Goal: Register for event/course

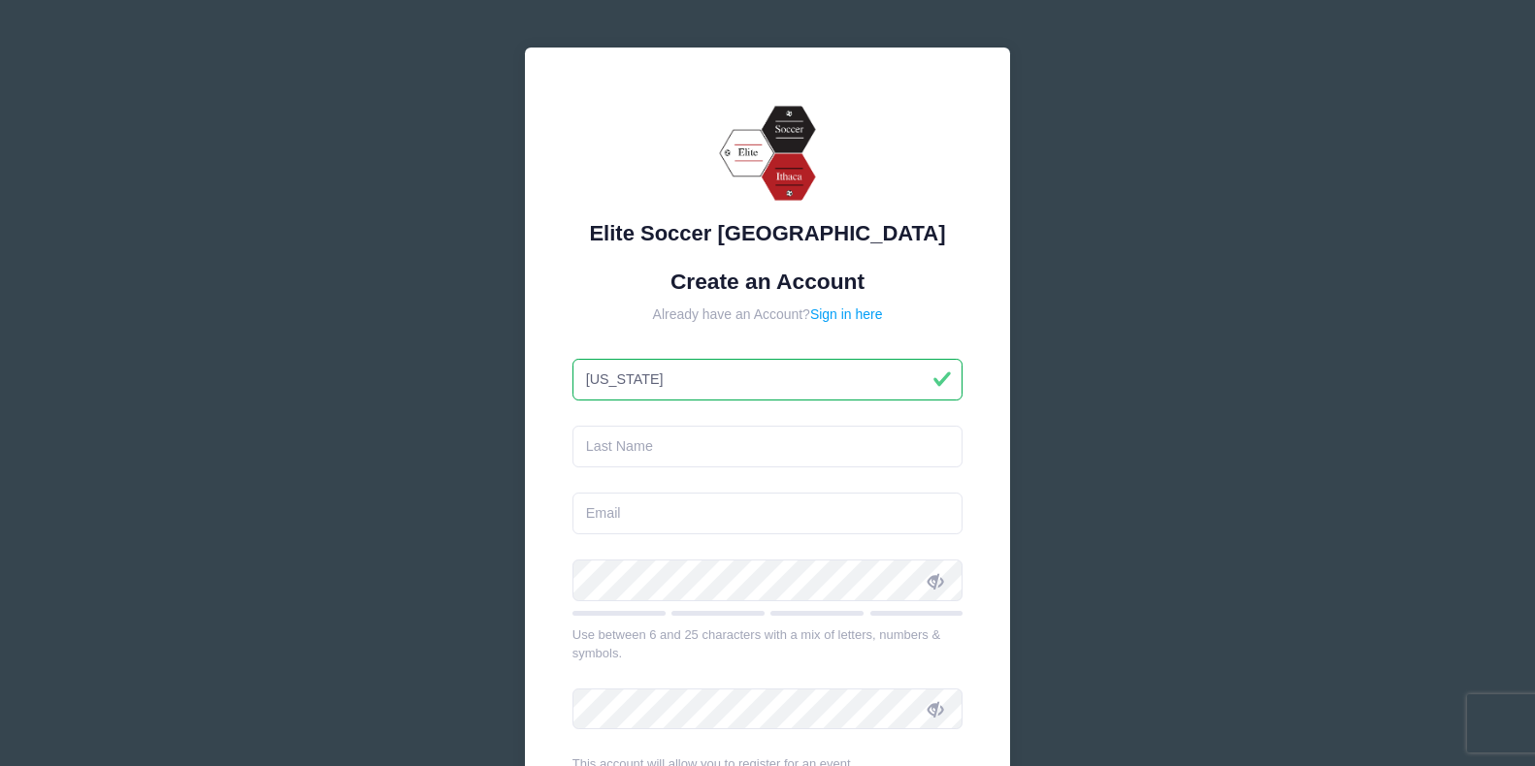
type input "[US_STATE]"
type input "[PERSON_NAME]"
click at [642, 515] on input "email" at bounding box center [767, 514] width 391 height 42
click at [642, 512] on input "email" at bounding box center [767, 514] width 391 height 42
paste input "[US_STATE][PERSON_NAME] <[EMAIL_ADDRESS][DOMAIN_NAME]>"
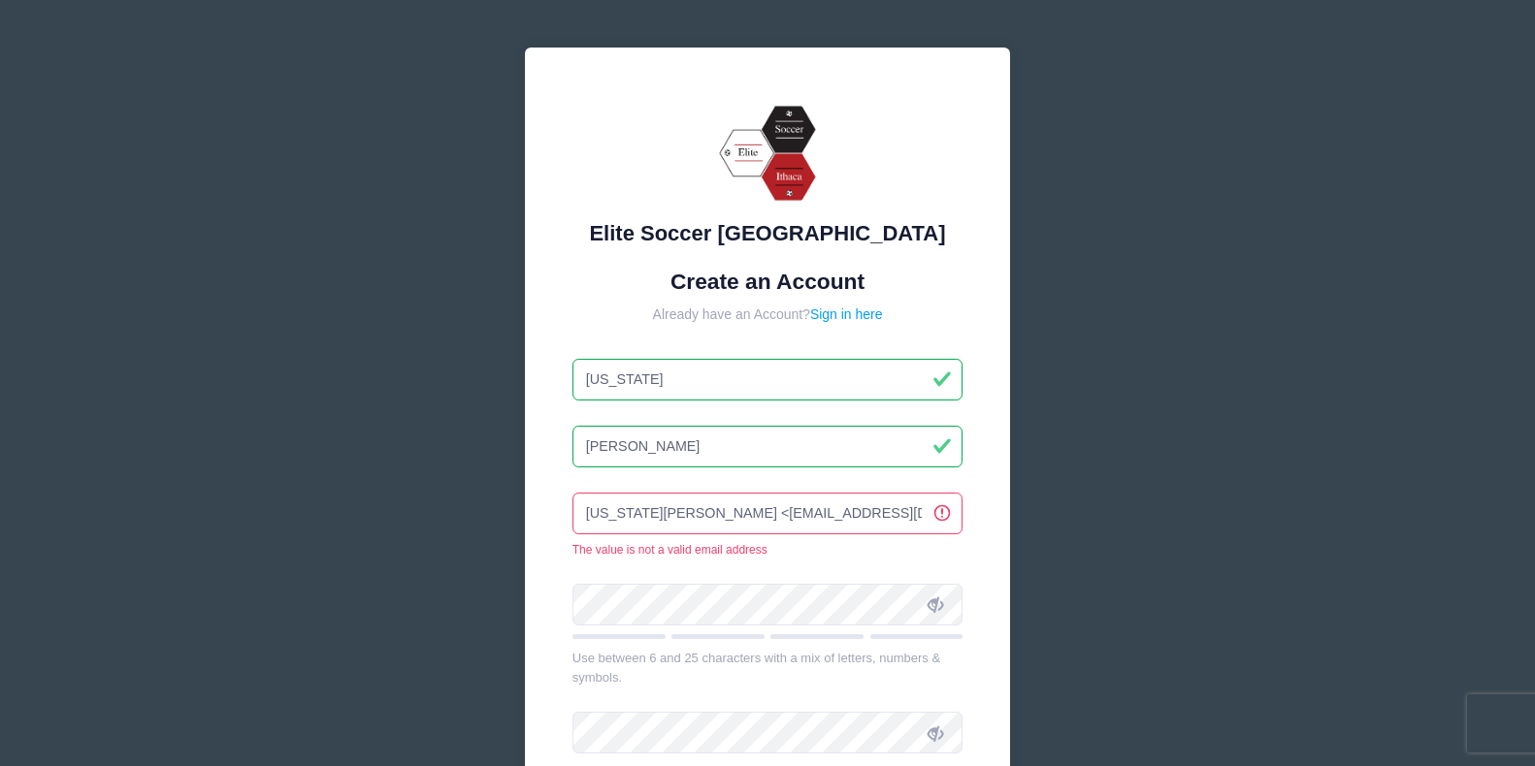
click at [685, 509] on input "[US_STATE][PERSON_NAME] <[EMAIL_ADDRESS][DOMAIN_NAME]>" at bounding box center [767, 514] width 391 height 42
drag, startPoint x: 685, startPoint y: 509, endPoint x: 517, endPoint y: 517, distance: 168.0
click at [517, 517] on div "Elite Soccer Ithaca Create an Account Already have an Account? Sign in here Geo…" at bounding box center [767, 540] width 517 height 1016
click at [767, 511] on input "[EMAIL_ADDRESS][DOMAIN_NAME]>" at bounding box center [767, 514] width 391 height 42
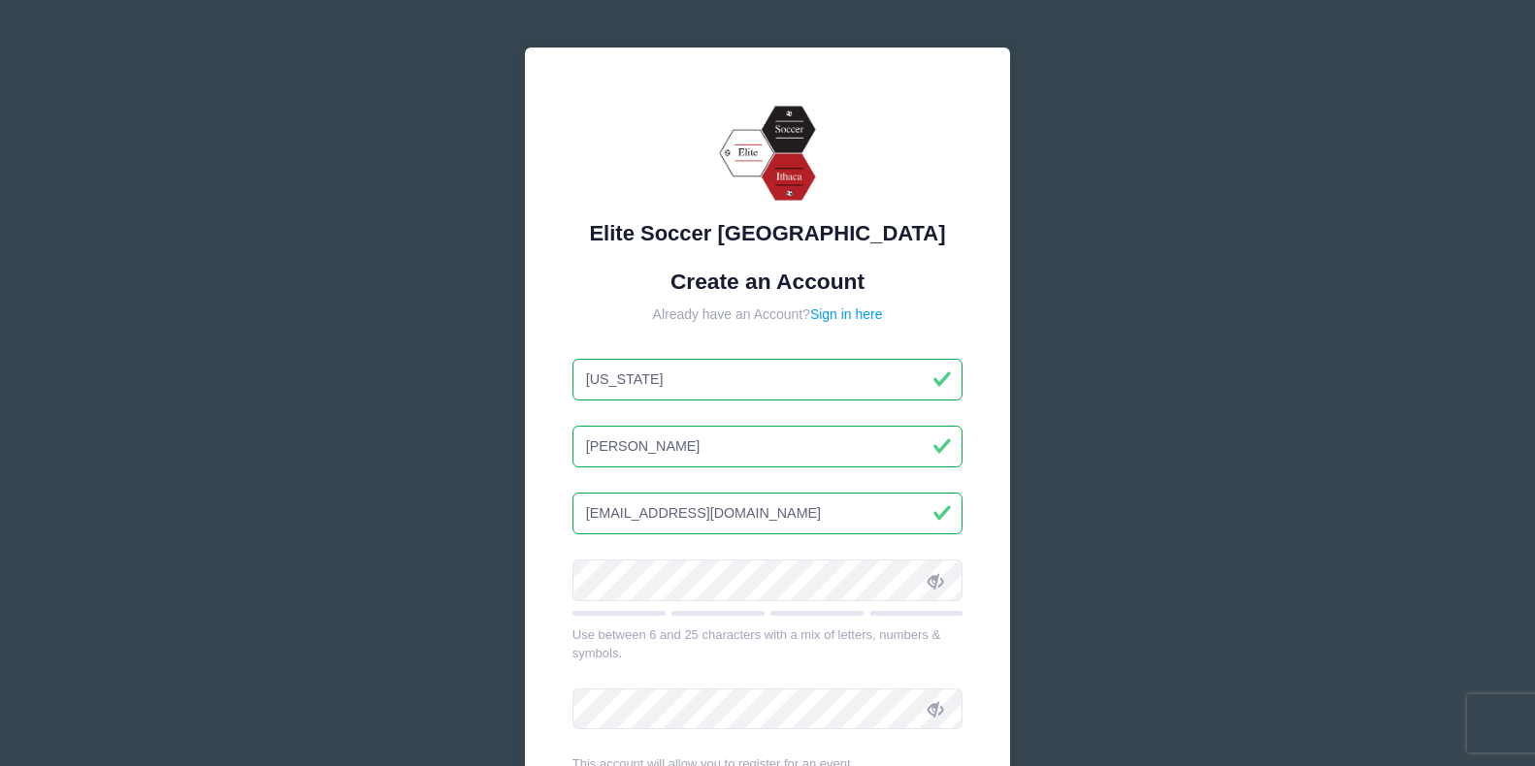
type input "[EMAIL_ADDRESS][DOMAIN_NAME]"
click at [941, 573] on icon at bounding box center [936, 581] width 16 height 16
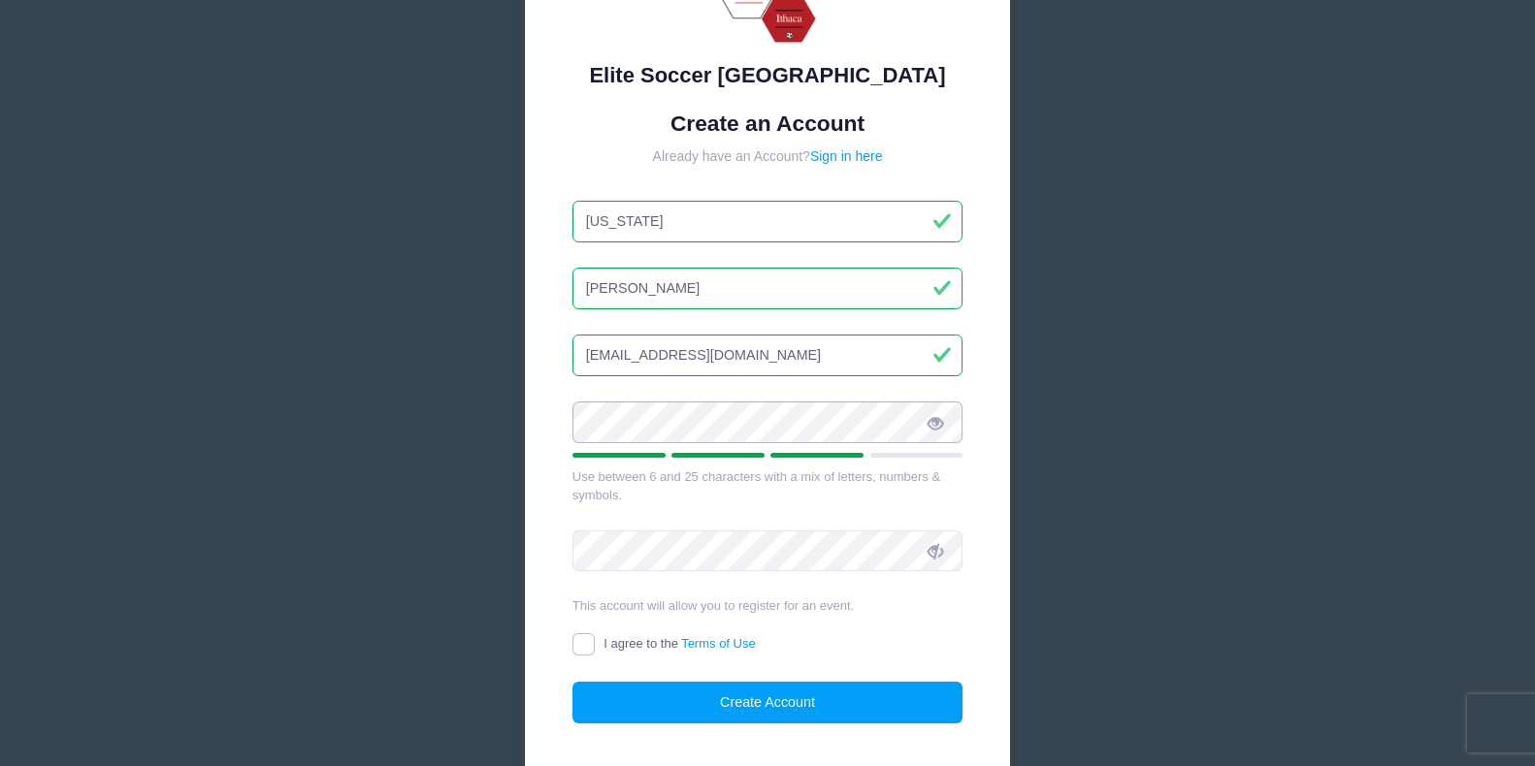
scroll to position [170, 0]
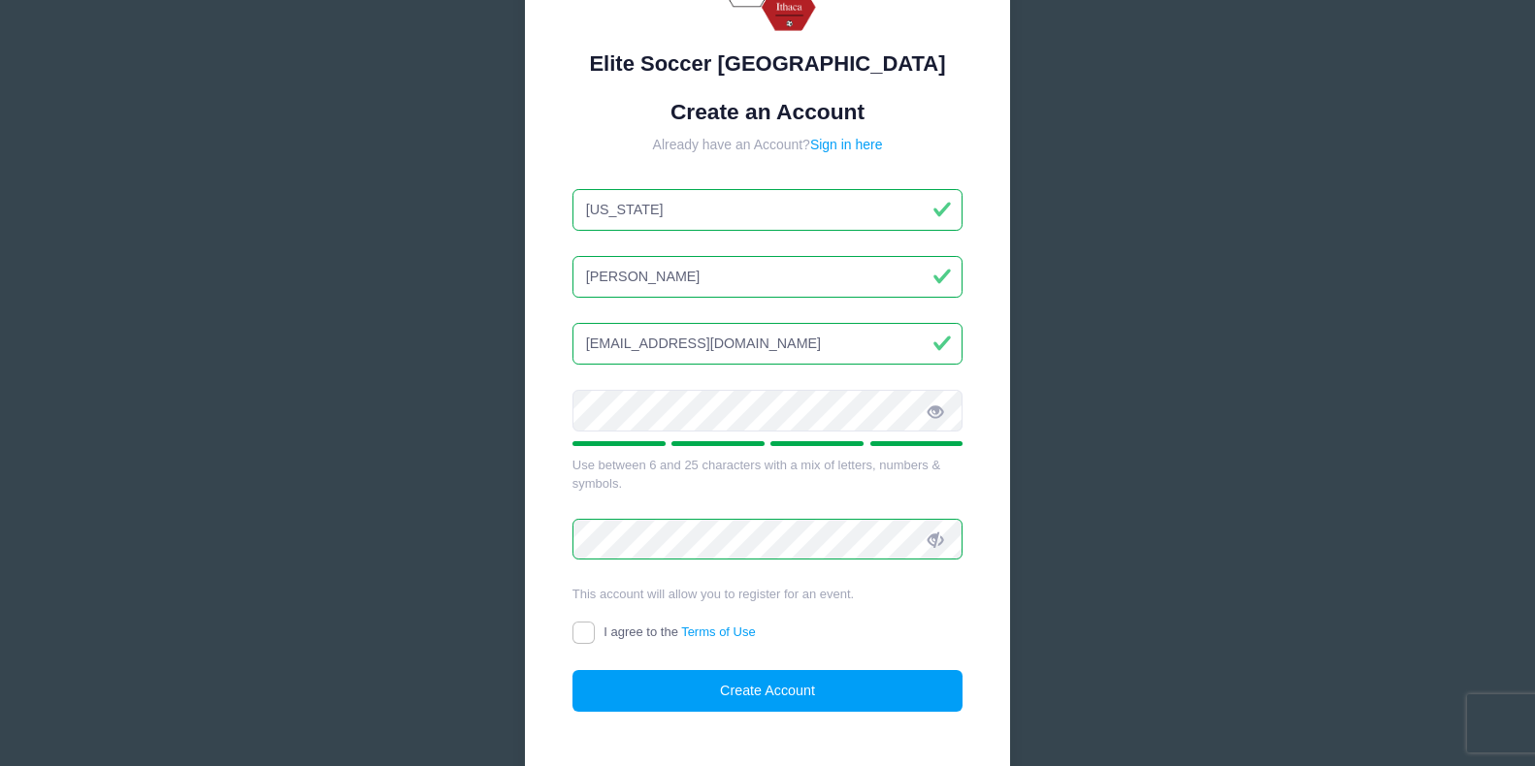
click at [588, 627] on input "I agree to the Terms of Use" at bounding box center [583, 633] width 22 height 22
checkbox input "true"
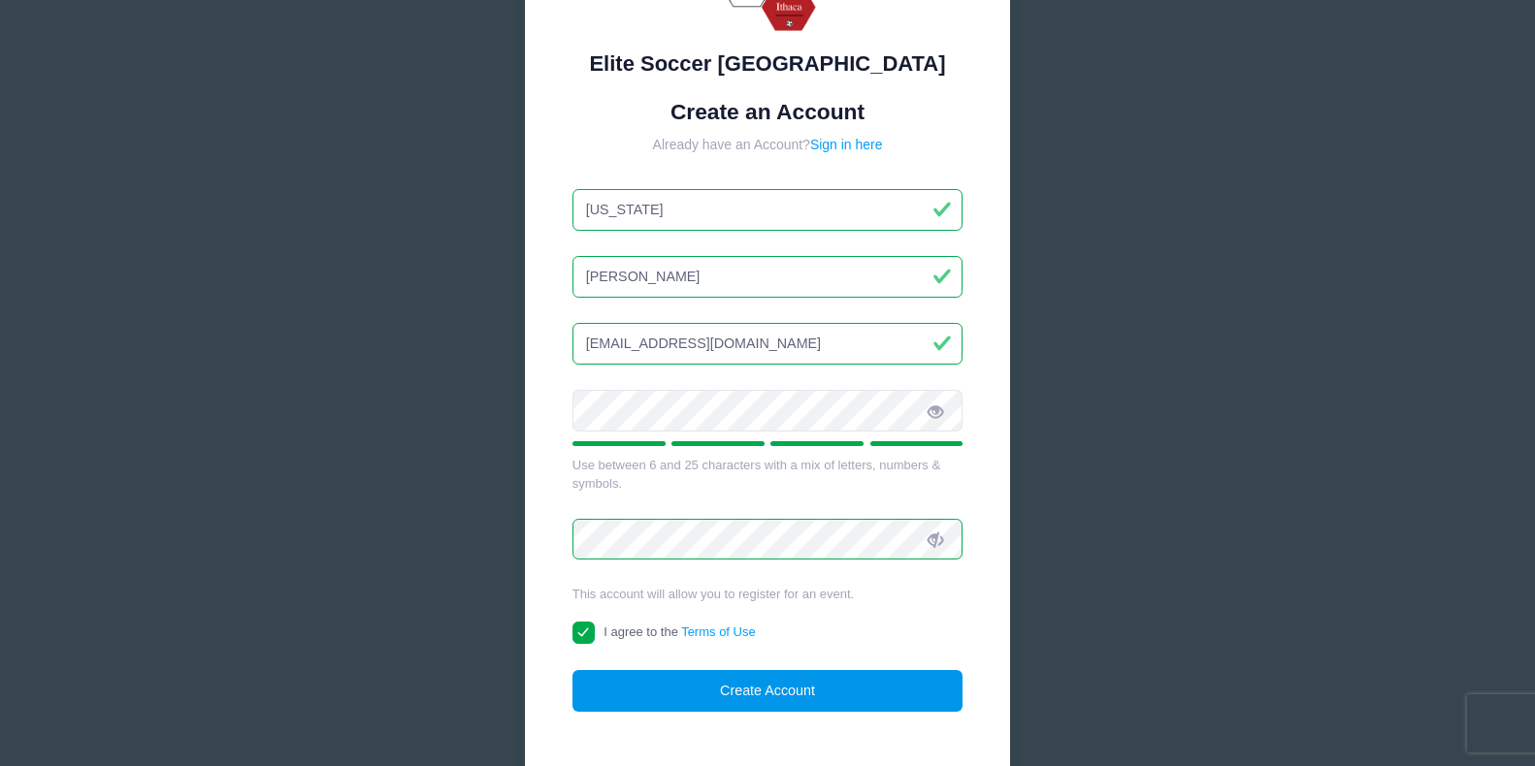
click at [643, 690] on button "Create Account" at bounding box center [767, 691] width 391 height 42
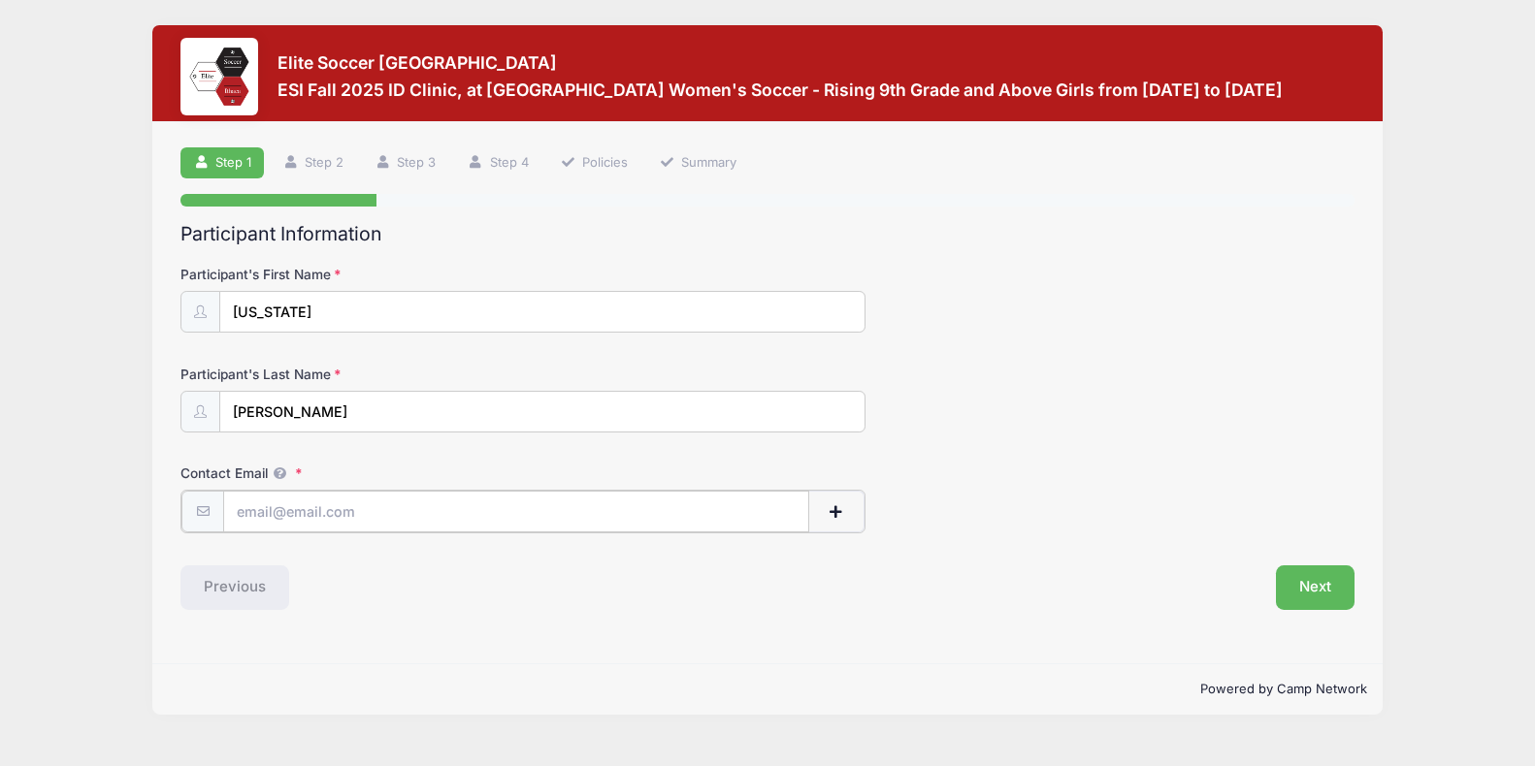
paste input "[US_STATE][PERSON_NAME] <[EMAIL_ADDRESS][DOMAIN_NAME]>"
click at [342, 511] on input "[US_STATE][PERSON_NAME] <[EMAIL_ADDRESS][DOMAIN_NAME]>" at bounding box center [516, 512] width 586 height 42
drag, startPoint x: 342, startPoint y: 511, endPoint x: 235, endPoint y: 509, distance: 106.7
click at [235, 509] on input "[US_STATE][PERSON_NAME] <[EMAIL_ADDRESS][DOMAIN_NAME]>" at bounding box center [516, 512] width 586 height 42
click at [425, 512] on input "[EMAIL_ADDRESS][DOMAIN_NAME]>" at bounding box center [516, 512] width 586 height 42
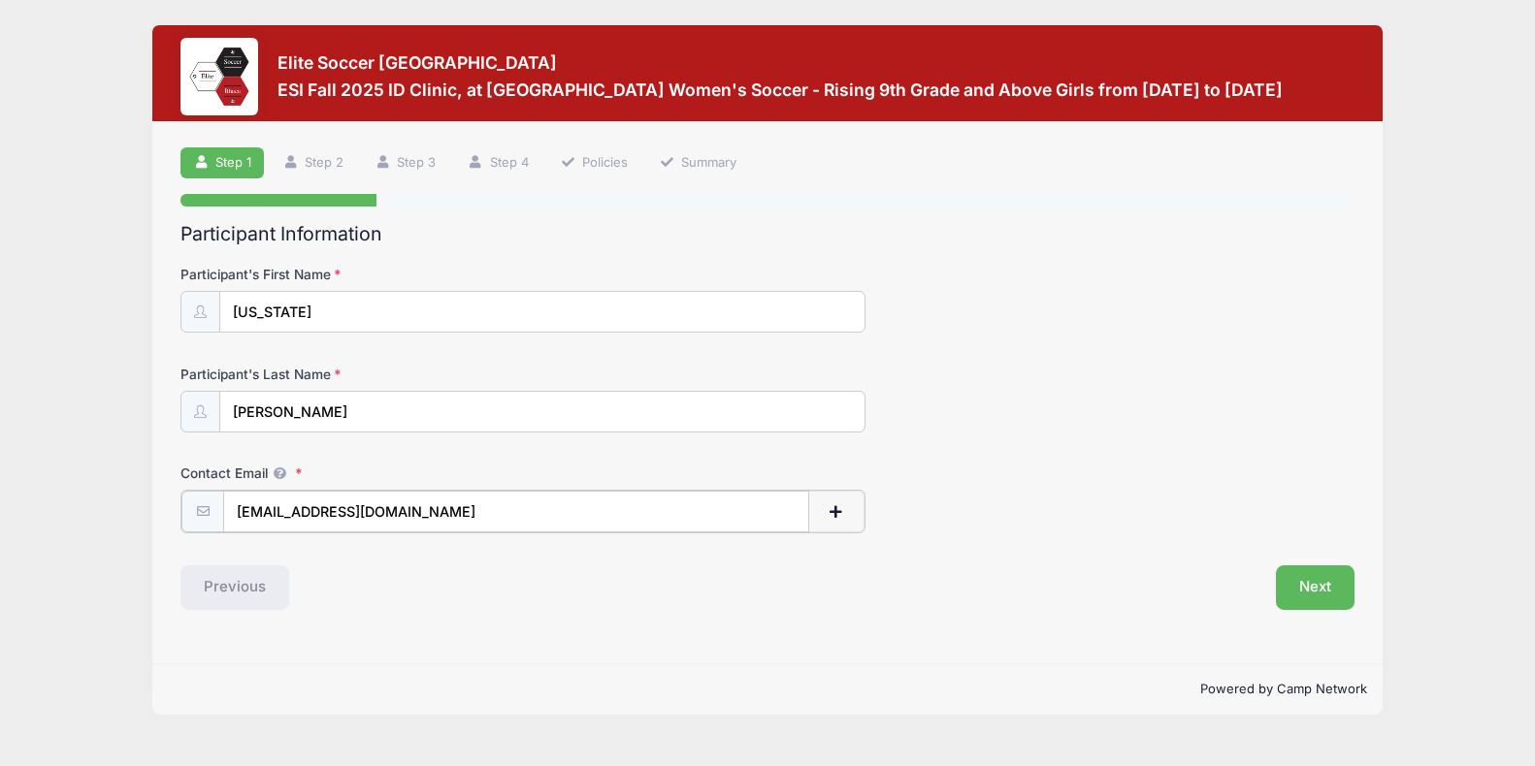
type input "[EMAIL_ADDRESS][DOMAIN_NAME]"
click at [499, 635] on div "Step 1 /7 Step 1 Step 2 Step 3 Step 4 Policies Summary Participant Information …" at bounding box center [767, 393] width 1230 height 542
click at [1304, 578] on button "Next" at bounding box center [1315, 586] width 79 height 45
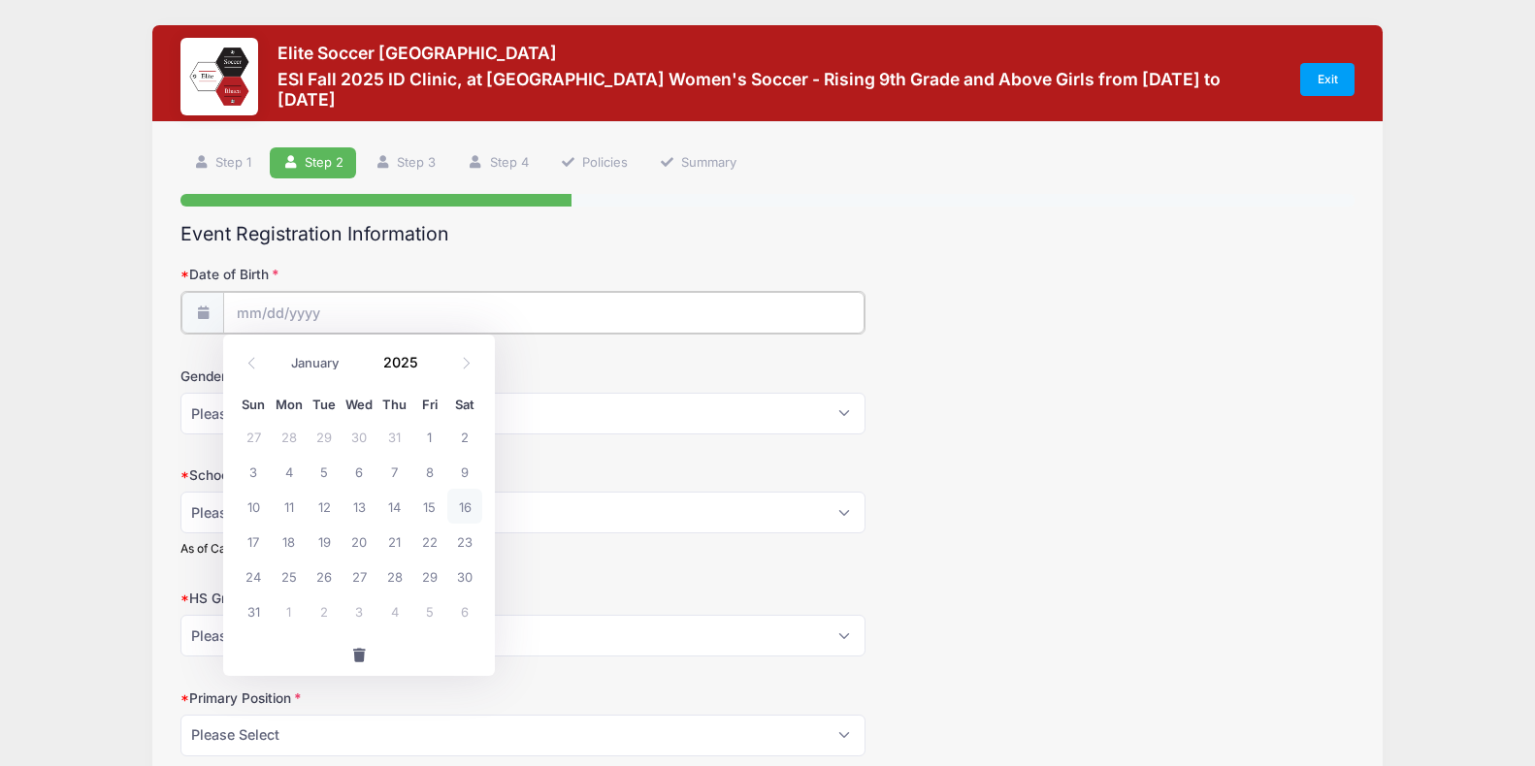
click at [254, 306] on input "Date of Birth" at bounding box center [543, 313] width 640 height 42
click at [469, 365] on icon at bounding box center [467, 363] width 7 height 12
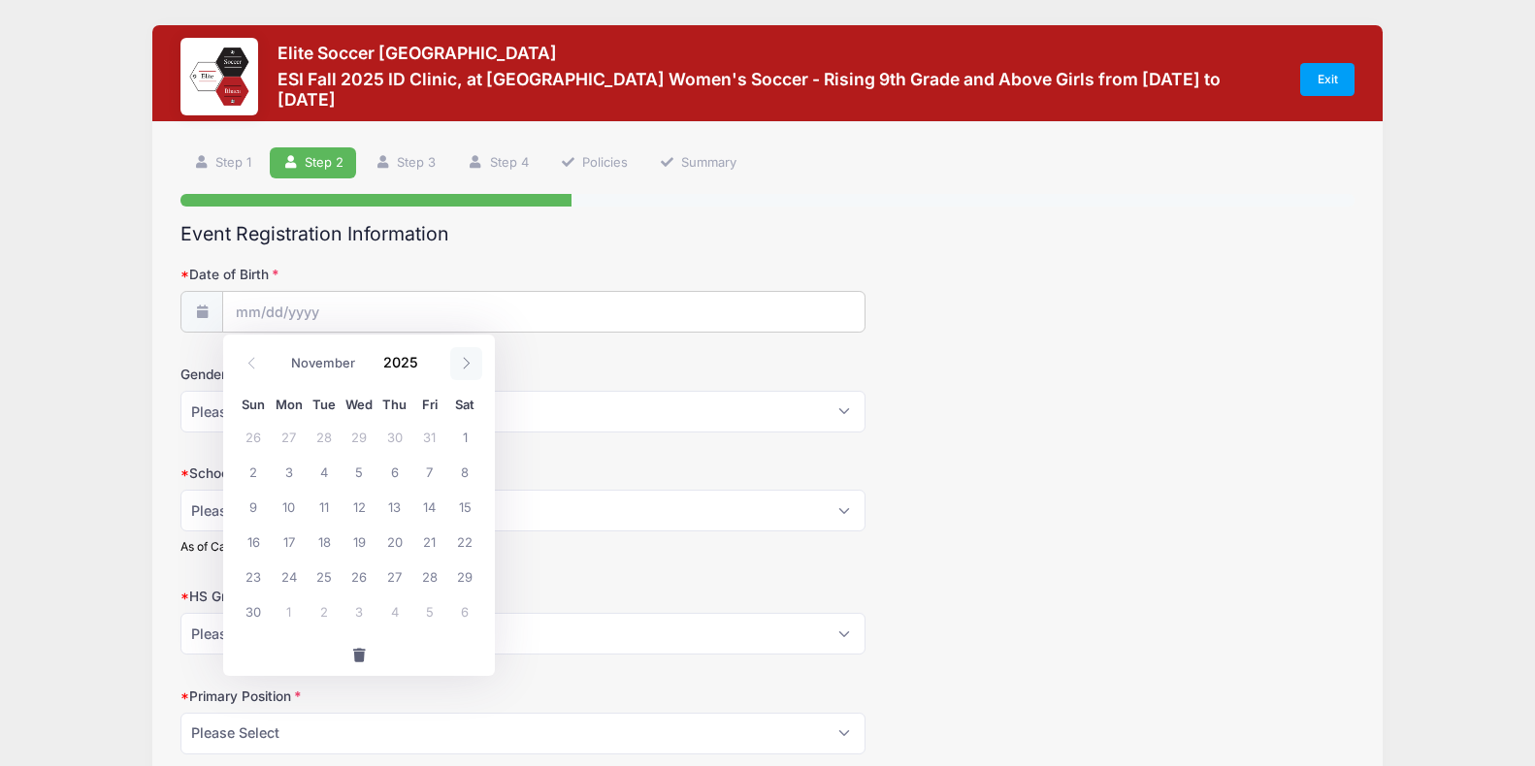
select select "11"
click at [469, 365] on icon at bounding box center [467, 363] width 7 height 12
type input "2026"
click at [469, 365] on icon at bounding box center [467, 363] width 7 height 12
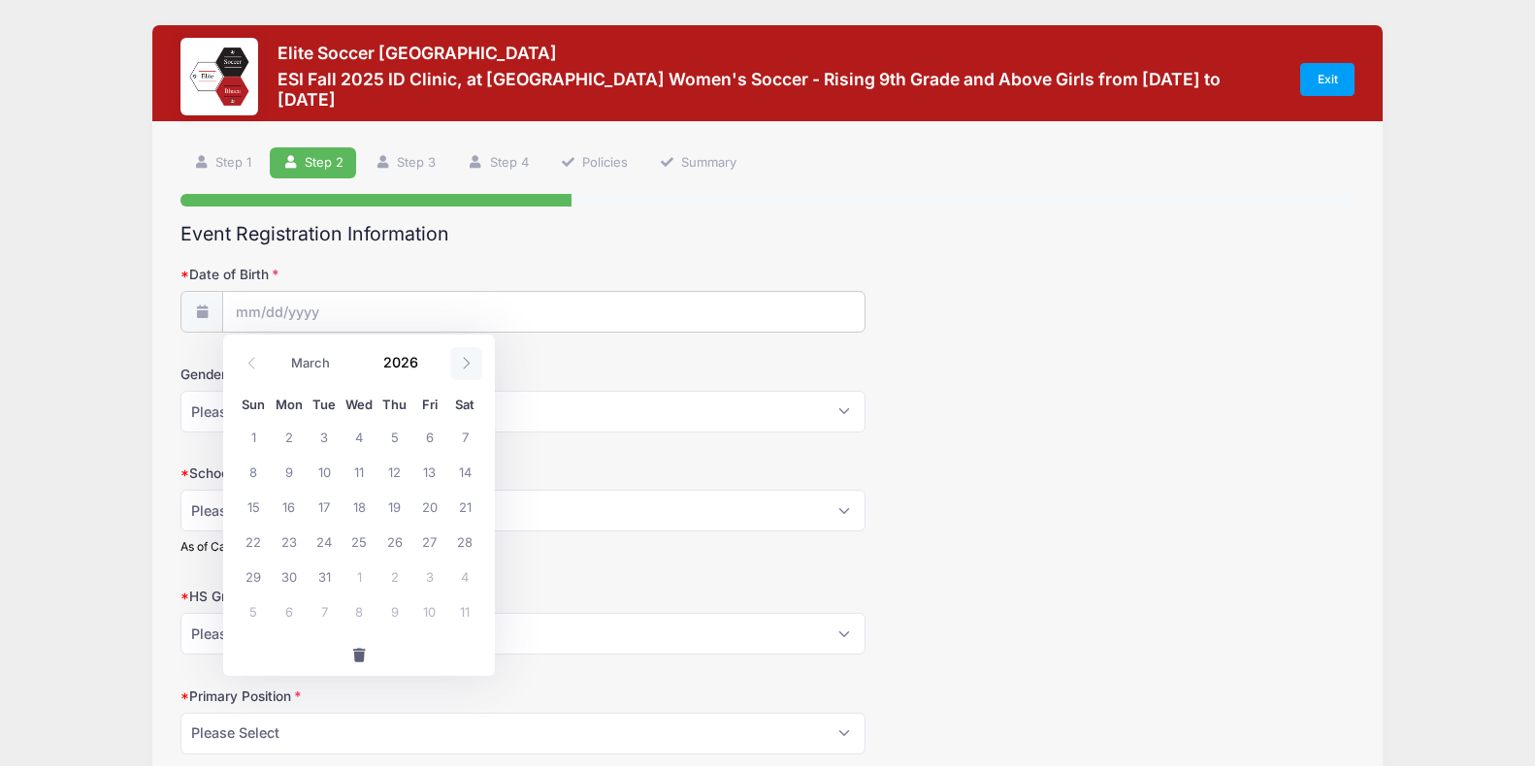
click at [469, 365] on icon at bounding box center [467, 363] width 7 height 12
select select "4"
click at [328, 545] on span "19" at bounding box center [324, 541] width 35 height 35
type input "[DATE]"
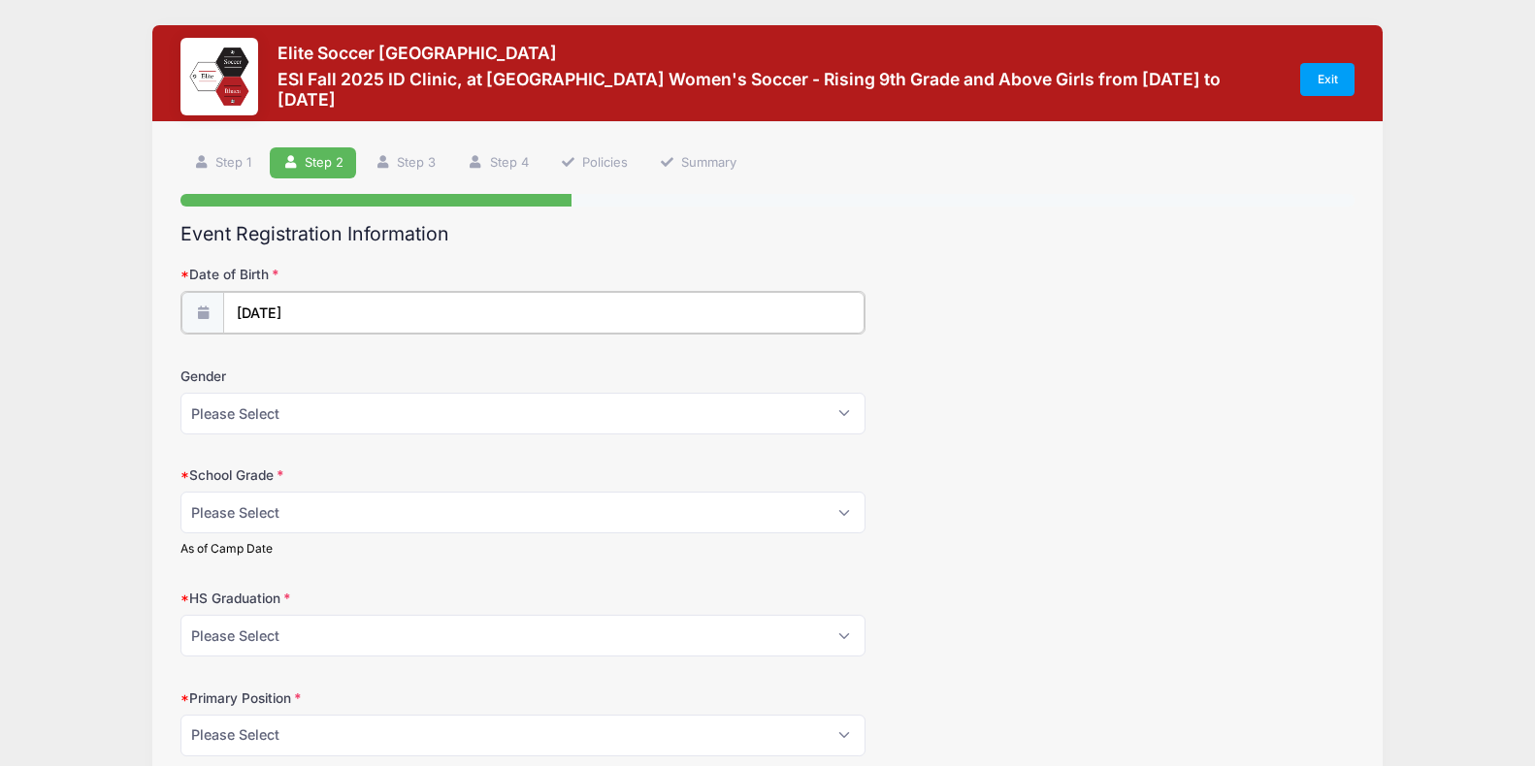
click at [315, 303] on input "[DATE]" at bounding box center [543, 313] width 640 height 42
click at [315, 309] on input "[DATE]" at bounding box center [543, 313] width 640 height 42
click at [327, 315] on input "[DATE]" at bounding box center [543, 313] width 640 height 42
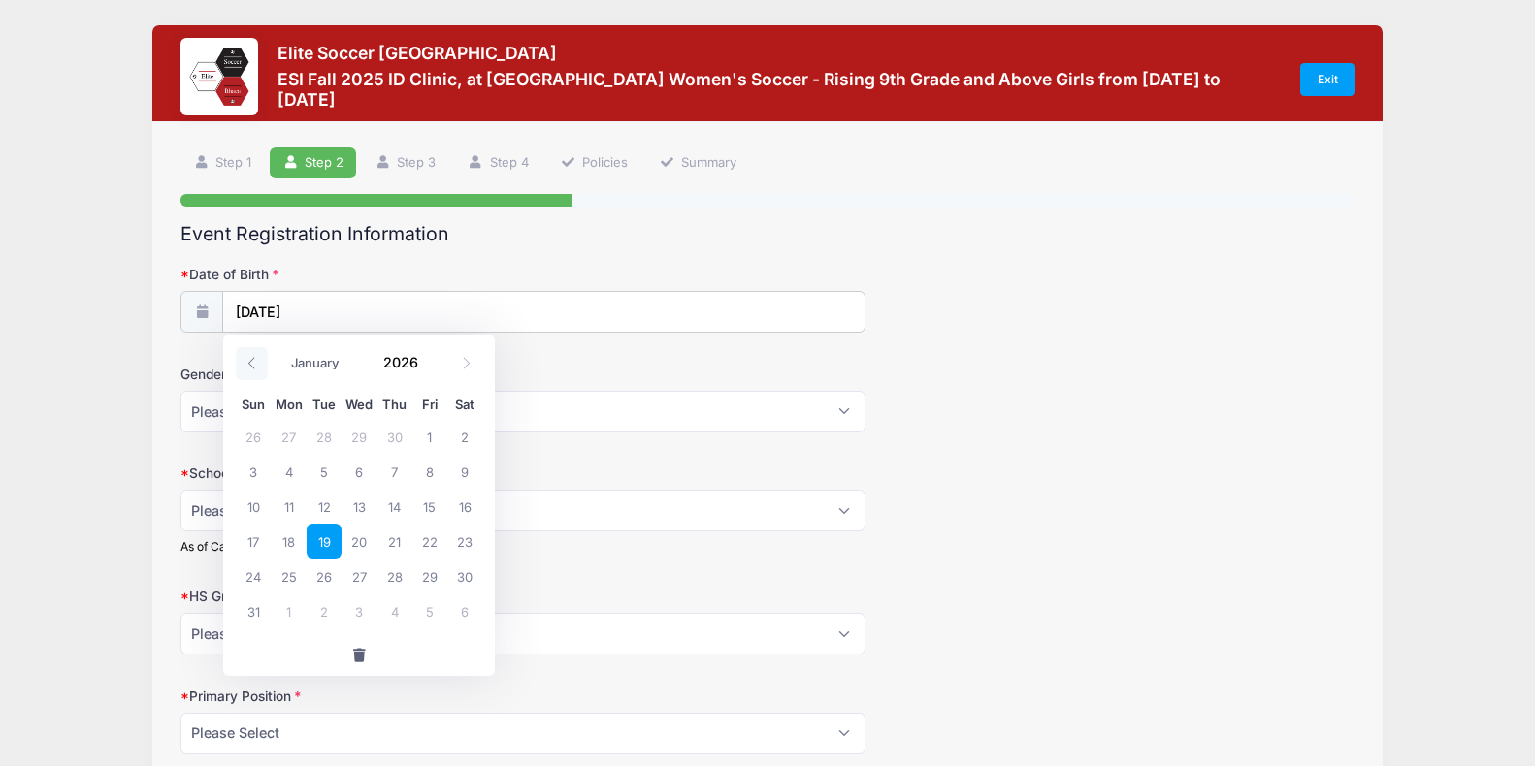
click at [258, 363] on icon at bounding box center [251, 363] width 13 height 13
select select "0"
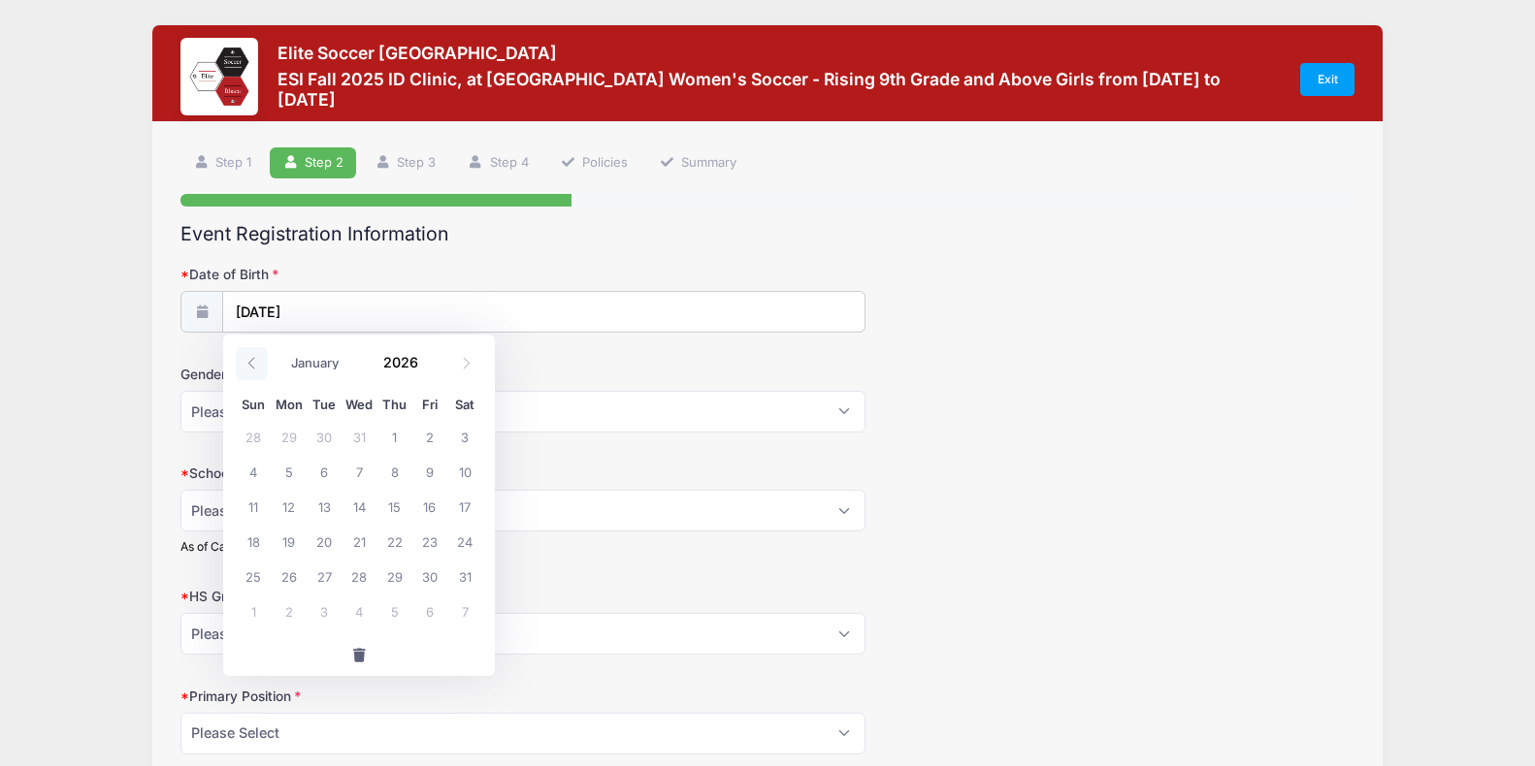
click at [258, 363] on icon at bounding box center [251, 363] width 13 height 13
type input "2025"
click at [248, 364] on icon at bounding box center [251, 363] width 13 height 13
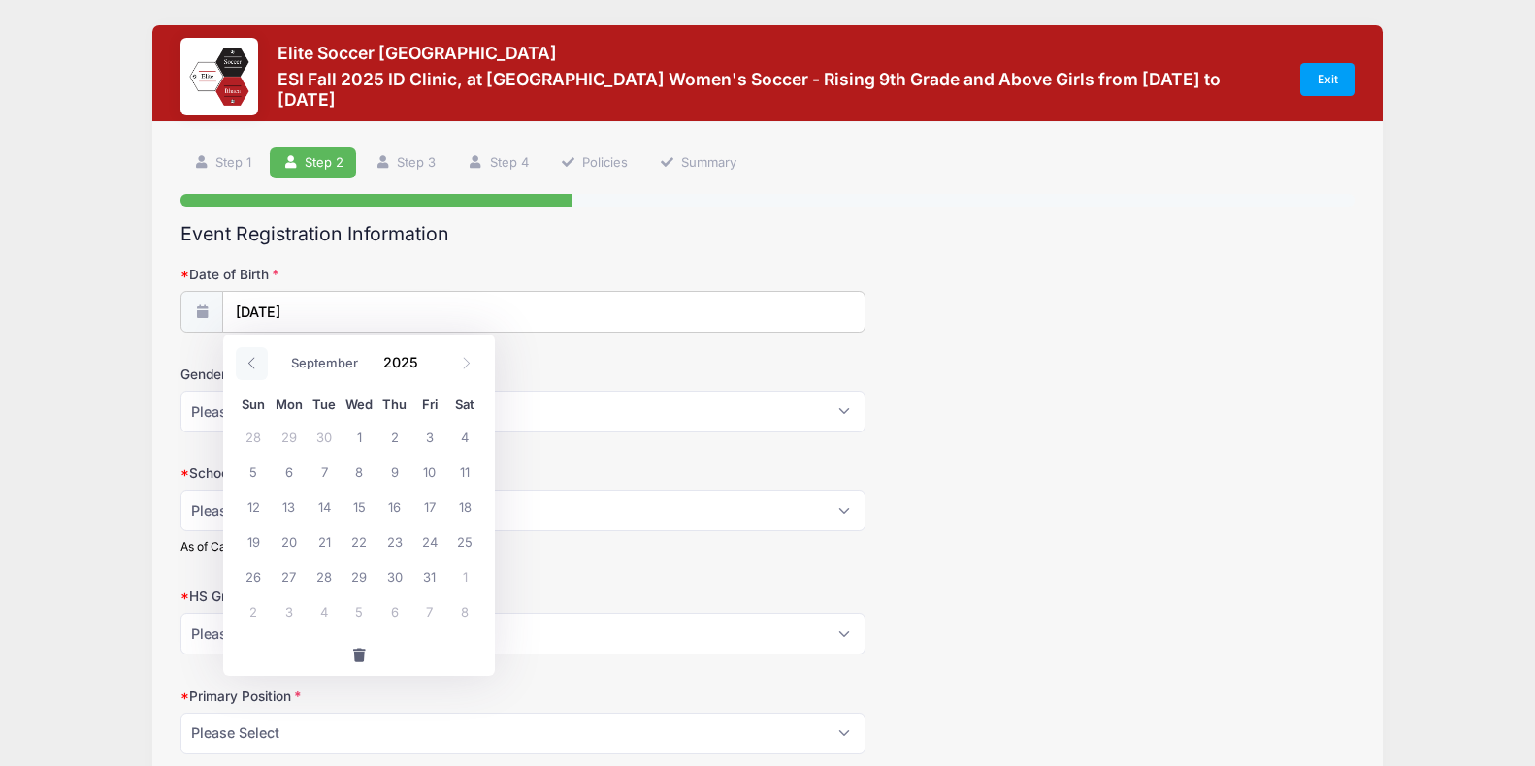
click at [248, 364] on icon at bounding box center [251, 363] width 13 height 13
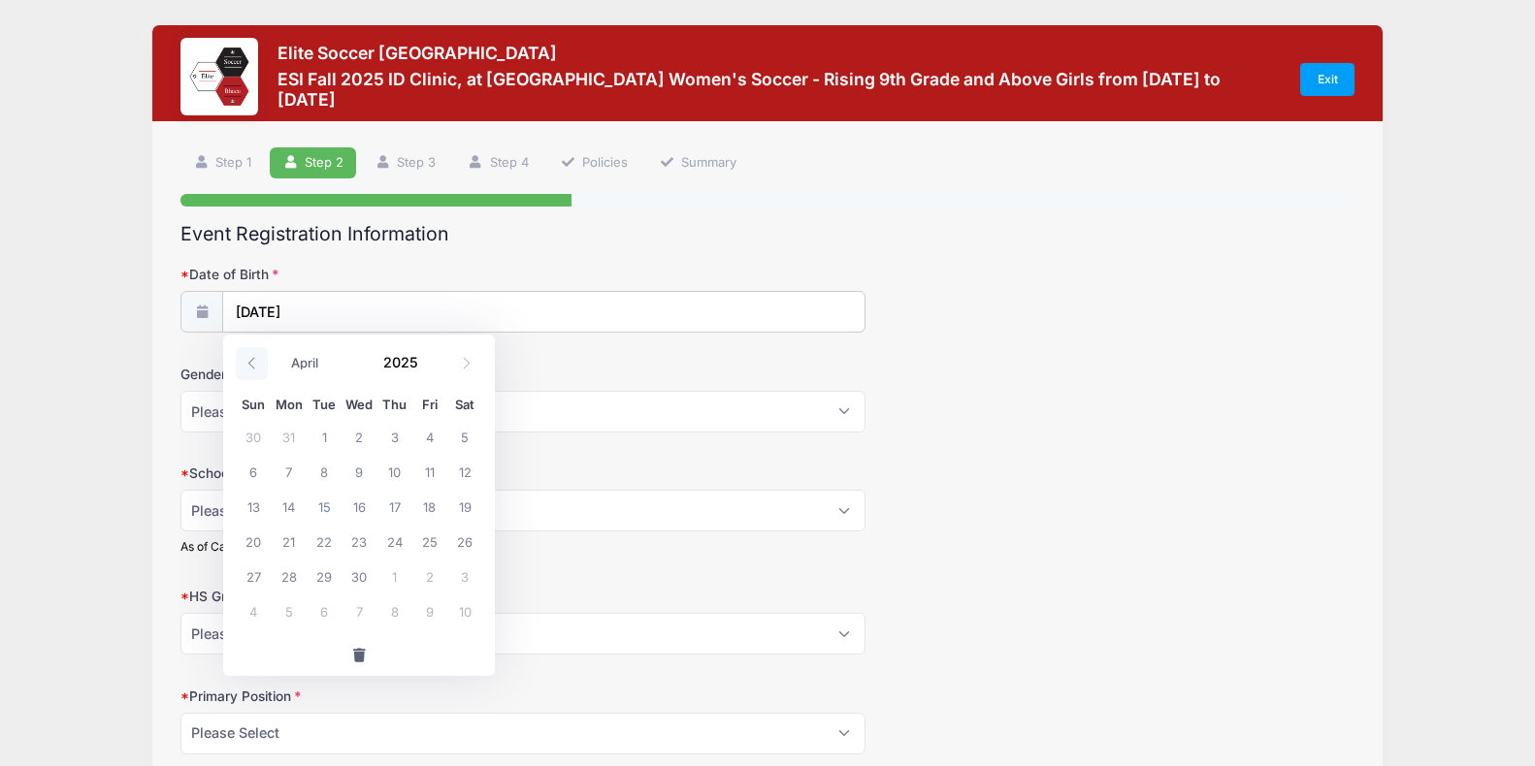
click at [248, 364] on icon at bounding box center [251, 363] width 13 height 13
select select "0"
click at [248, 364] on icon at bounding box center [251, 363] width 13 height 13
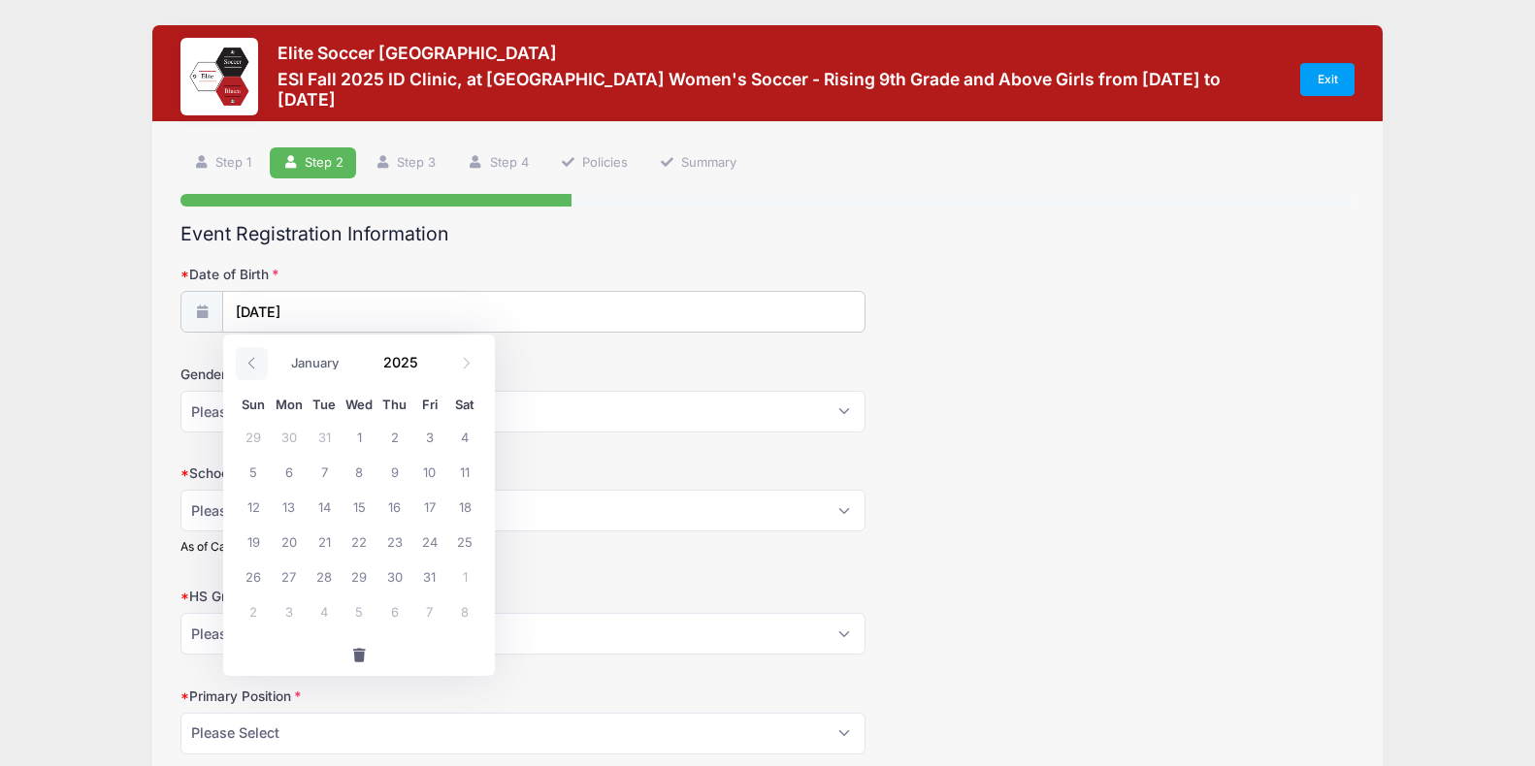
type input "2024"
click at [248, 364] on icon at bounding box center [251, 363] width 13 height 13
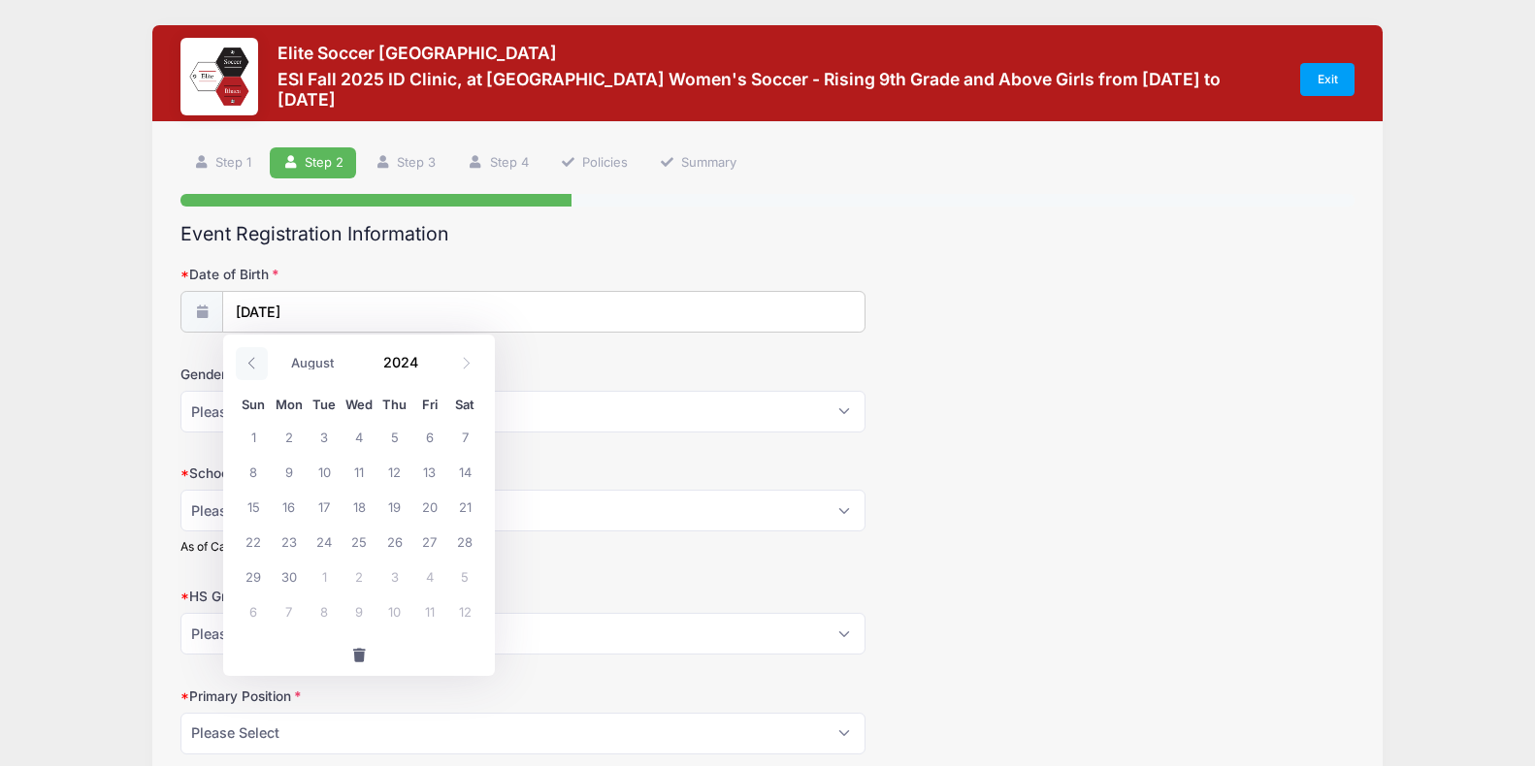
click at [248, 364] on icon at bounding box center [251, 363] width 13 height 13
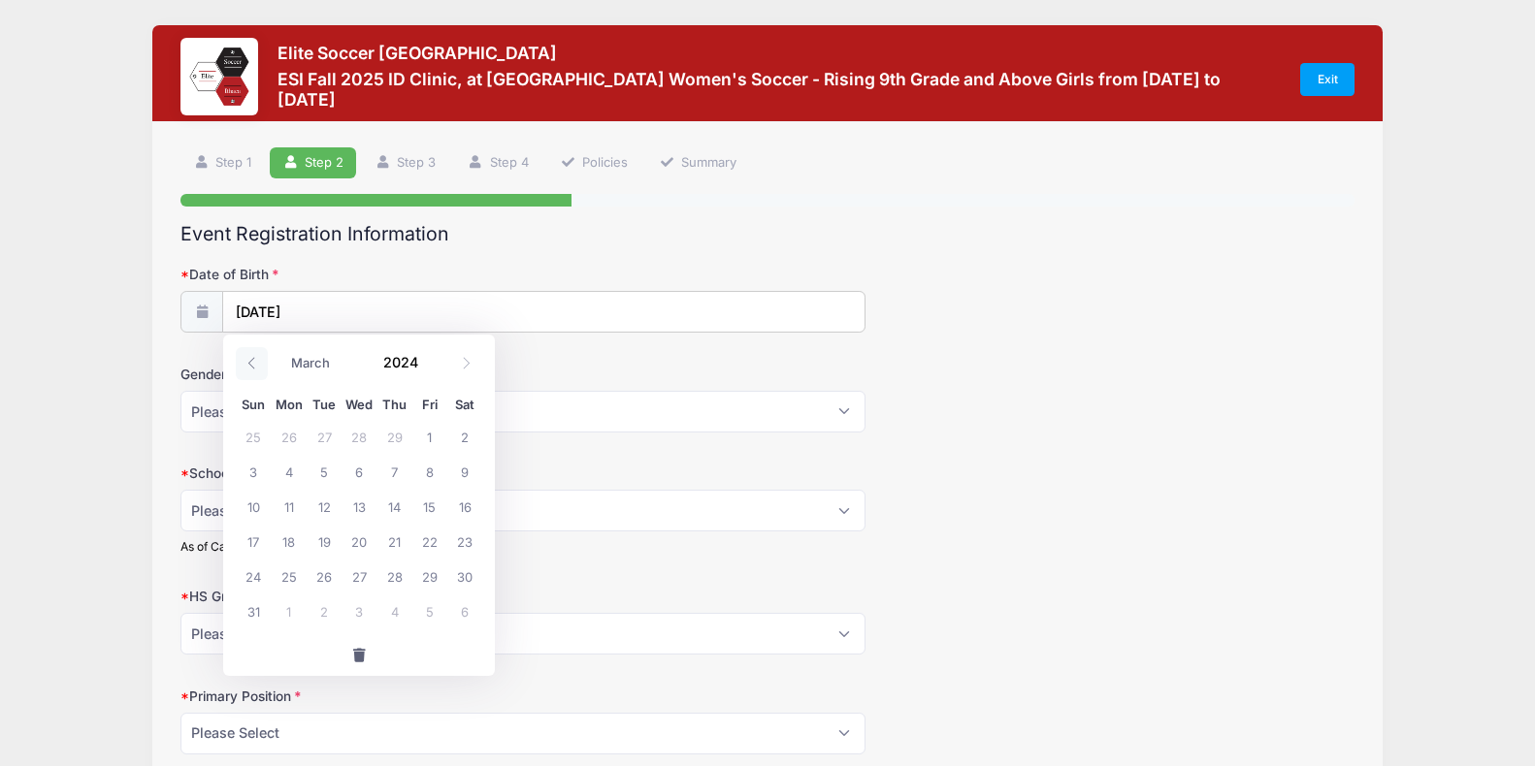
click at [248, 364] on icon at bounding box center [251, 363] width 13 height 13
select select "0"
click at [248, 364] on icon at bounding box center [251, 363] width 13 height 13
type input "2023"
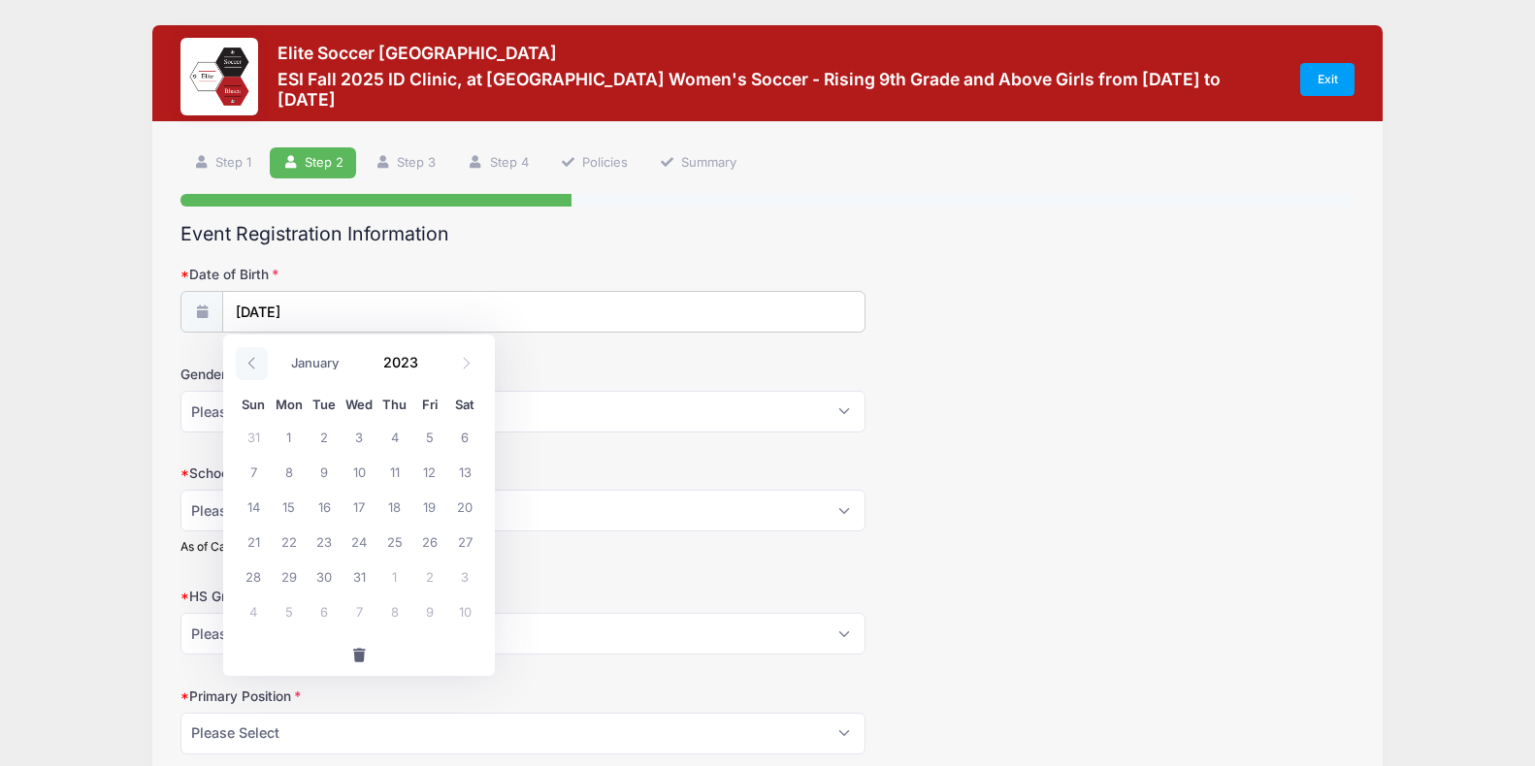
click at [248, 364] on icon at bounding box center [251, 363] width 13 height 13
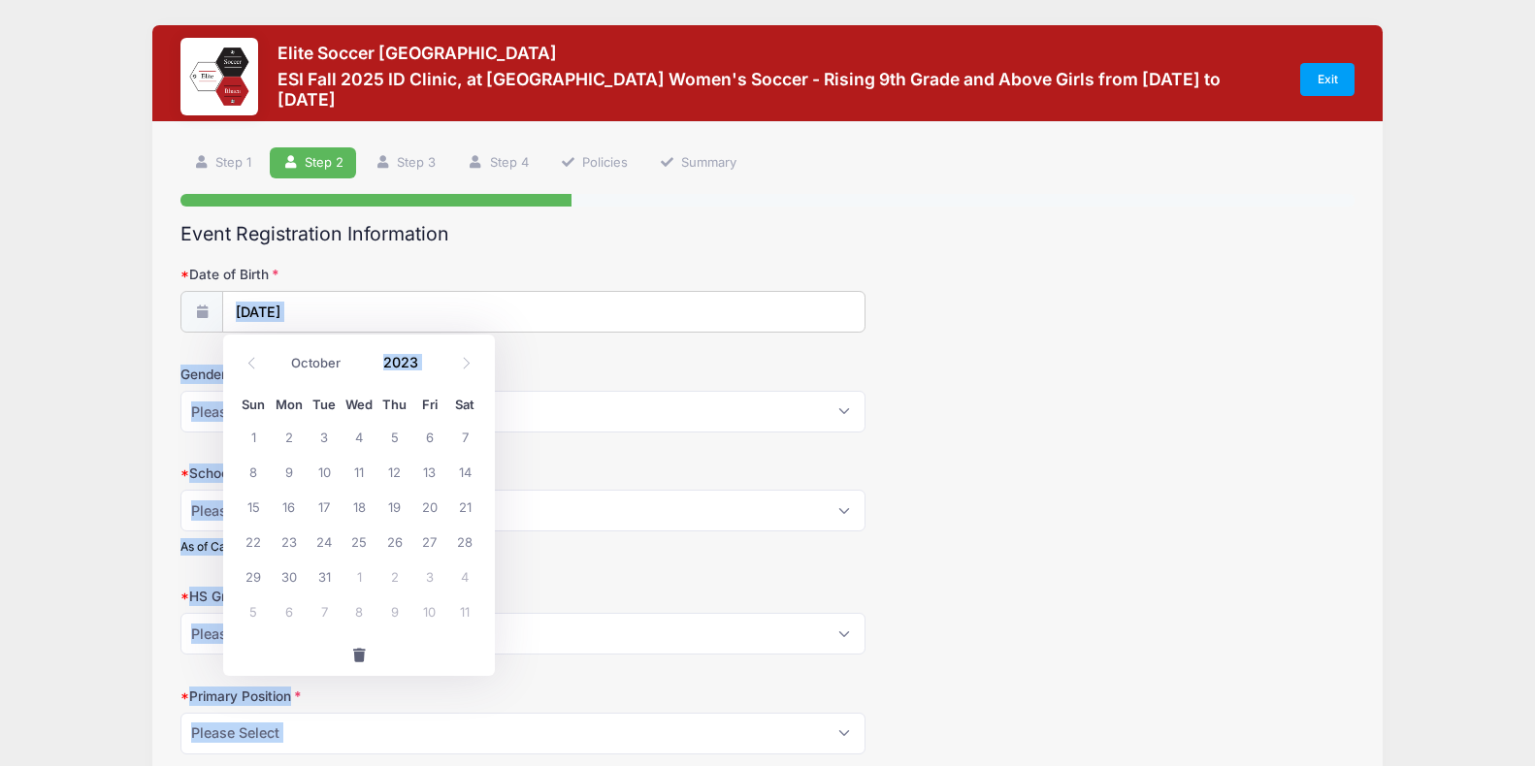
drag, startPoint x: 254, startPoint y: 364, endPoint x: 322, endPoint y: 314, distance: 84.0
click at [322, 314] on body "Processing Request Please wait... Processing Request Please wait... Processing …" at bounding box center [767, 383] width 1535 height 766
click at [248, 360] on icon at bounding box center [251, 363] width 13 height 13
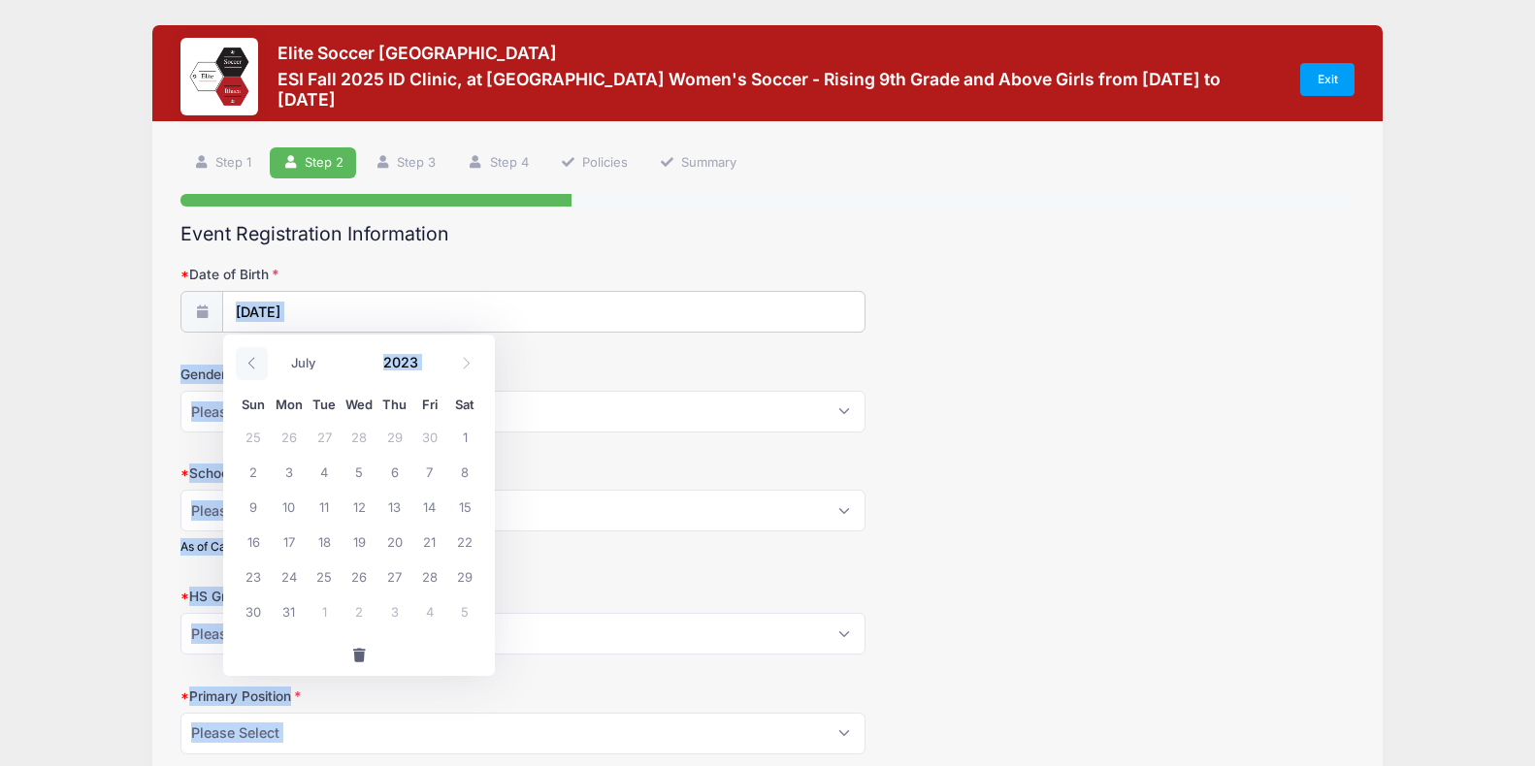
click at [248, 360] on icon at bounding box center [251, 363] width 13 height 13
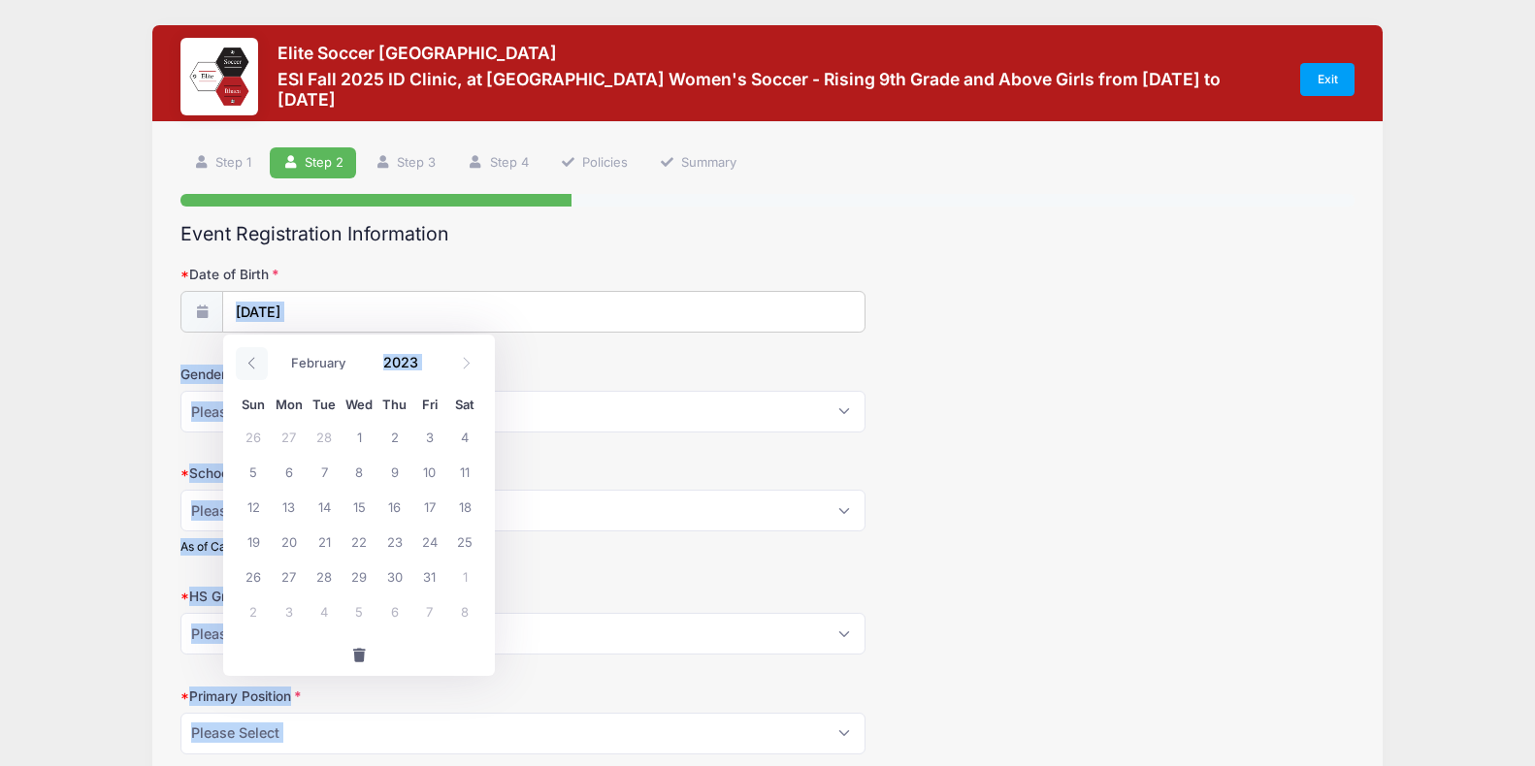
click at [248, 360] on icon at bounding box center [251, 363] width 13 height 13
select select "0"
click at [248, 360] on icon at bounding box center [251, 363] width 13 height 13
type input "2022"
click at [248, 360] on icon at bounding box center [251, 363] width 13 height 13
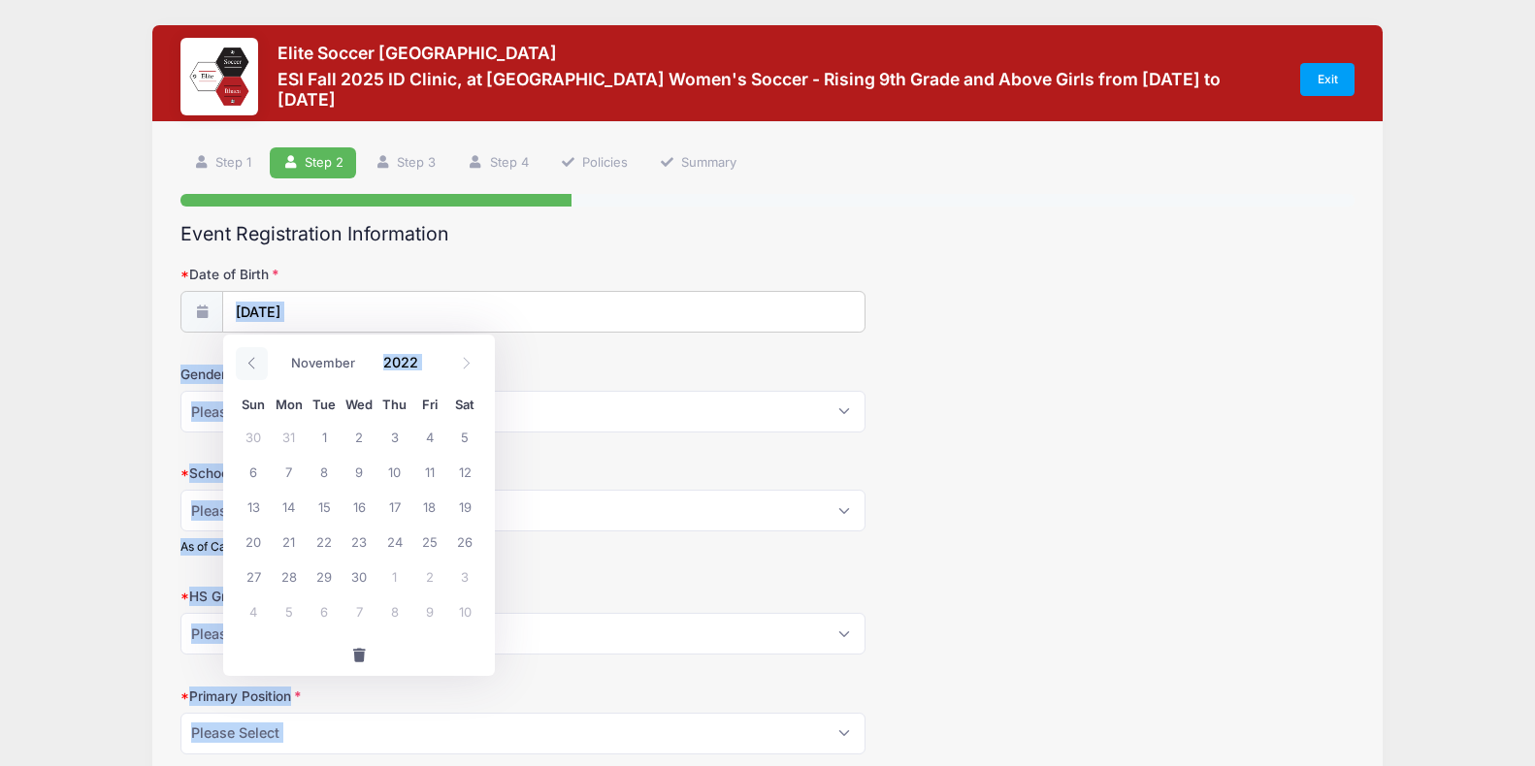
click at [248, 360] on icon at bounding box center [251, 363] width 13 height 13
click at [247, 360] on icon at bounding box center [251, 363] width 13 height 13
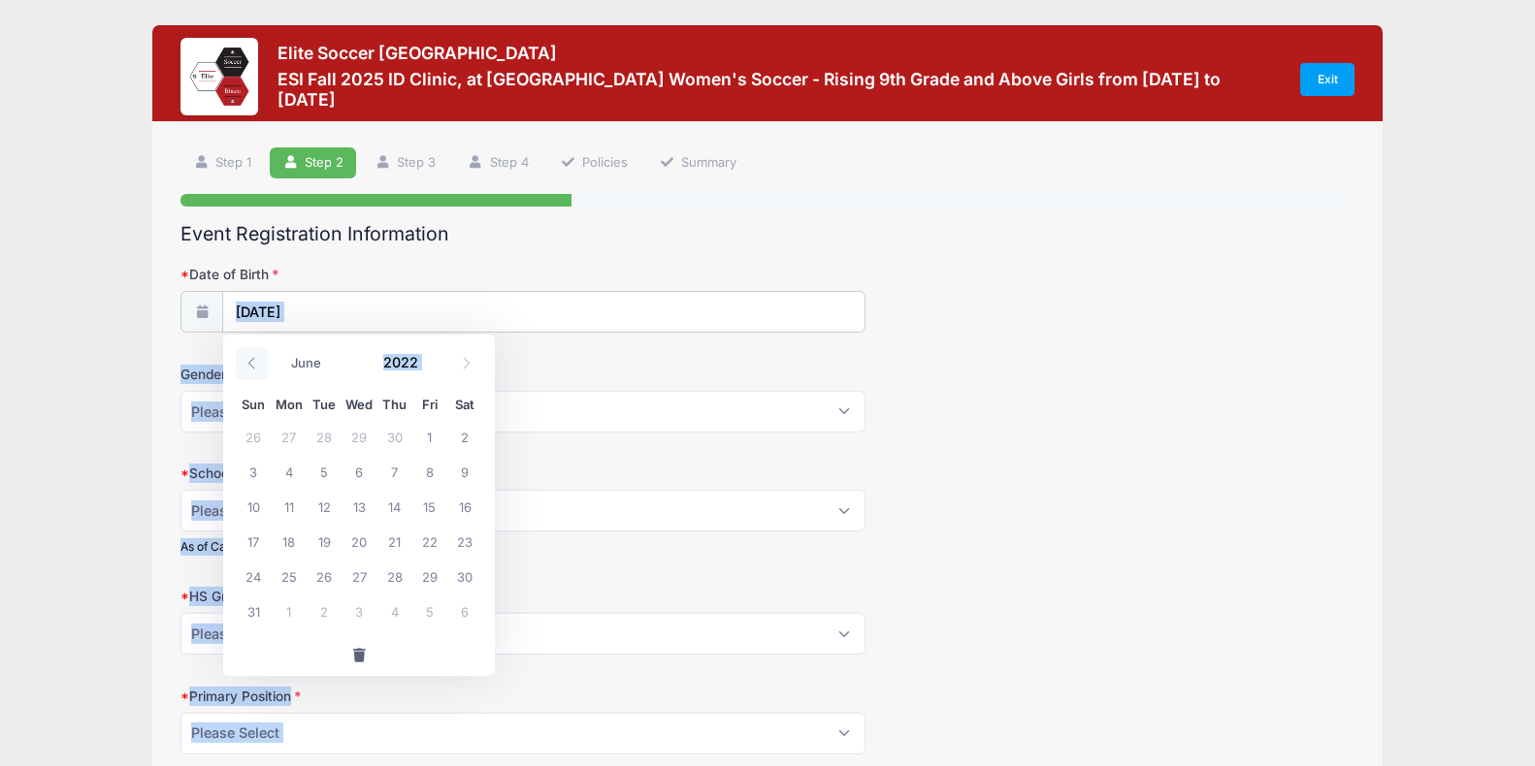
click at [247, 360] on icon at bounding box center [251, 363] width 13 height 13
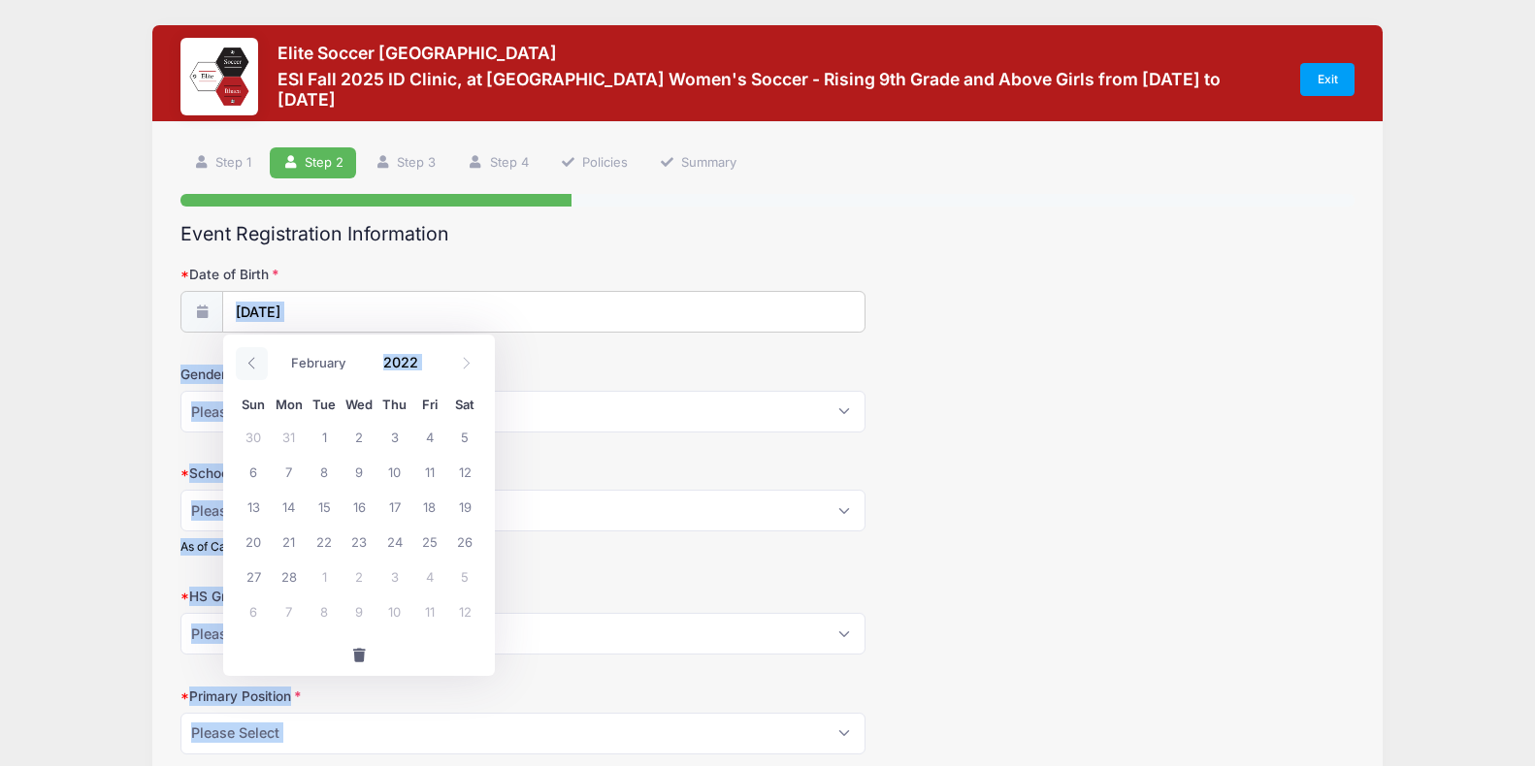
select select "0"
click at [247, 364] on icon at bounding box center [251, 363] width 13 height 13
type input "2021"
click at [251, 383] on div "January February March April May June July August September October November [D…" at bounding box center [359, 363] width 246 height 45
click at [251, 384] on div "January February March April May June July August September October November [D…" at bounding box center [359, 363] width 246 height 45
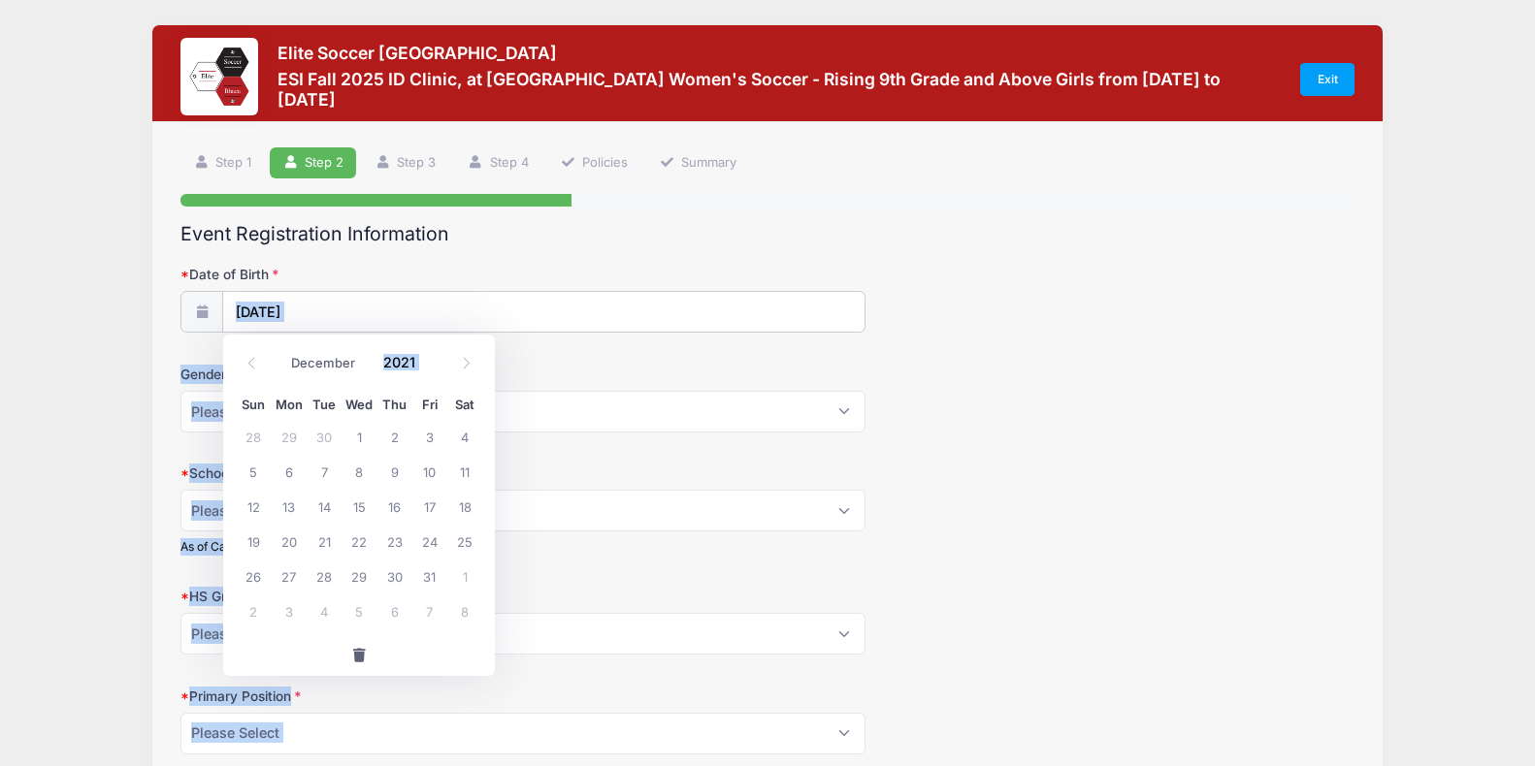
click at [251, 383] on div "January February March April May June July August September October November [D…" at bounding box center [359, 363] width 246 height 45
click at [249, 365] on icon at bounding box center [251, 363] width 13 height 13
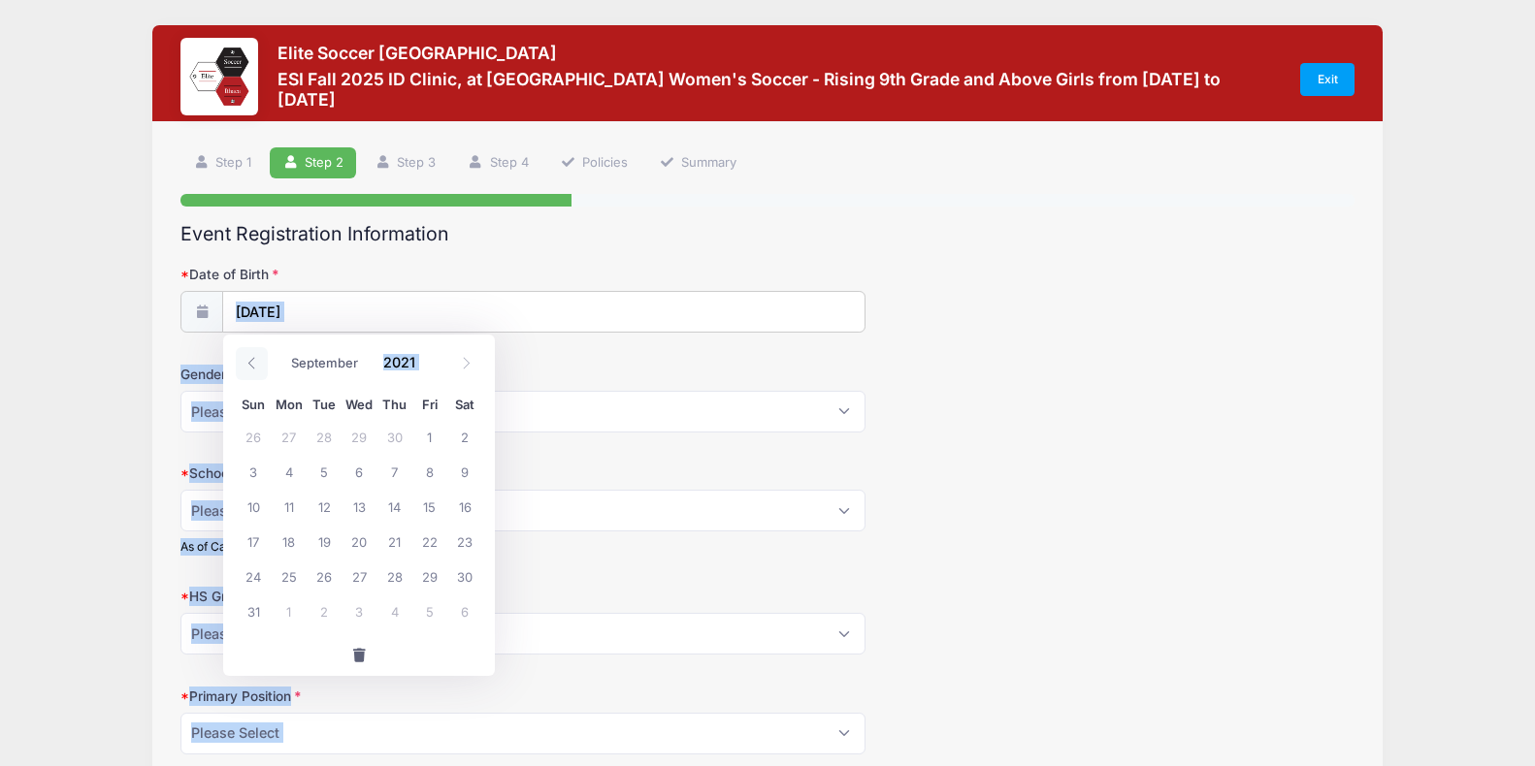
click at [249, 365] on icon at bounding box center [251, 363] width 13 height 13
click at [249, 364] on icon at bounding box center [251, 363] width 7 height 12
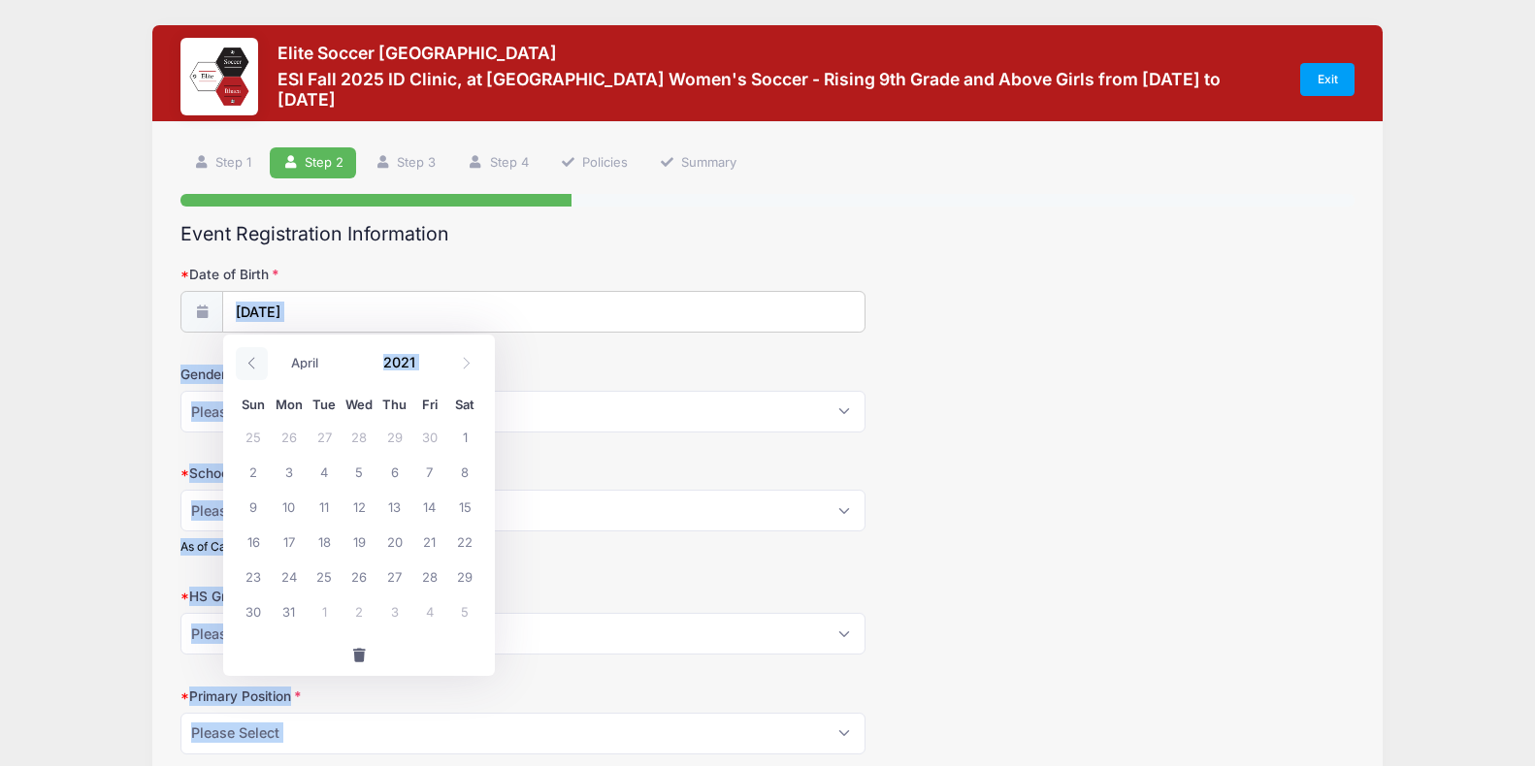
click at [249, 364] on icon at bounding box center [251, 363] width 7 height 12
select select "0"
click at [249, 364] on icon at bounding box center [251, 363] width 7 height 12
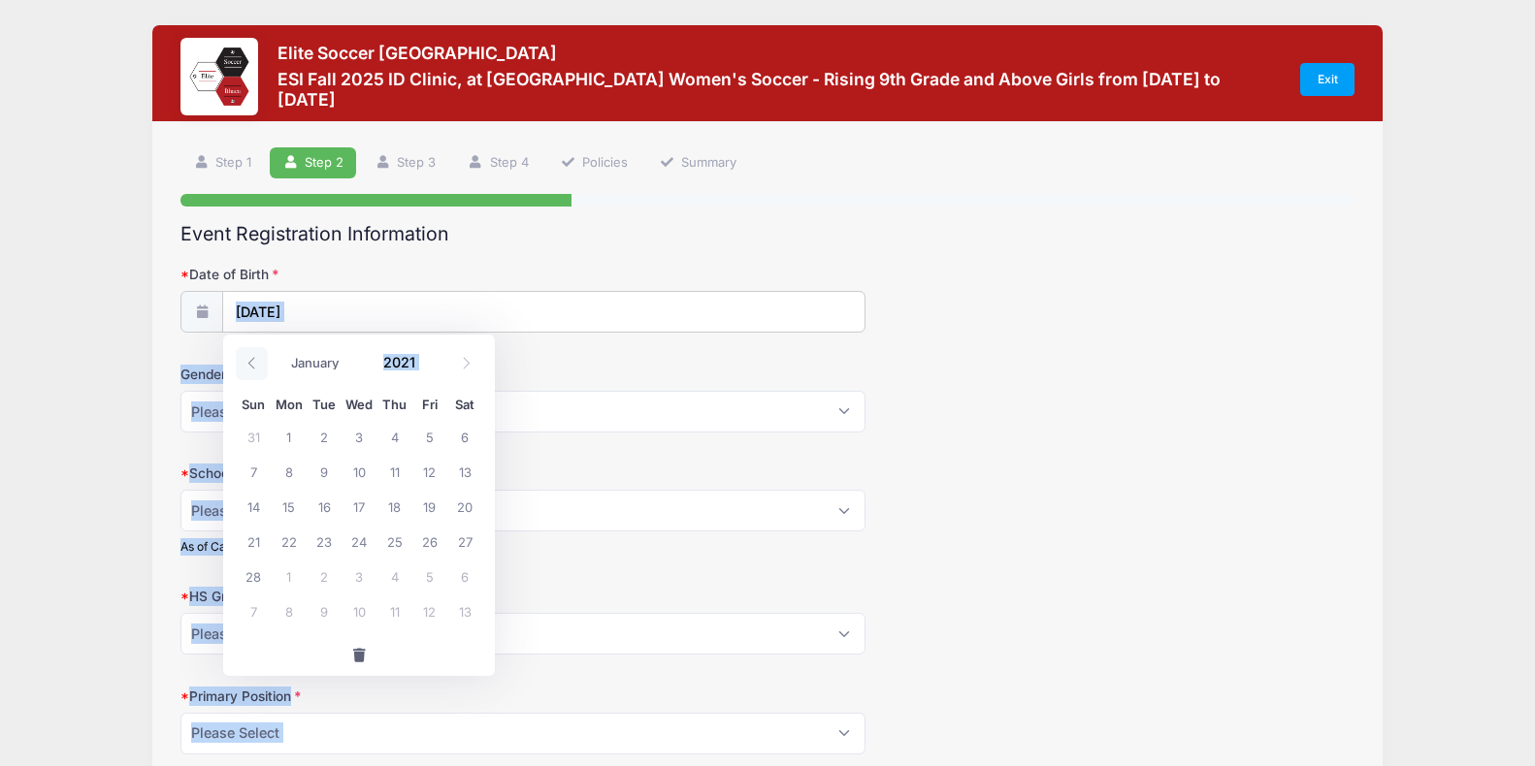
type input "2020"
click at [249, 364] on icon at bounding box center [251, 363] width 7 height 12
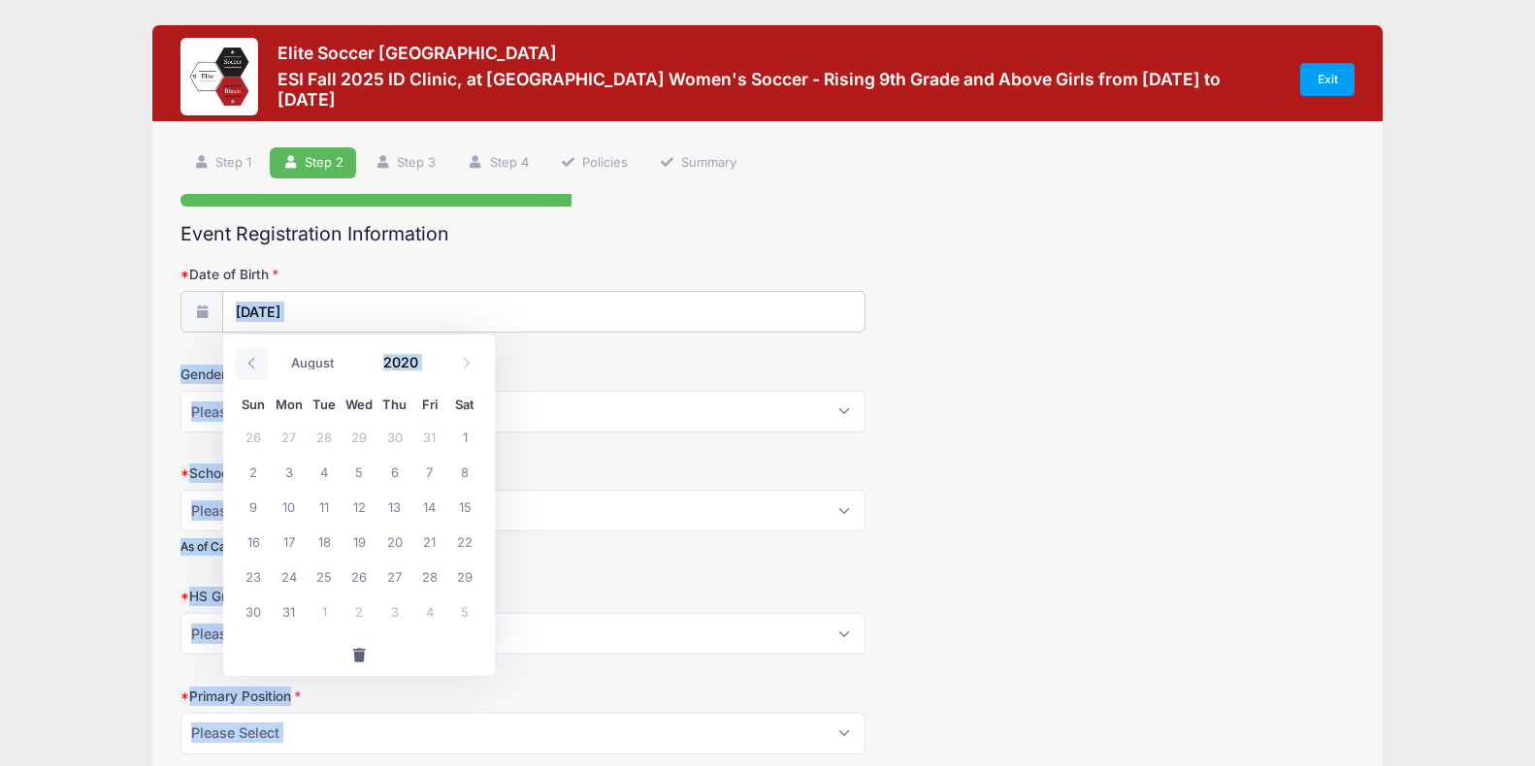
click at [249, 364] on icon at bounding box center [251, 363] width 7 height 12
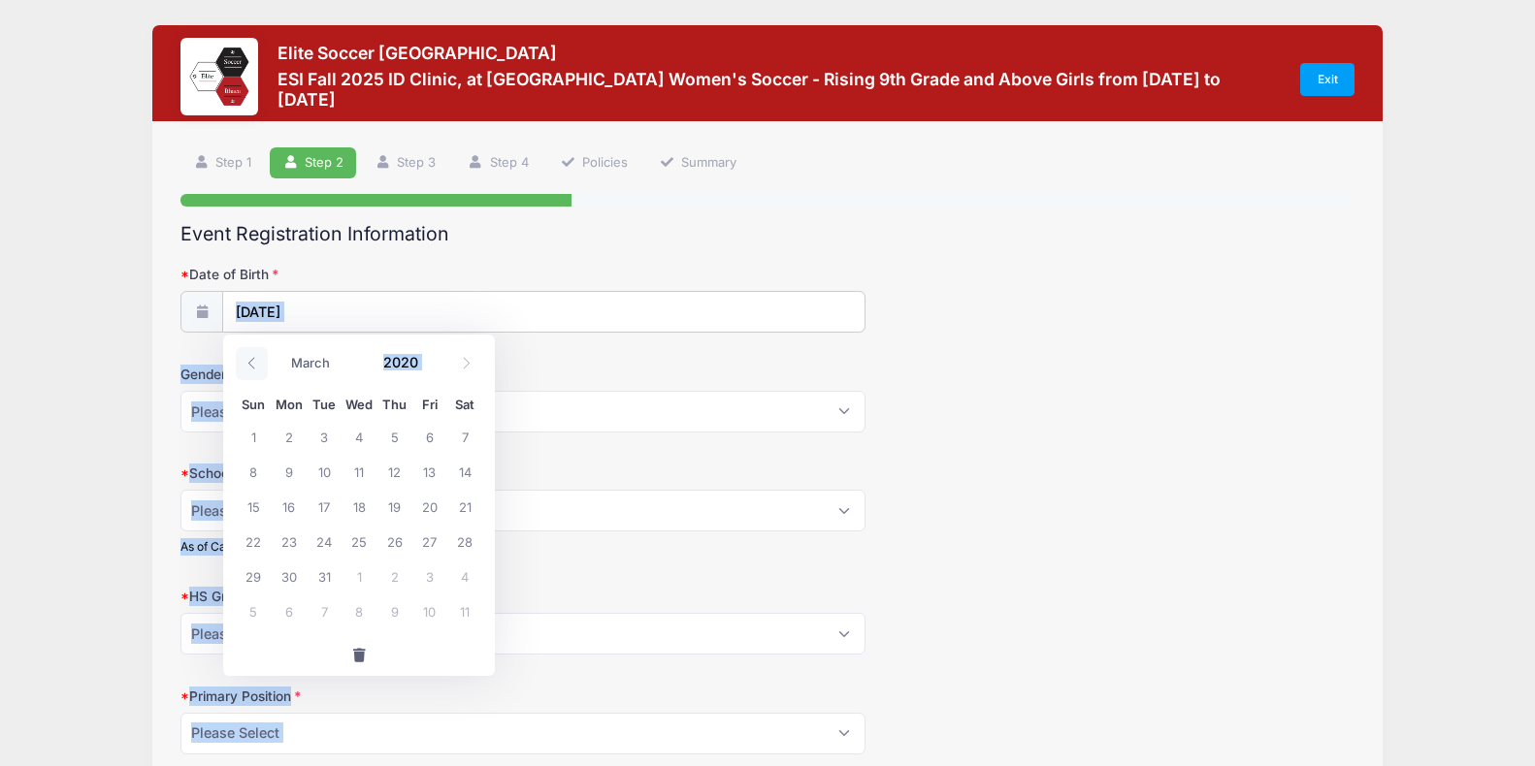
click at [249, 364] on icon at bounding box center [251, 363] width 7 height 12
select select "0"
click at [249, 364] on icon at bounding box center [251, 363] width 7 height 12
type input "2019"
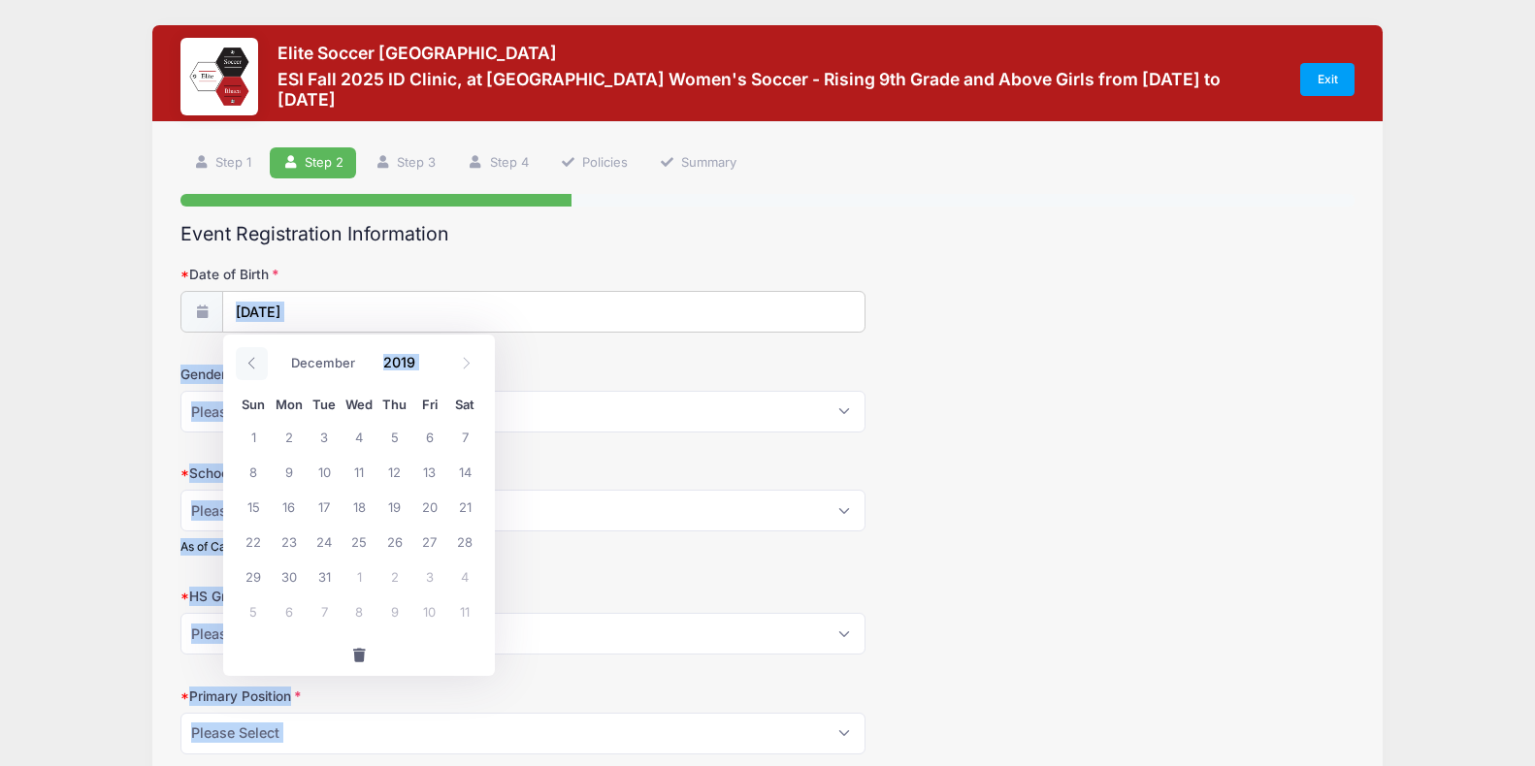
click at [249, 364] on icon at bounding box center [251, 363] width 7 height 12
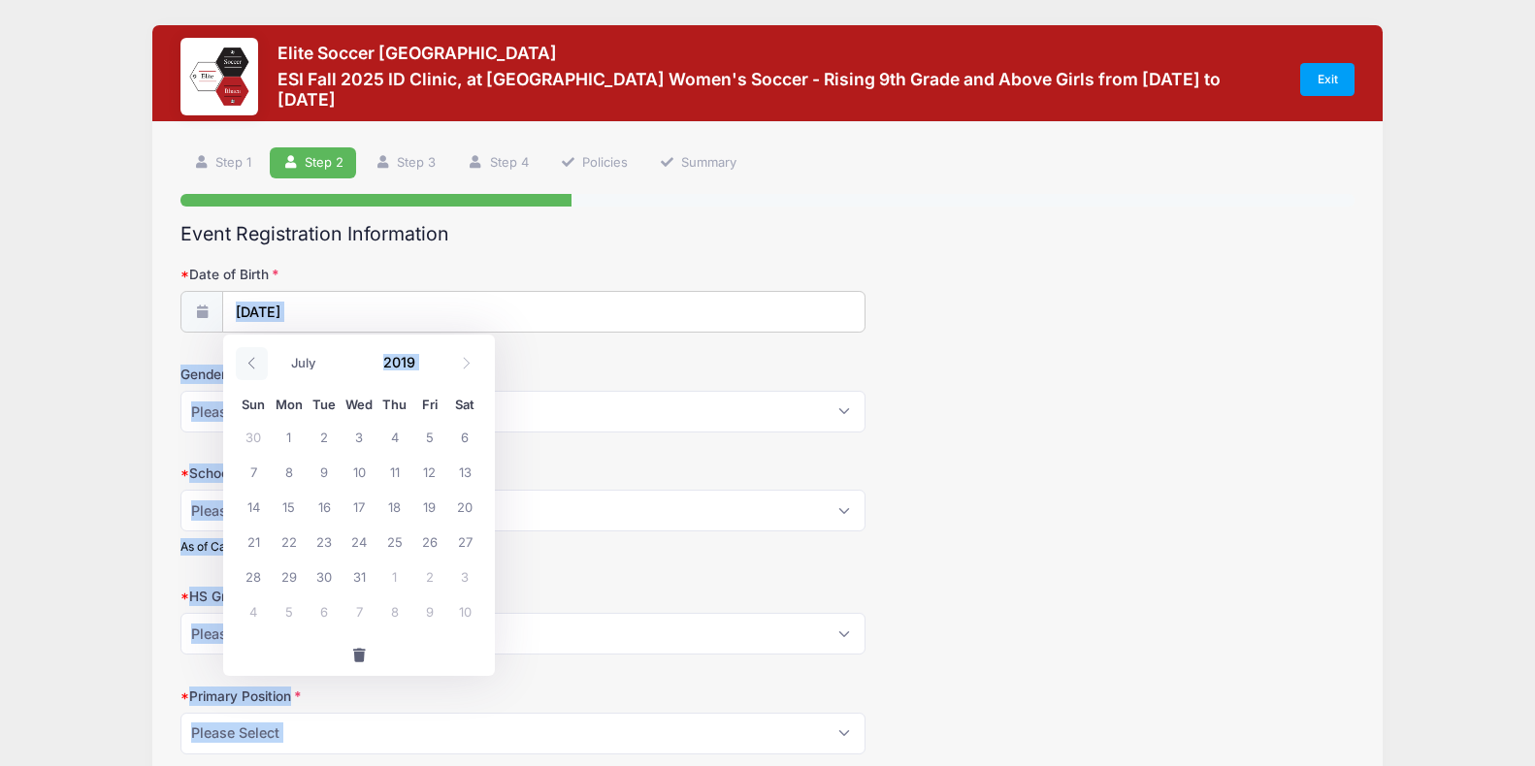
click at [249, 364] on icon at bounding box center [251, 363] width 7 height 12
click at [461, 360] on icon at bounding box center [466, 363] width 13 height 13
select select "4"
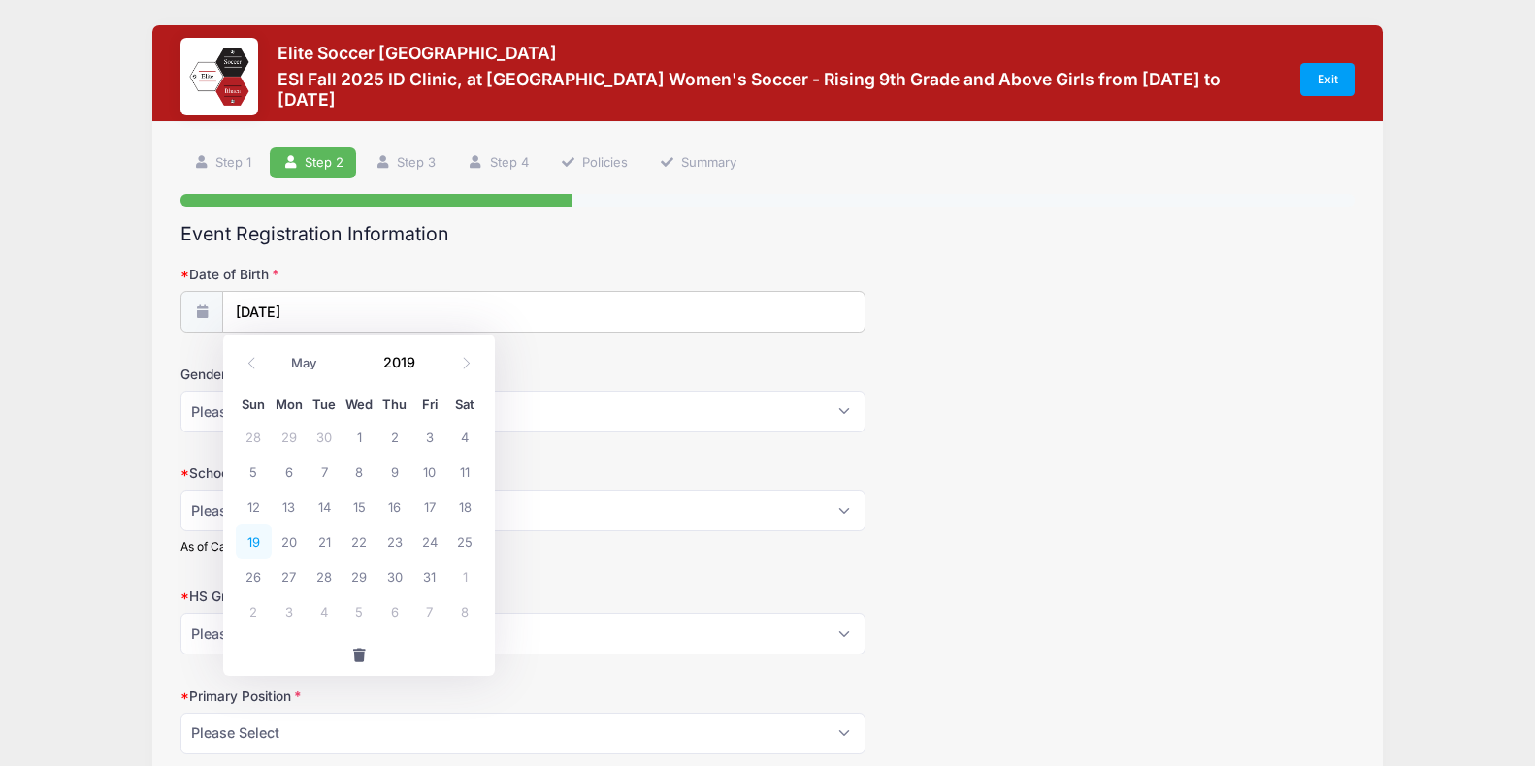
click at [258, 539] on span "19" at bounding box center [253, 541] width 35 height 35
type input "[DATE]"
click at [372, 314] on input "[DATE]" at bounding box center [543, 313] width 640 height 42
click at [254, 360] on icon at bounding box center [251, 363] width 13 height 13
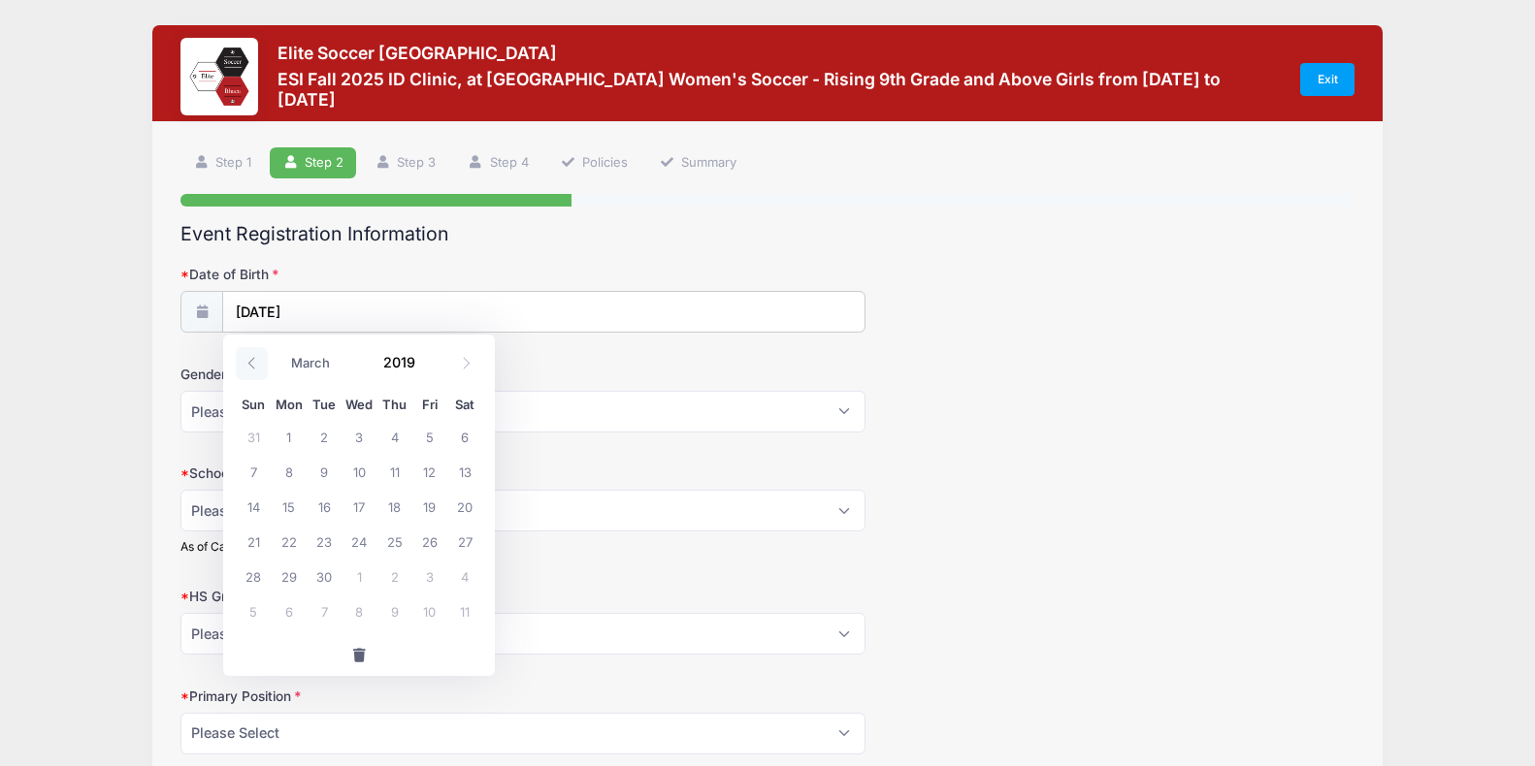
click at [254, 360] on icon at bounding box center [251, 363] width 13 height 13
select select "0"
click at [254, 360] on icon at bounding box center [251, 363] width 13 height 13
type input "2018"
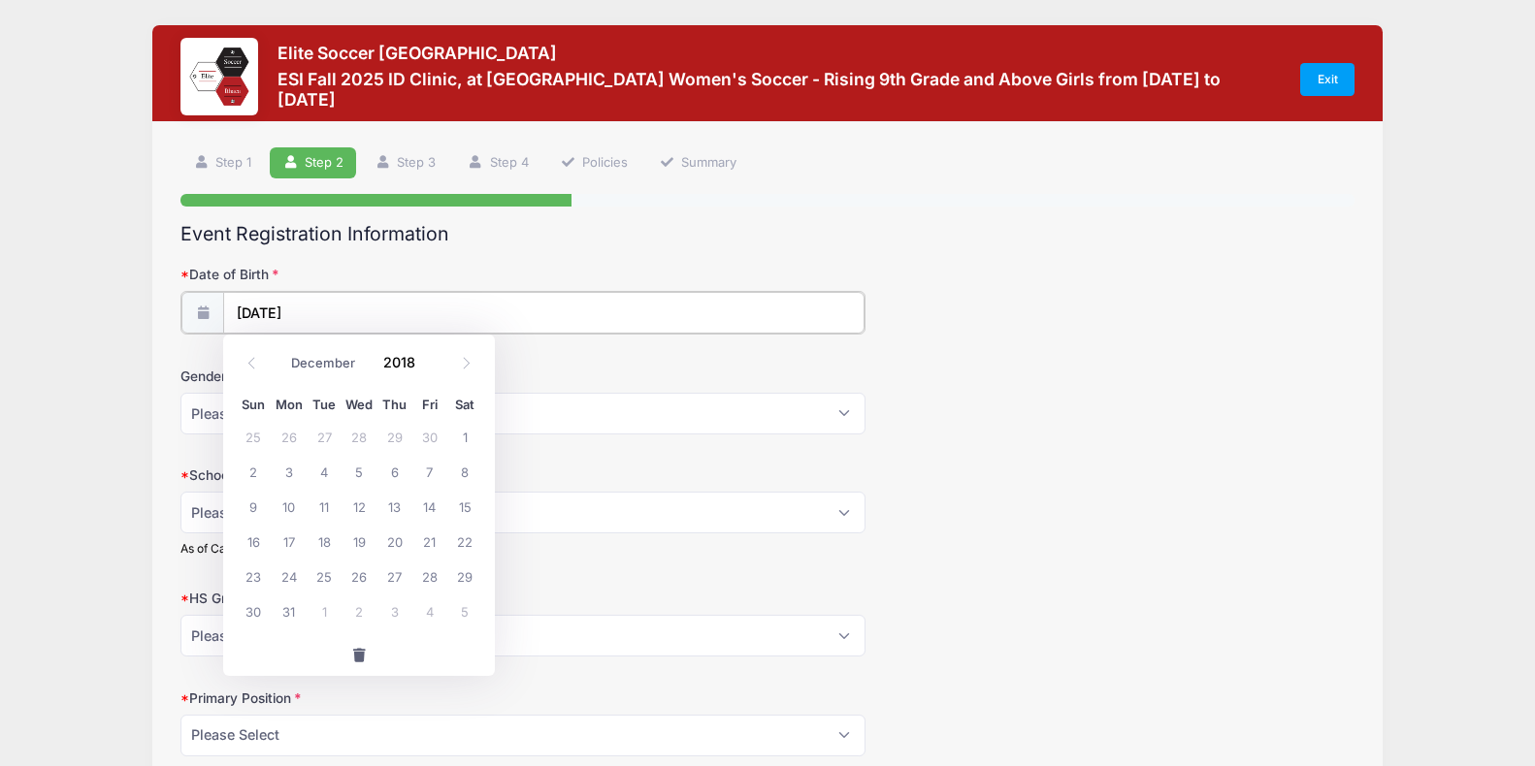
click at [322, 316] on input "[DATE]" at bounding box center [543, 313] width 640 height 42
click at [251, 367] on icon at bounding box center [251, 363] width 13 height 13
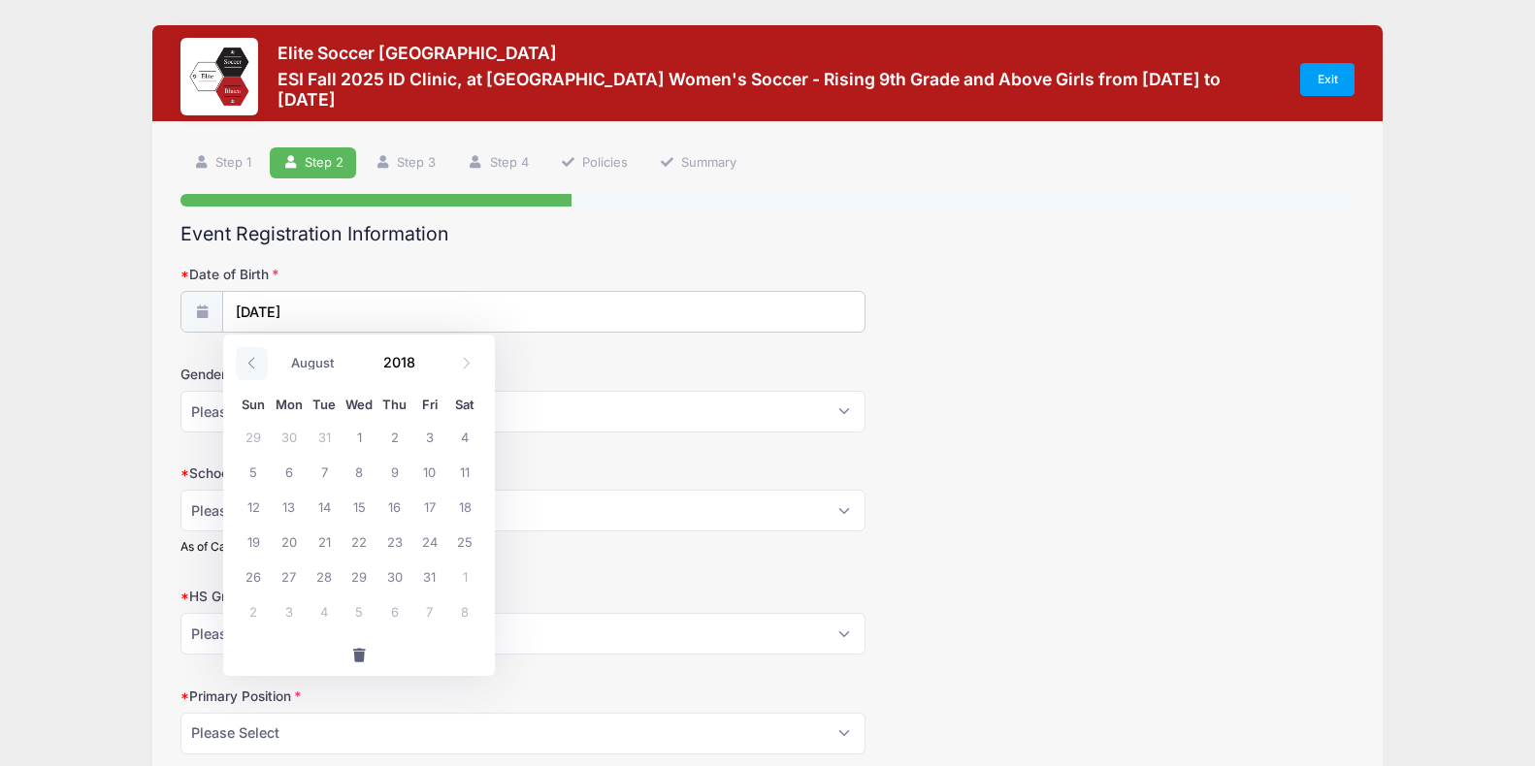
click at [251, 367] on icon at bounding box center [251, 363] width 13 height 13
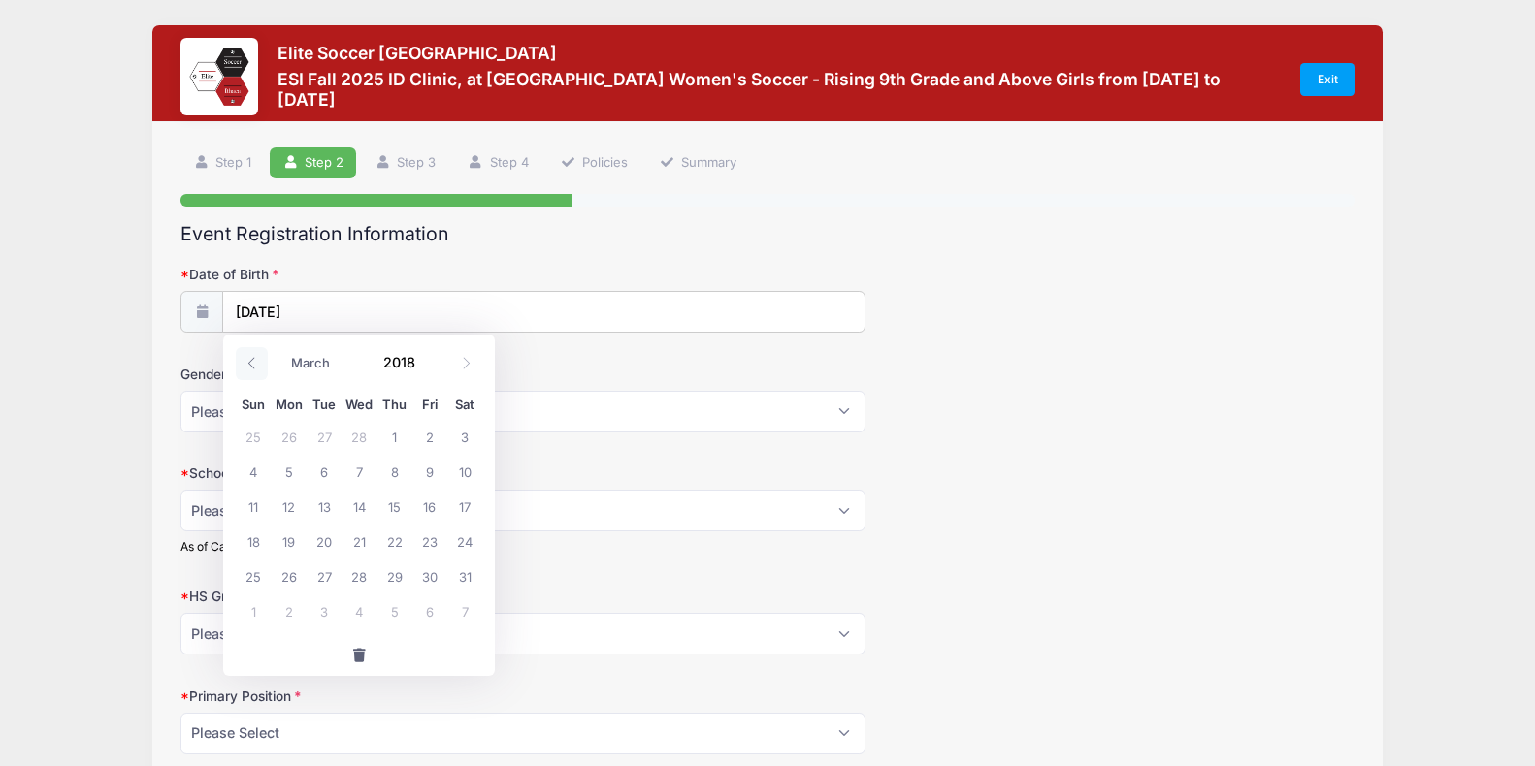
click at [251, 367] on icon at bounding box center [251, 363] width 13 height 13
select select "0"
click at [251, 366] on icon at bounding box center [251, 363] width 13 height 13
type input "2017"
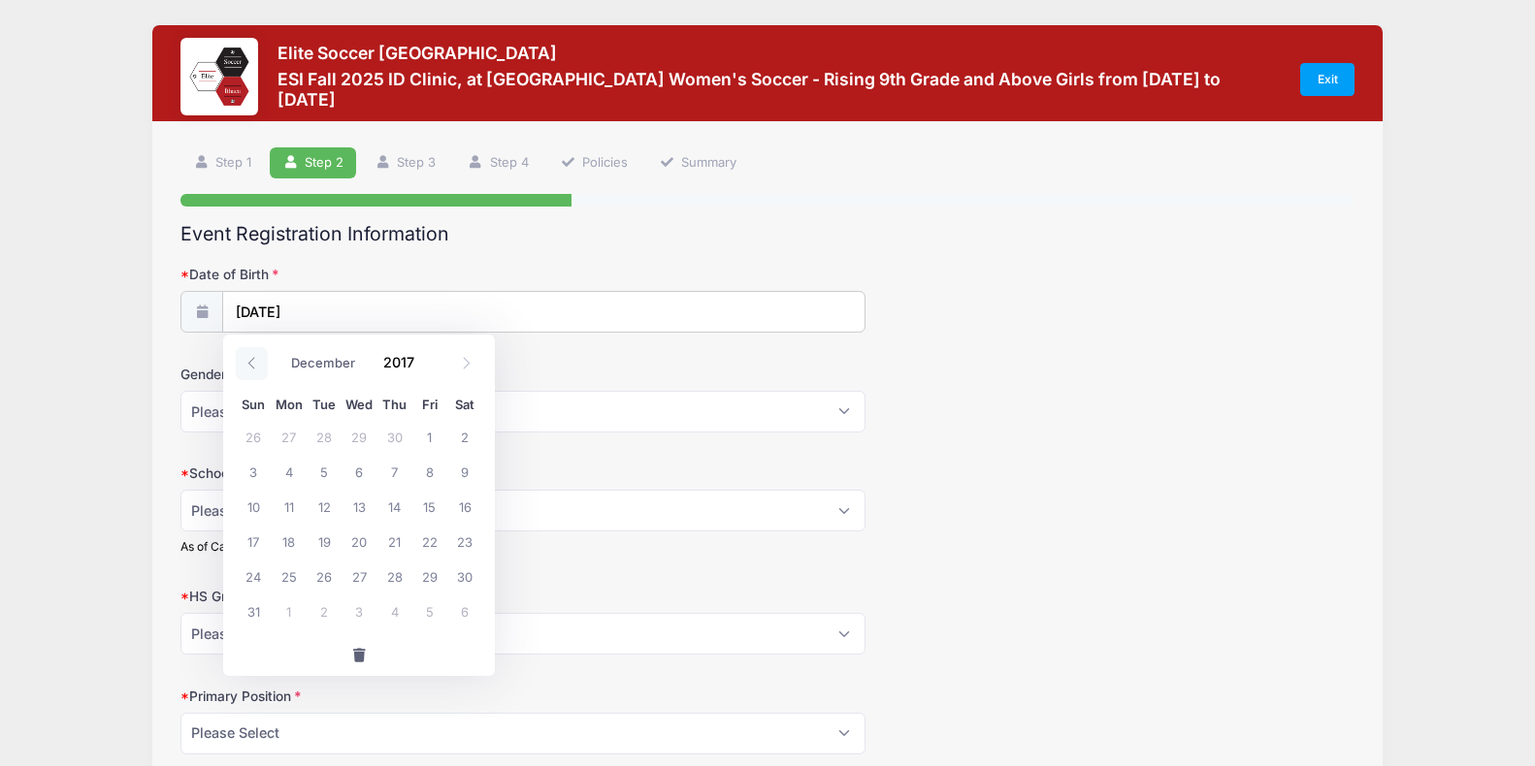
click at [251, 366] on icon at bounding box center [251, 363] width 7 height 12
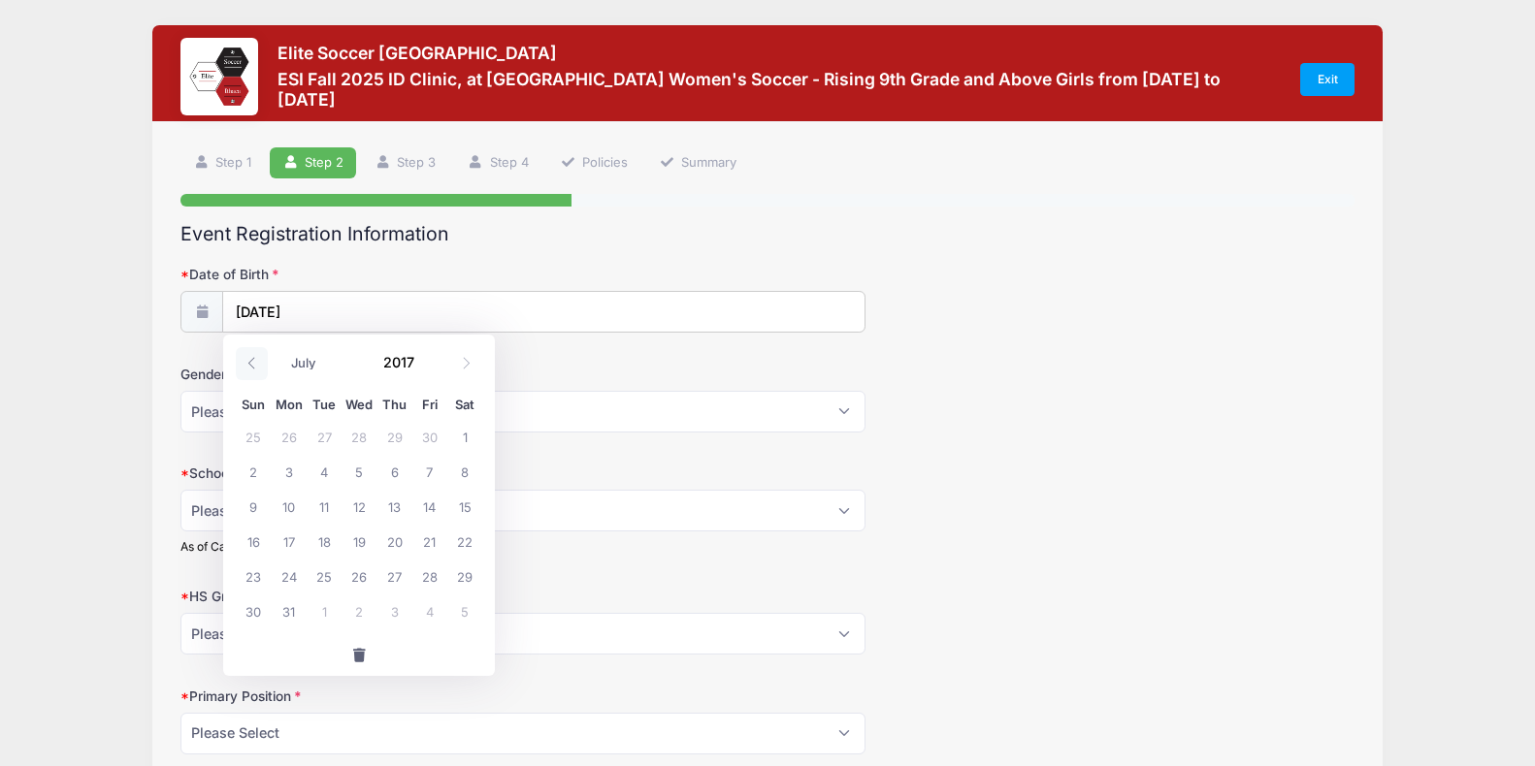
click at [251, 366] on icon at bounding box center [251, 363] width 7 height 12
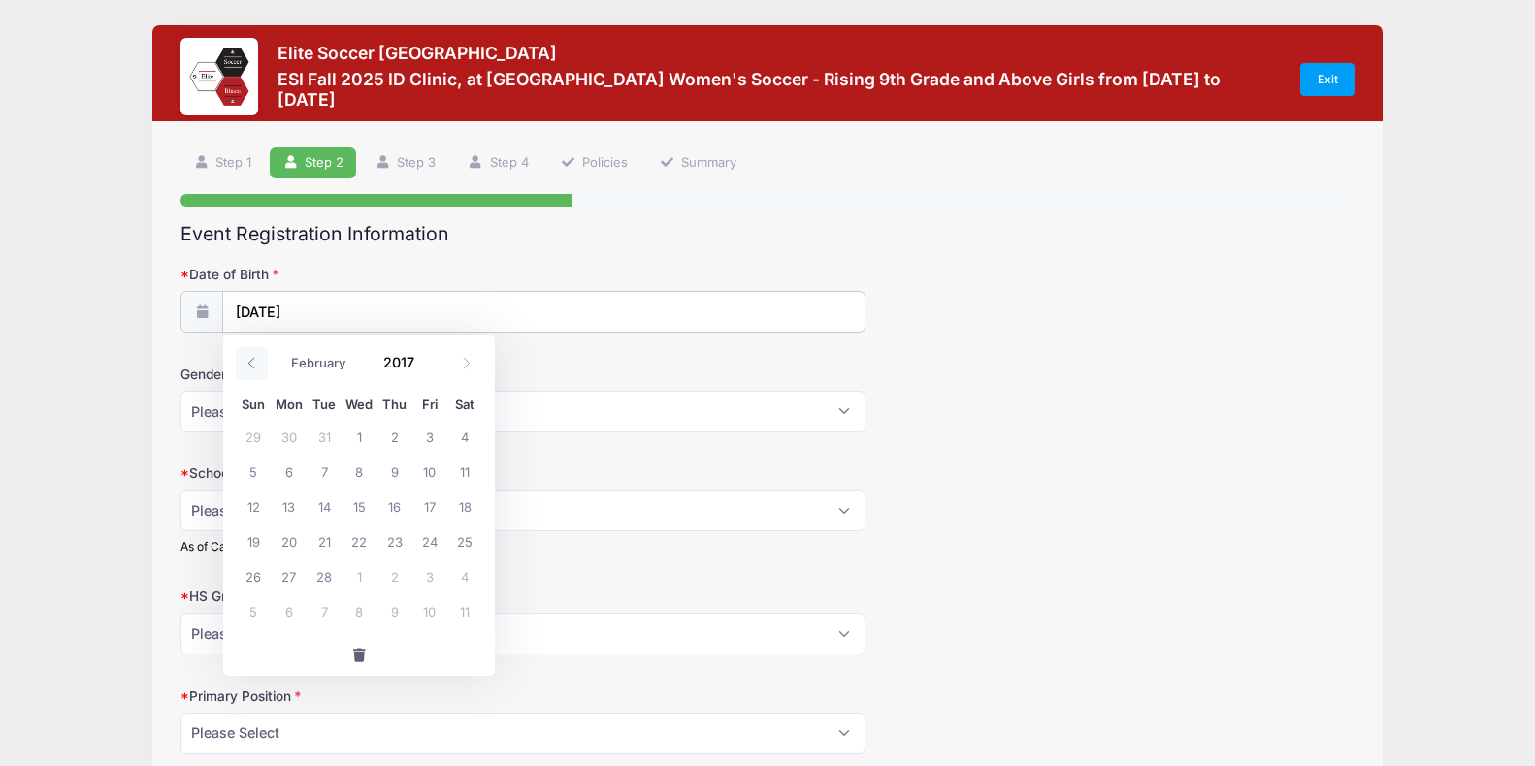
click at [251, 366] on icon at bounding box center [251, 363] width 7 height 12
select select "0"
click at [251, 366] on icon at bounding box center [251, 363] width 7 height 12
type input "2016"
click at [251, 366] on icon at bounding box center [251, 363] width 7 height 12
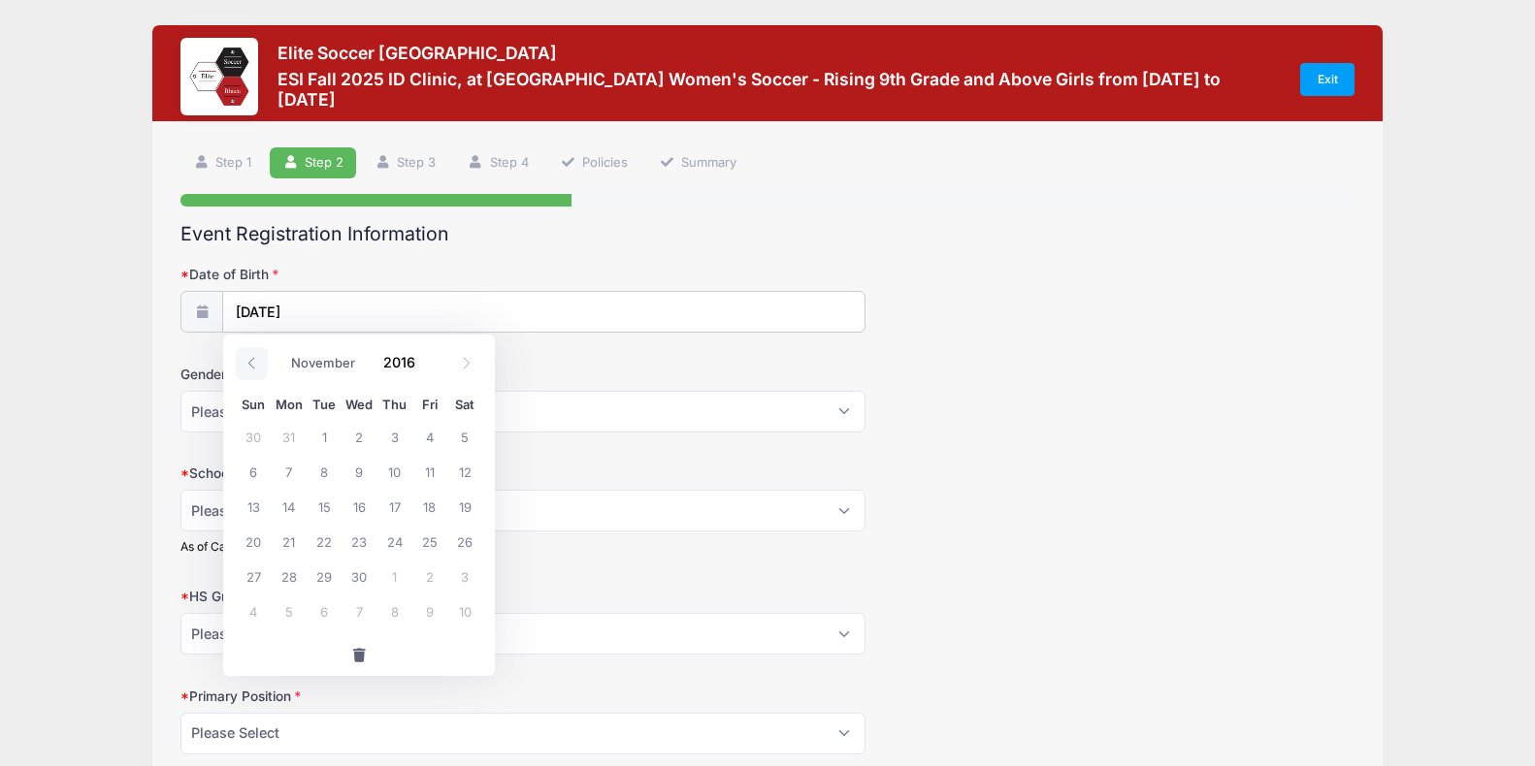
click at [251, 366] on icon at bounding box center [251, 363] width 7 height 12
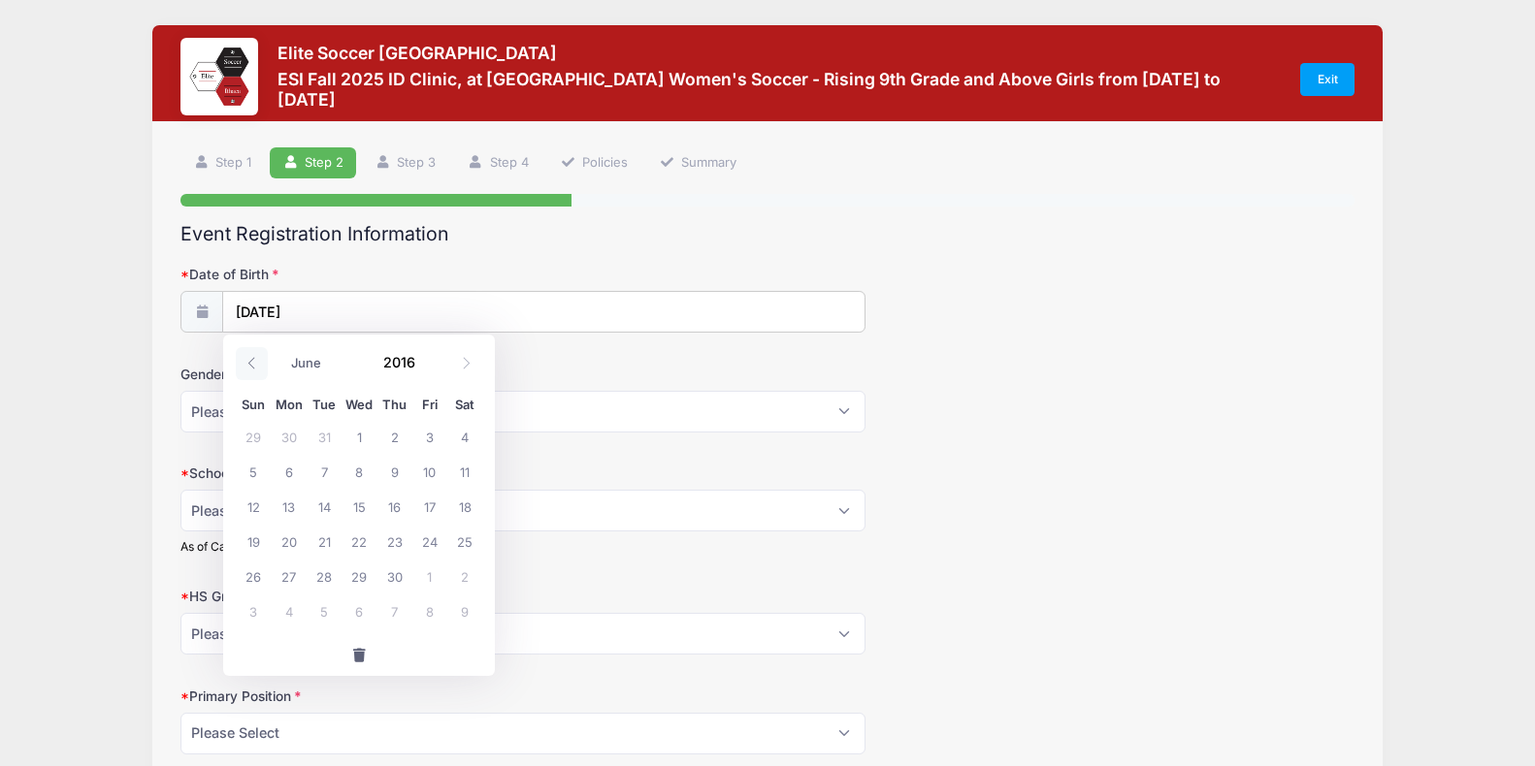
click at [251, 366] on icon at bounding box center [251, 363] width 7 height 12
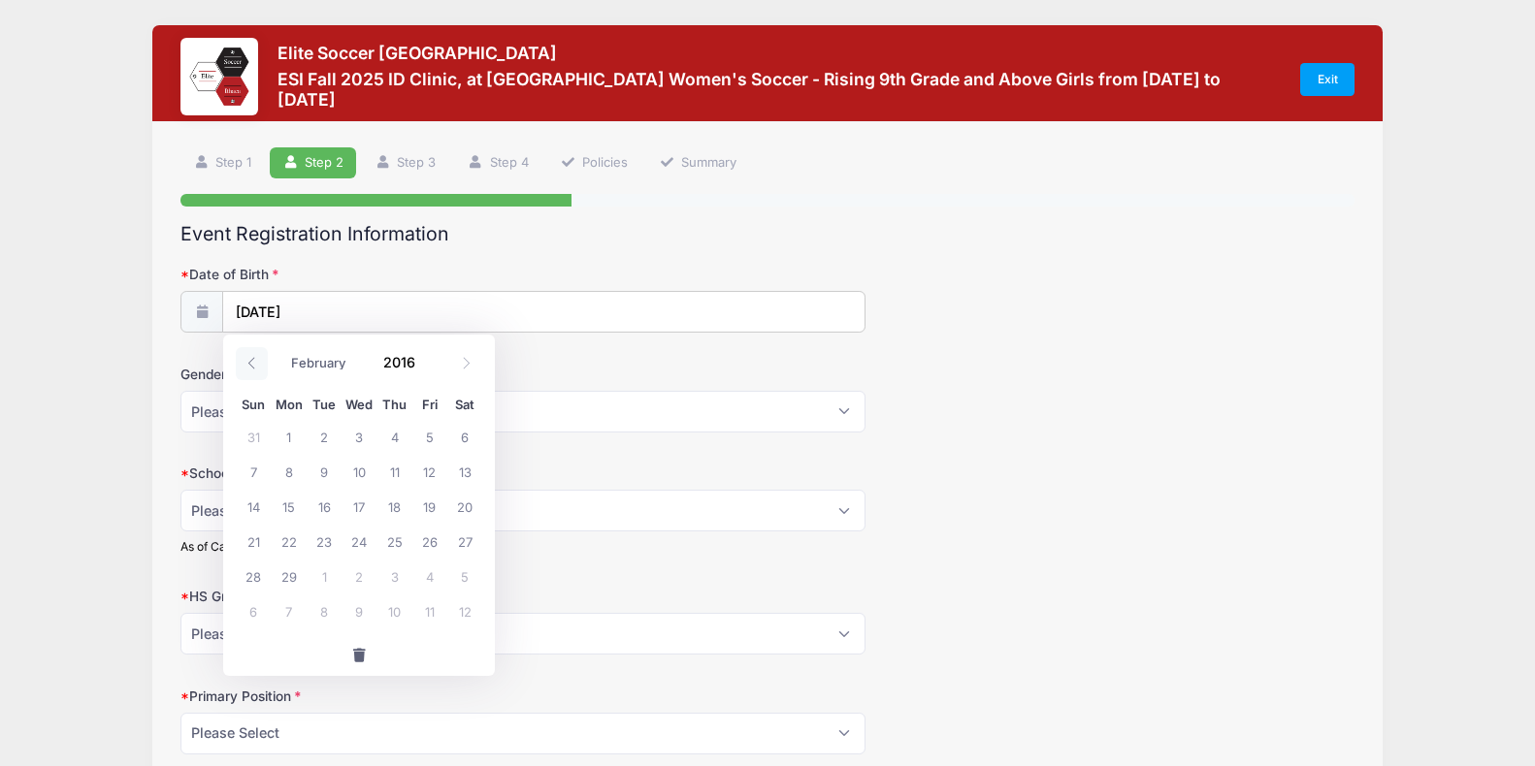
select select "0"
click at [251, 366] on icon at bounding box center [251, 363] width 7 height 12
type input "2015"
click at [251, 366] on icon at bounding box center [251, 363] width 7 height 12
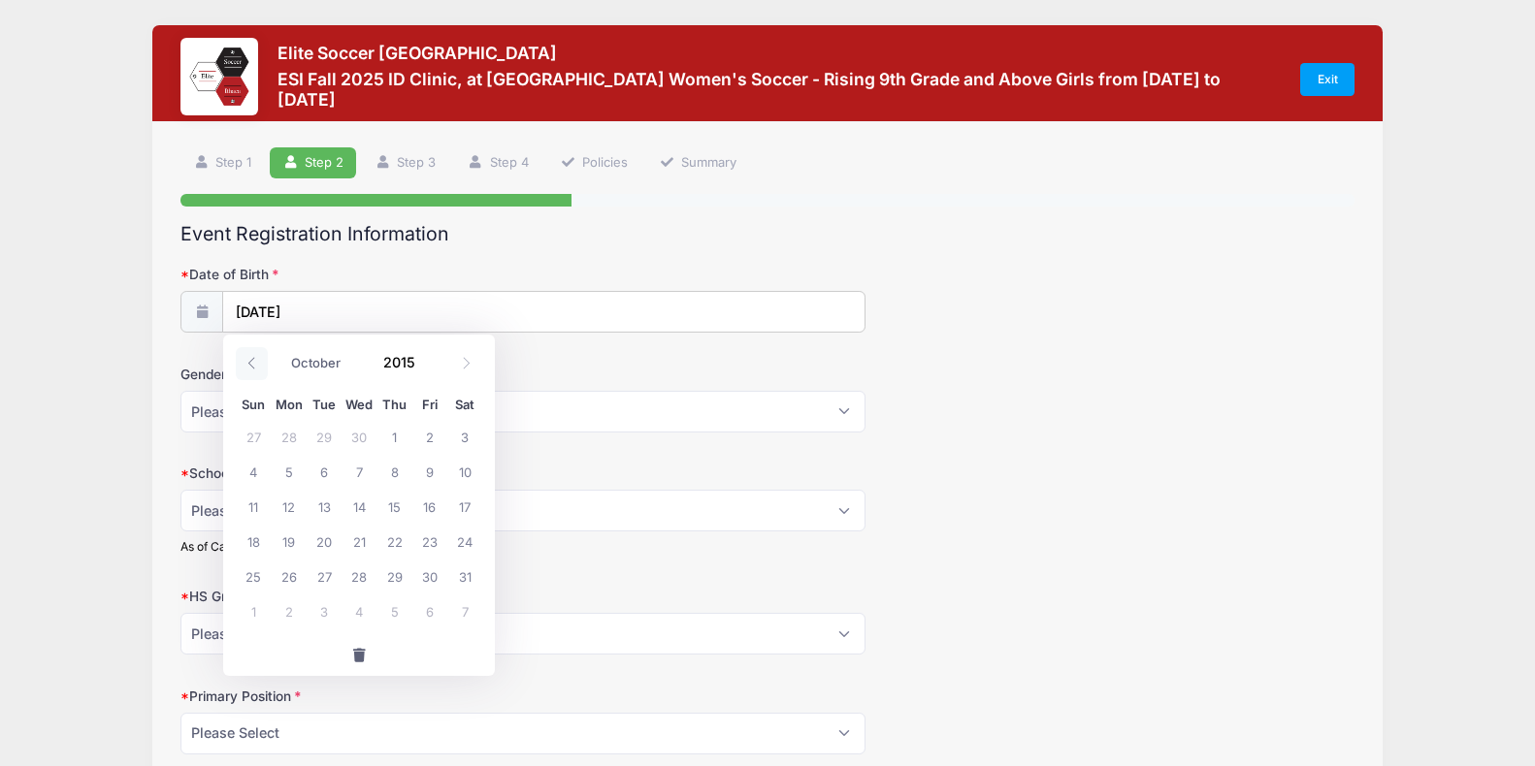
click at [251, 366] on icon at bounding box center [251, 363] width 7 height 12
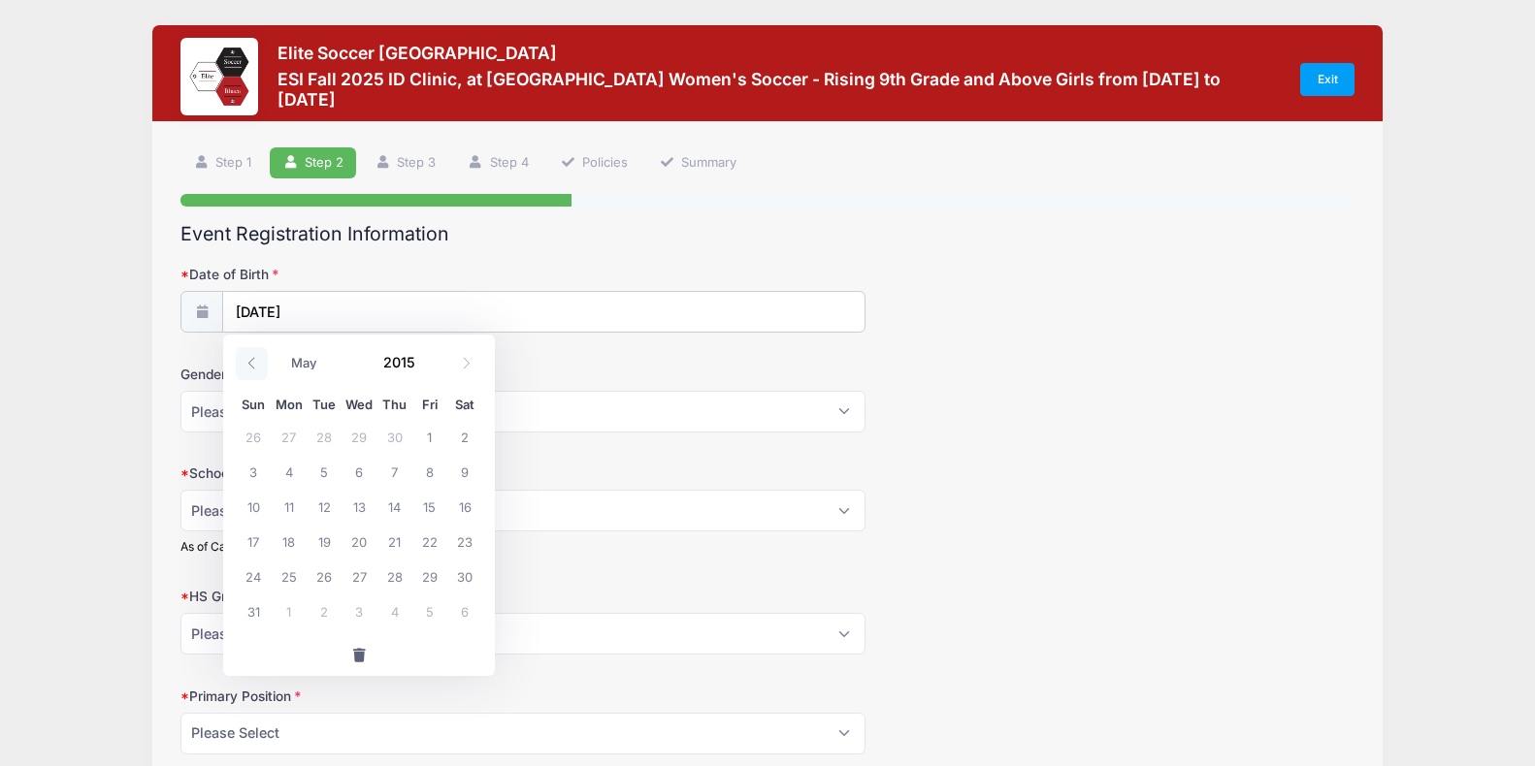
click at [251, 366] on icon at bounding box center [251, 363] width 7 height 12
select select "0"
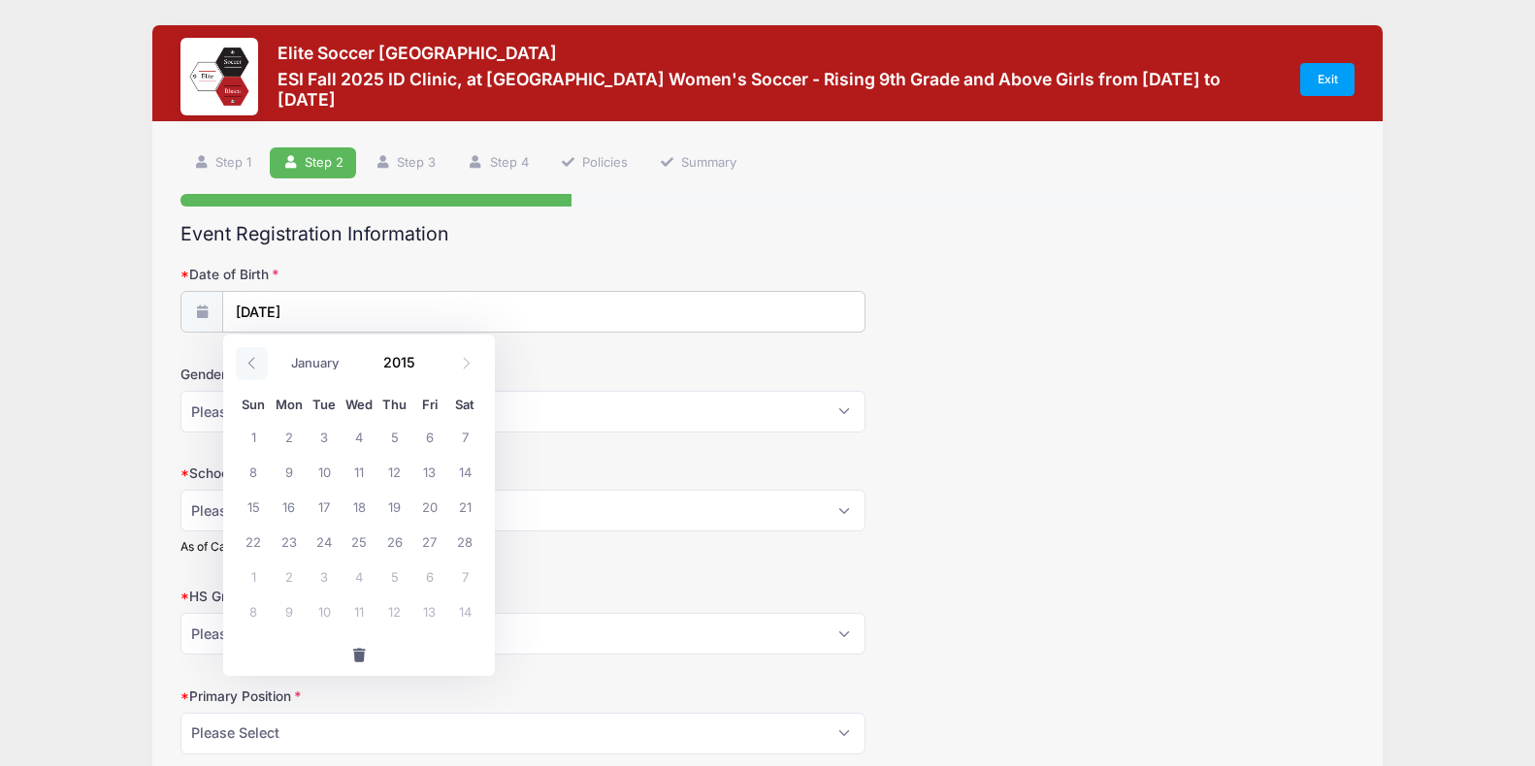
click at [251, 366] on icon at bounding box center [251, 363] width 7 height 12
type input "2014"
click at [251, 366] on icon at bounding box center [251, 363] width 7 height 12
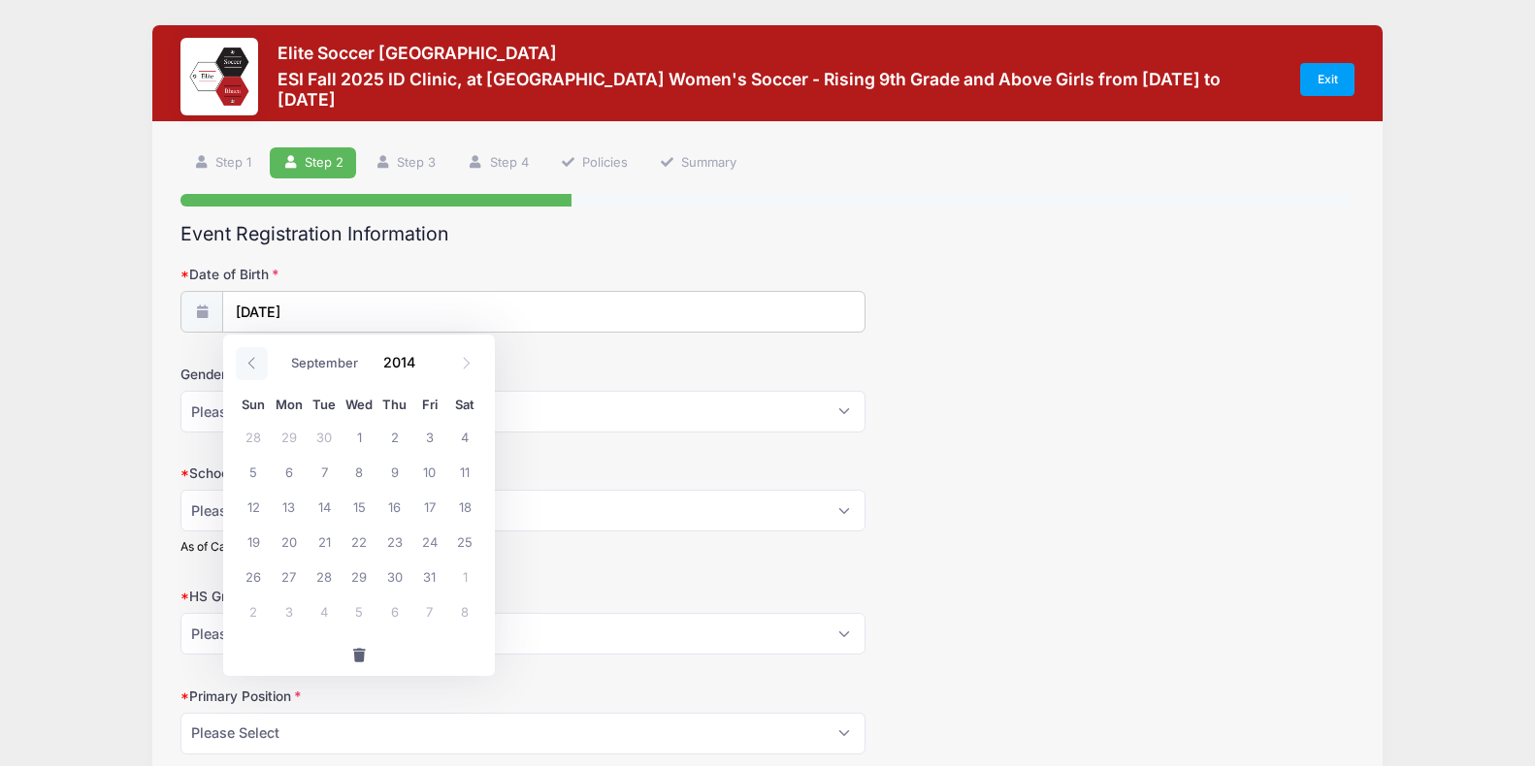
click at [251, 366] on icon at bounding box center [251, 363] width 7 height 12
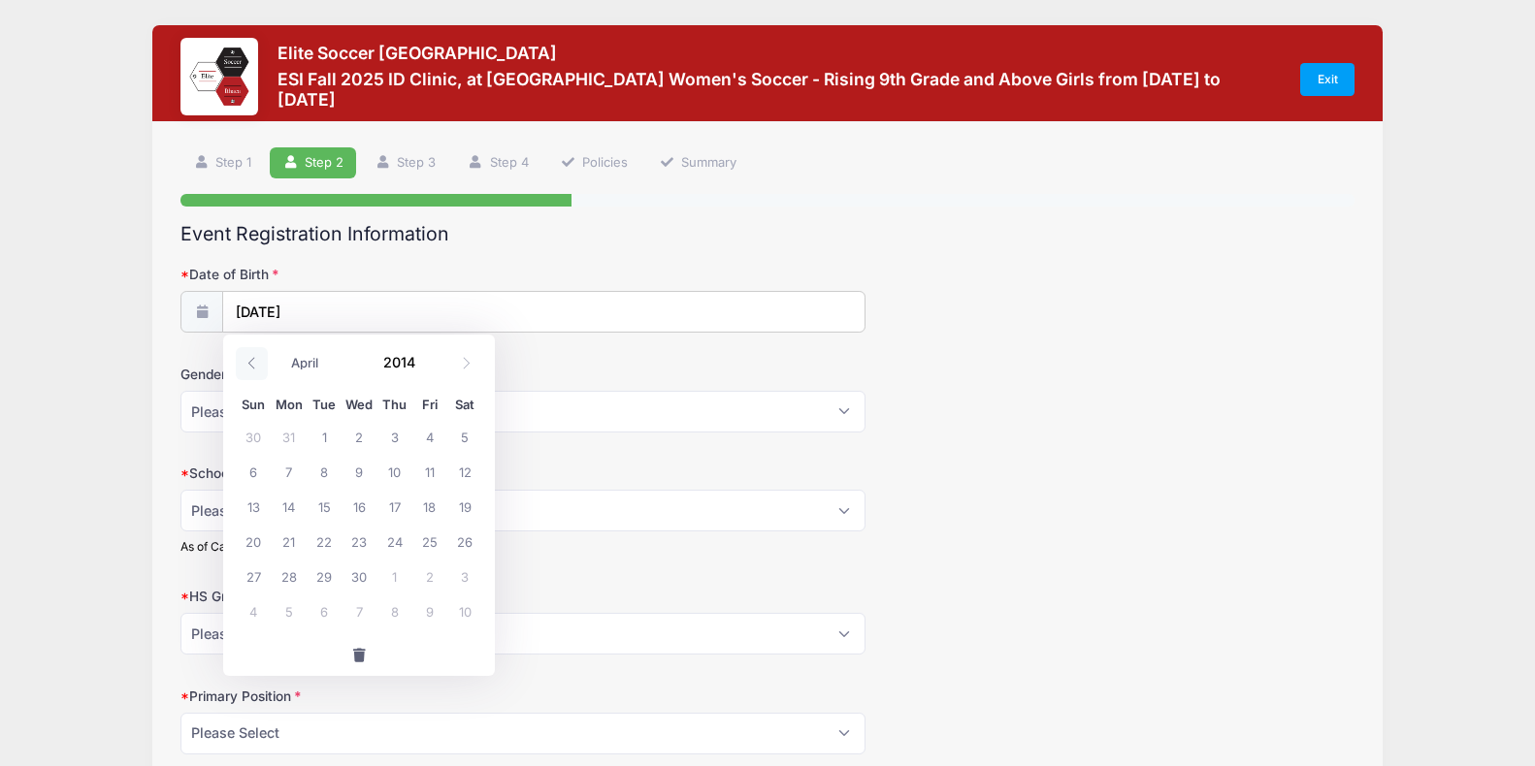
click at [251, 366] on icon at bounding box center [251, 363] width 7 height 12
select select "0"
click at [251, 366] on icon at bounding box center [251, 363] width 7 height 12
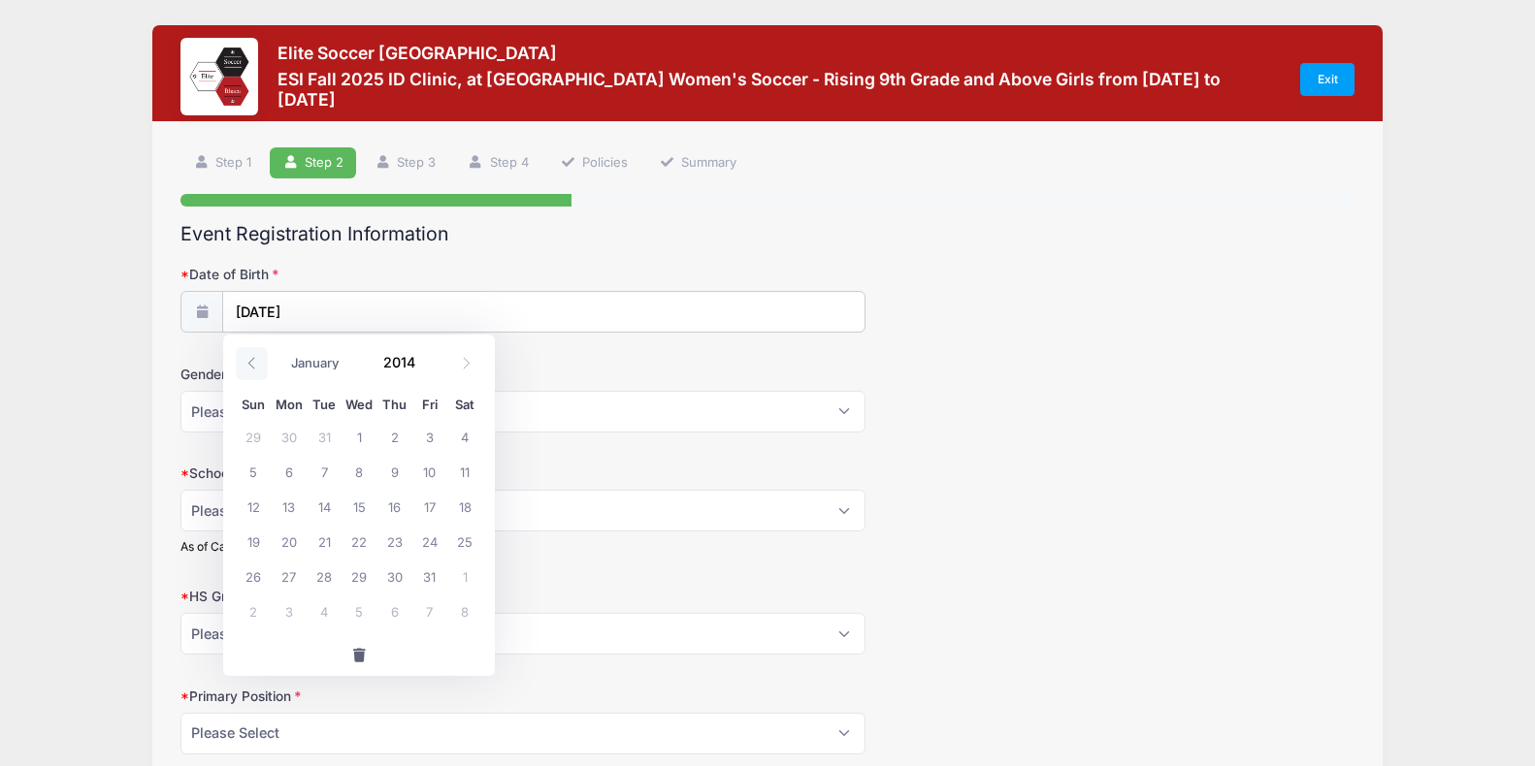
type input "2013"
click at [251, 366] on icon at bounding box center [251, 363] width 7 height 12
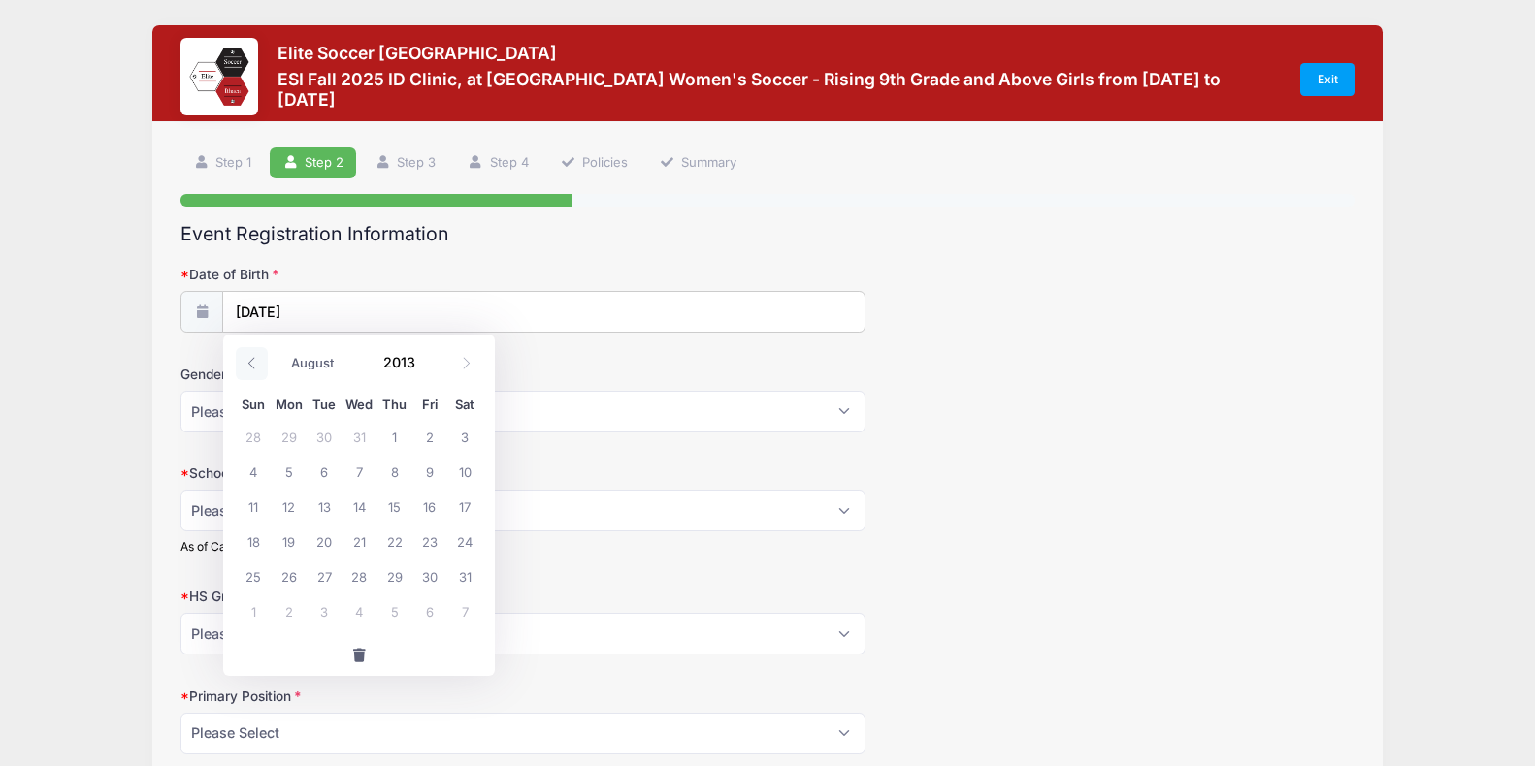
click at [251, 366] on icon at bounding box center [251, 363] width 7 height 12
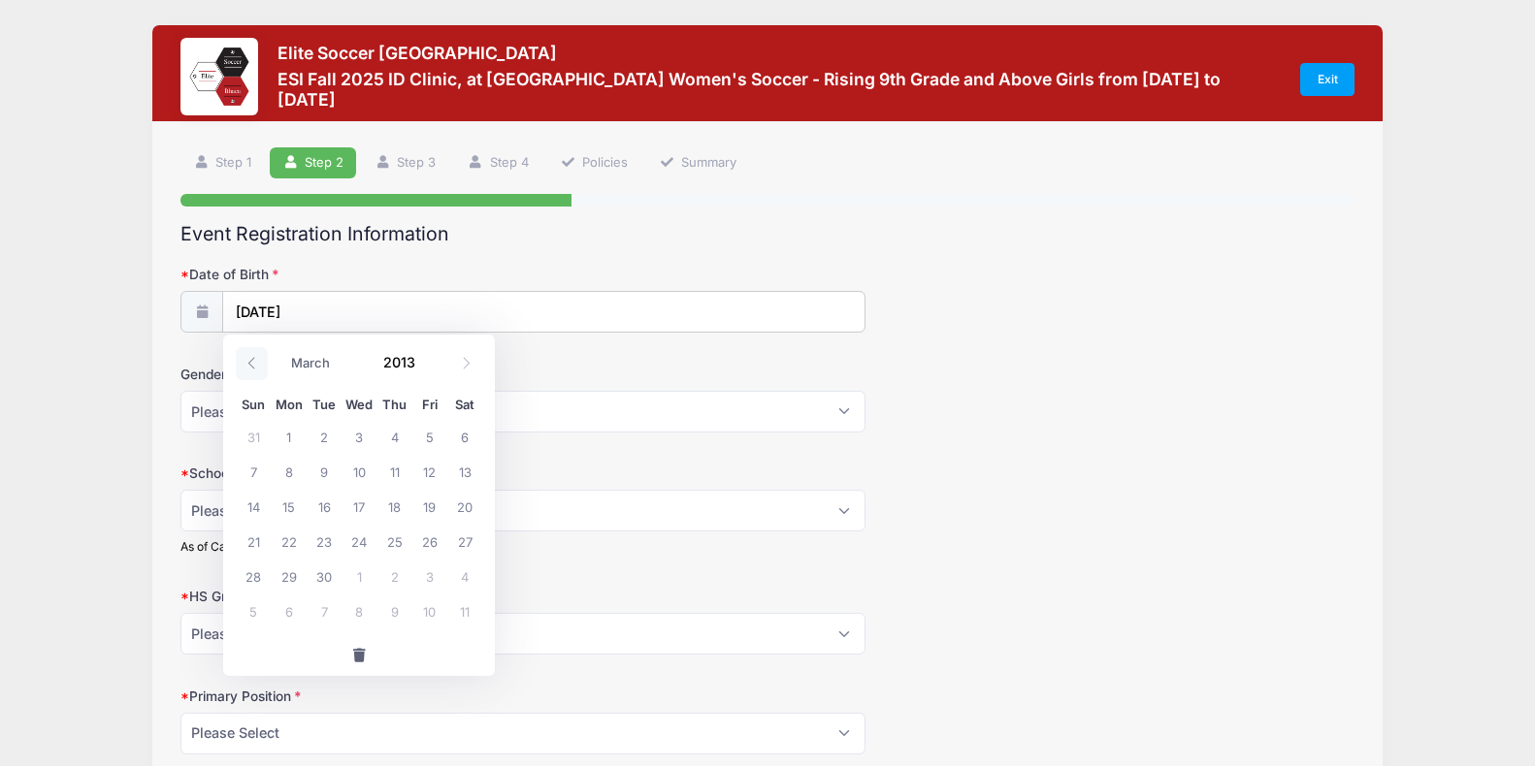
click at [251, 366] on icon at bounding box center [251, 363] width 7 height 12
select select "0"
click at [251, 366] on icon at bounding box center [251, 363] width 7 height 12
type input "2012"
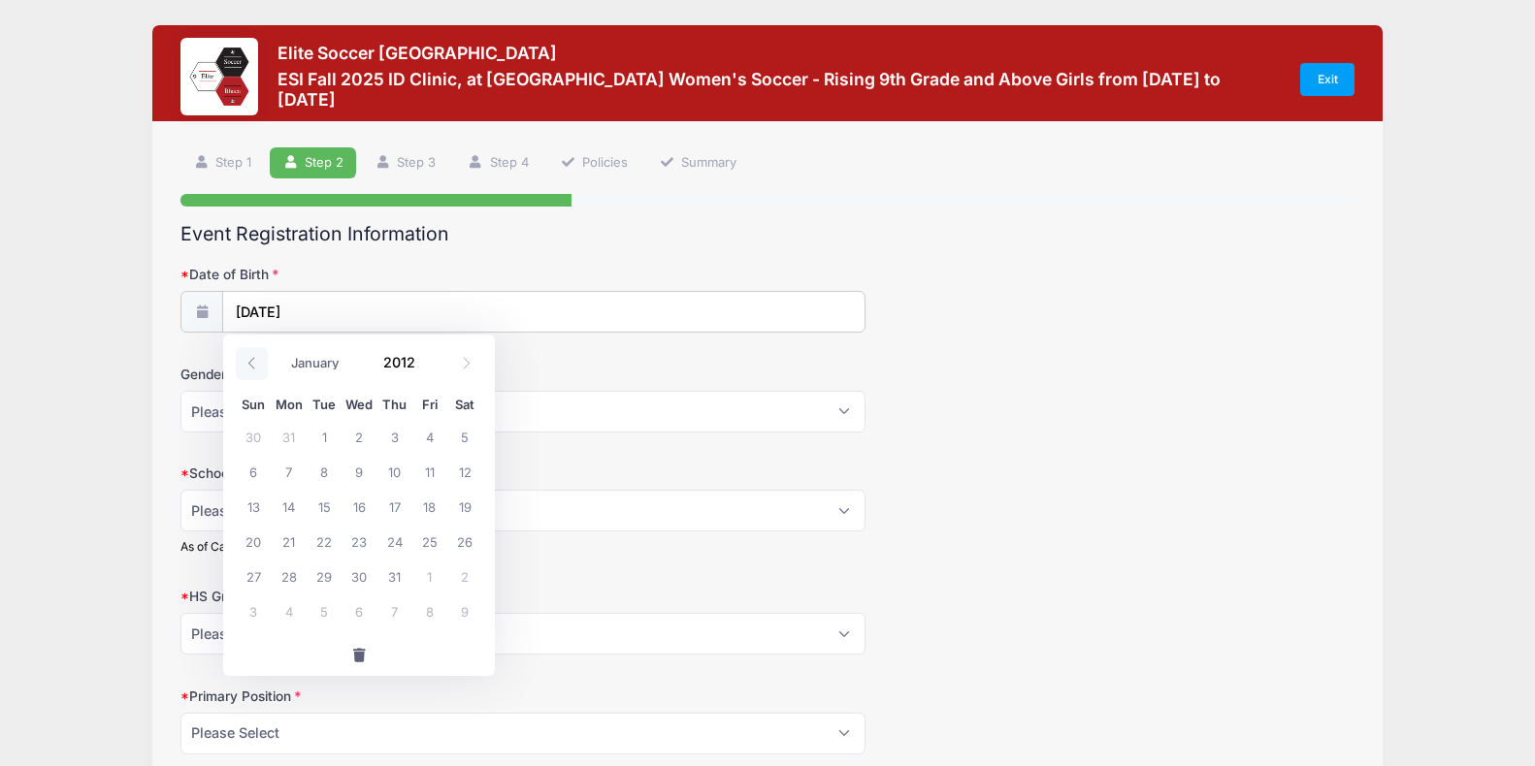
click at [251, 366] on icon at bounding box center [251, 363] width 7 height 12
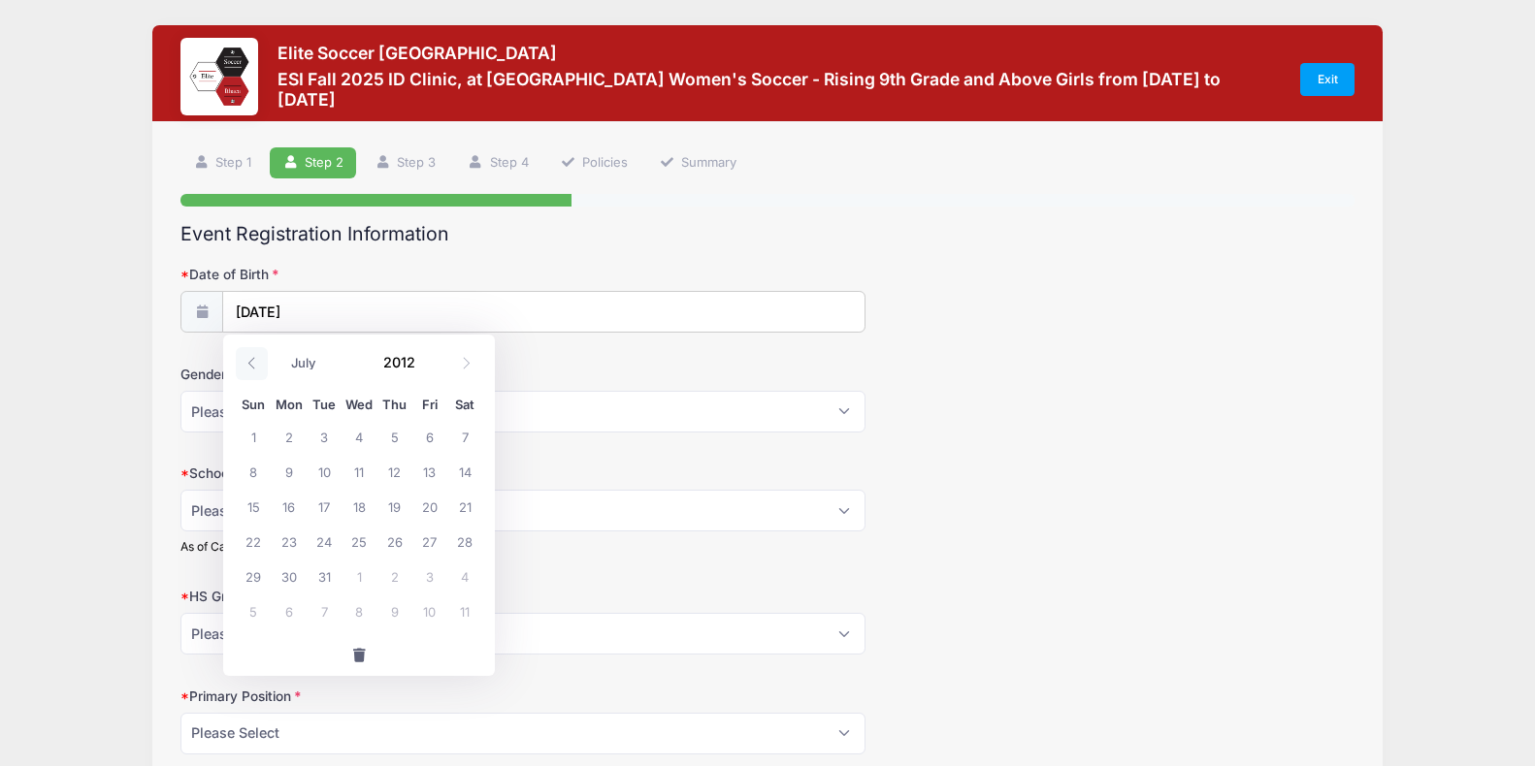
click at [251, 366] on icon at bounding box center [251, 363] width 7 height 12
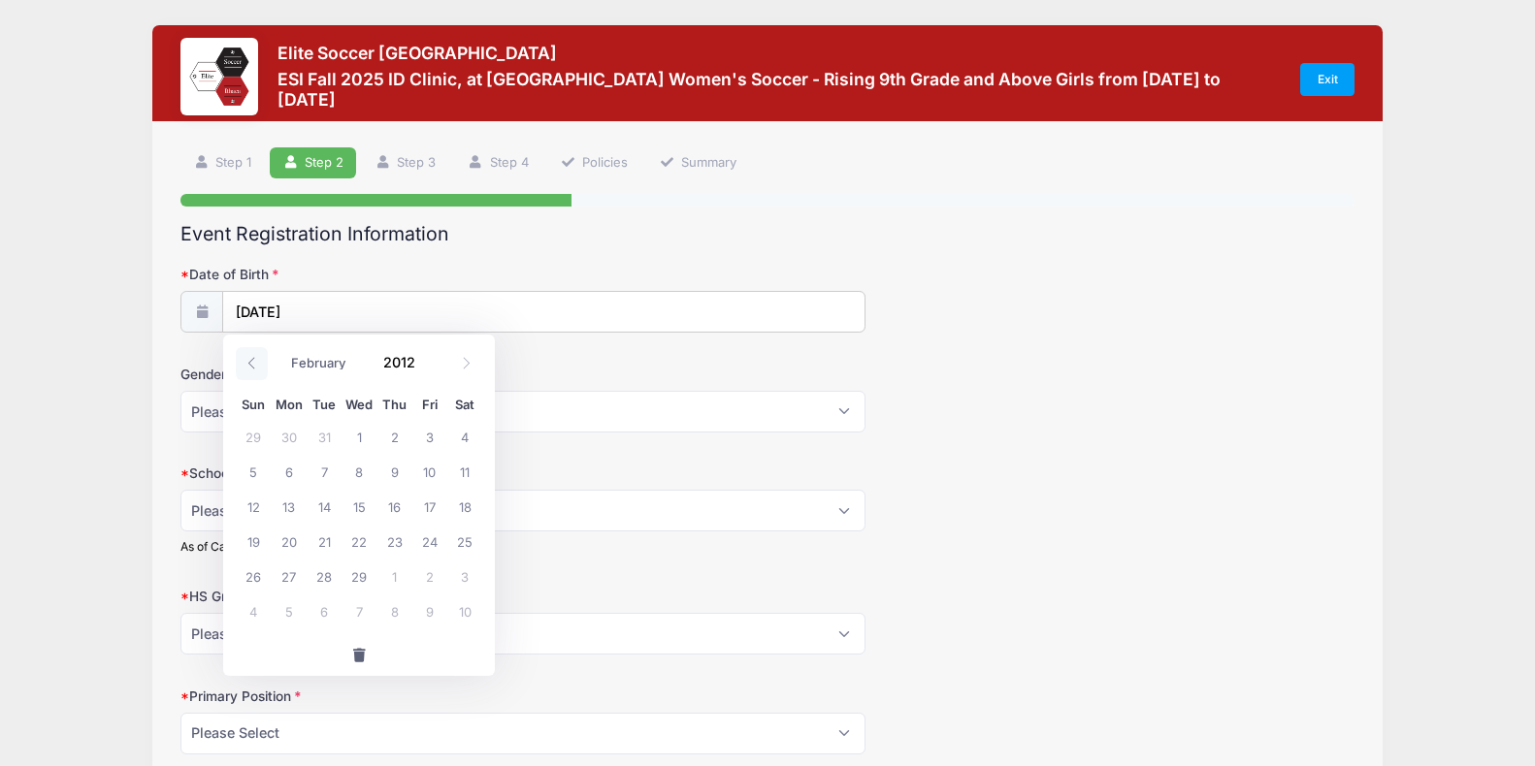
click at [251, 366] on icon at bounding box center [251, 363] width 7 height 12
select select "0"
click at [251, 366] on icon at bounding box center [251, 363] width 7 height 12
type input "2011"
click at [251, 366] on icon at bounding box center [251, 363] width 7 height 12
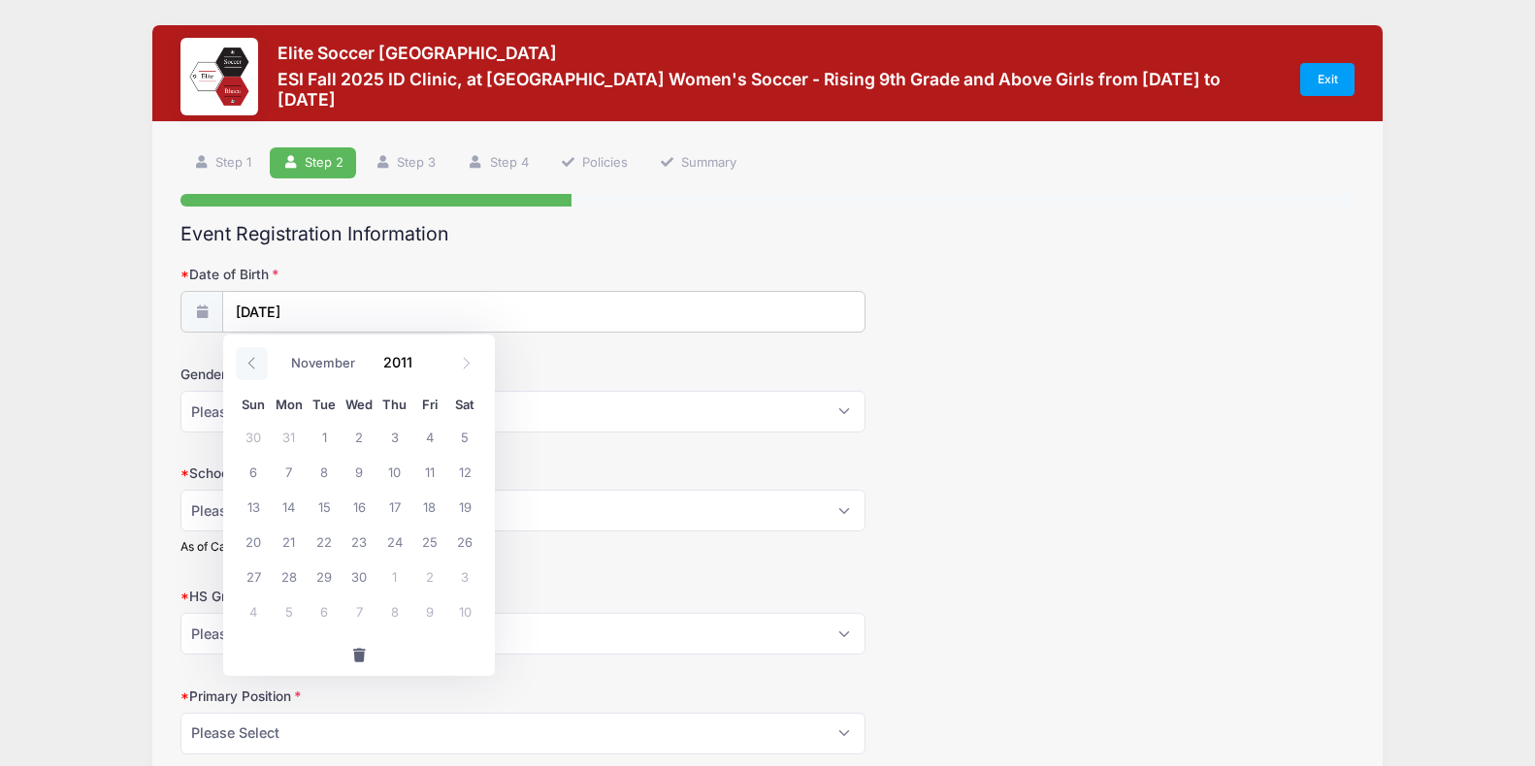
click at [251, 366] on icon at bounding box center [251, 363] width 7 height 12
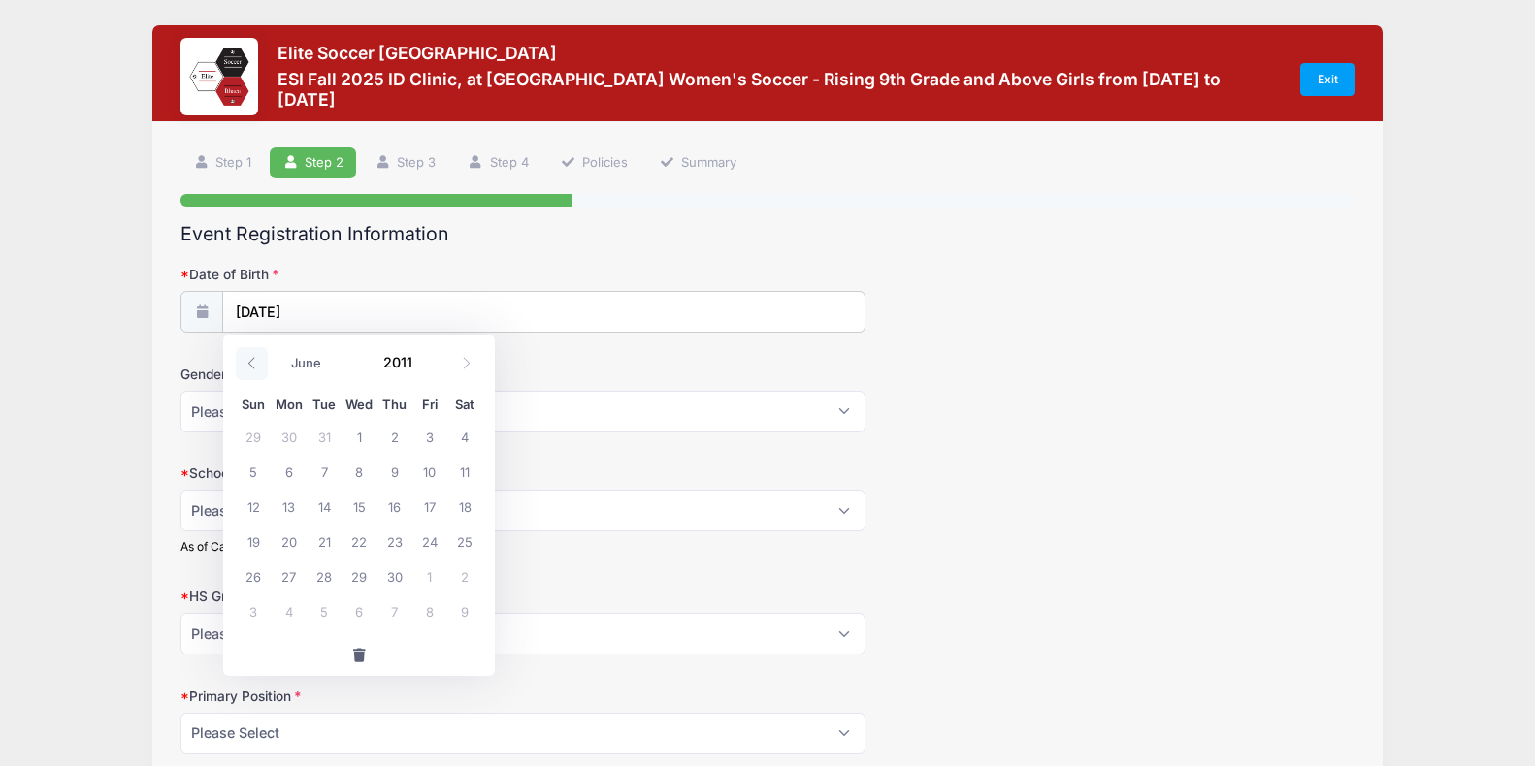
click at [251, 366] on icon at bounding box center [251, 363] width 7 height 12
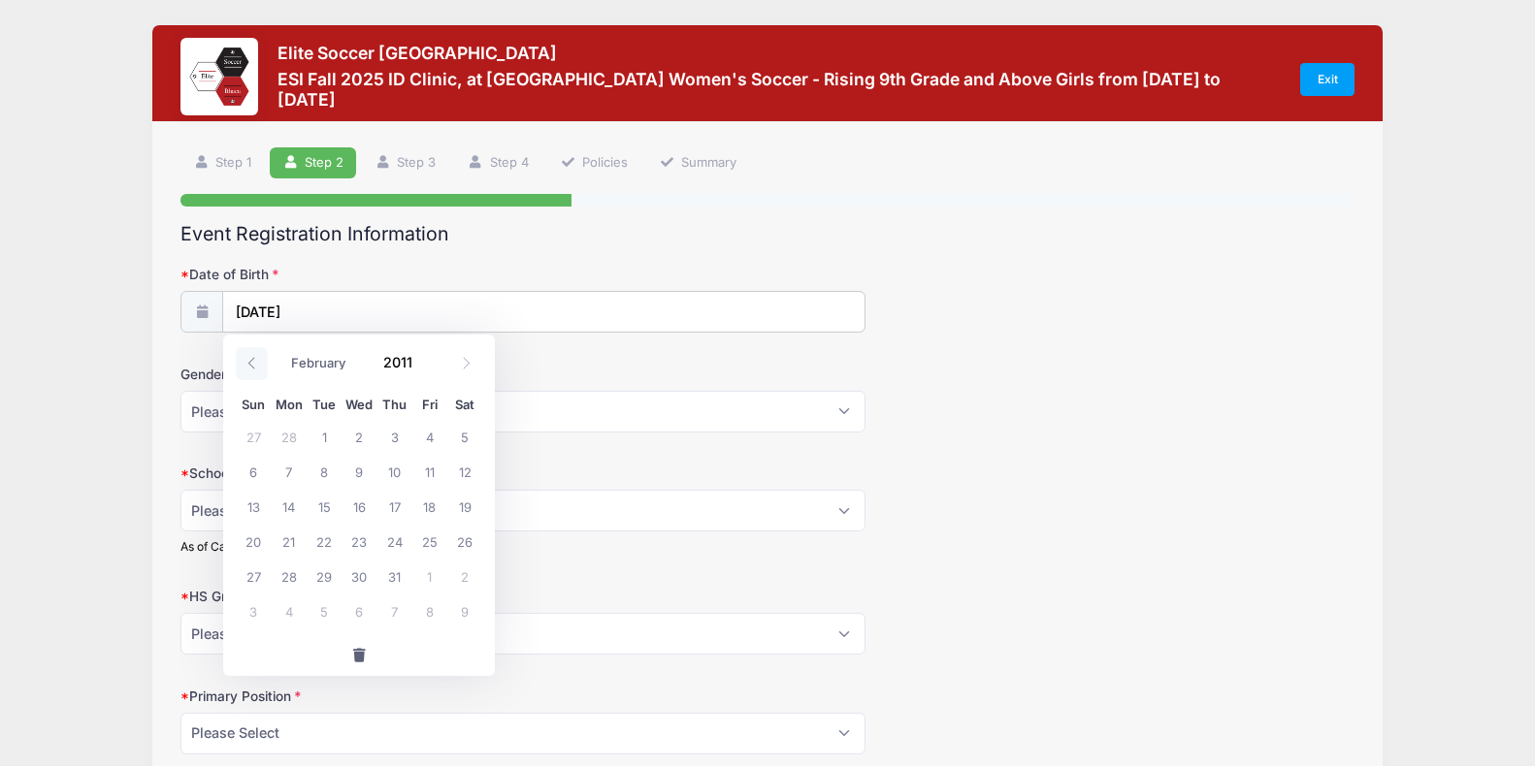
select select "0"
click at [251, 366] on icon at bounding box center [251, 363] width 7 height 12
type input "2010"
click at [251, 366] on icon at bounding box center [251, 363] width 7 height 12
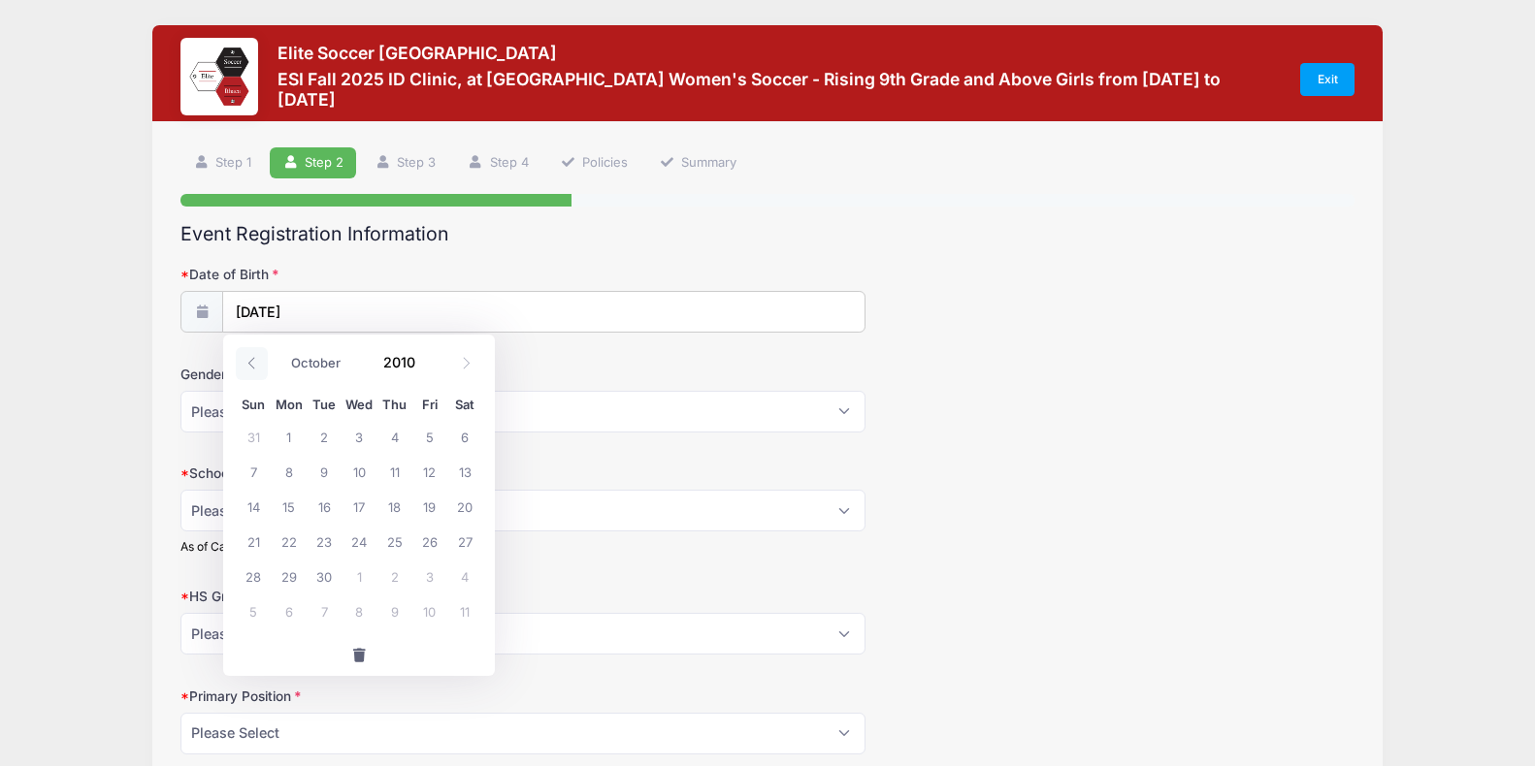
click at [251, 366] on icon at bounding box center [251, 363] width 7 height 12
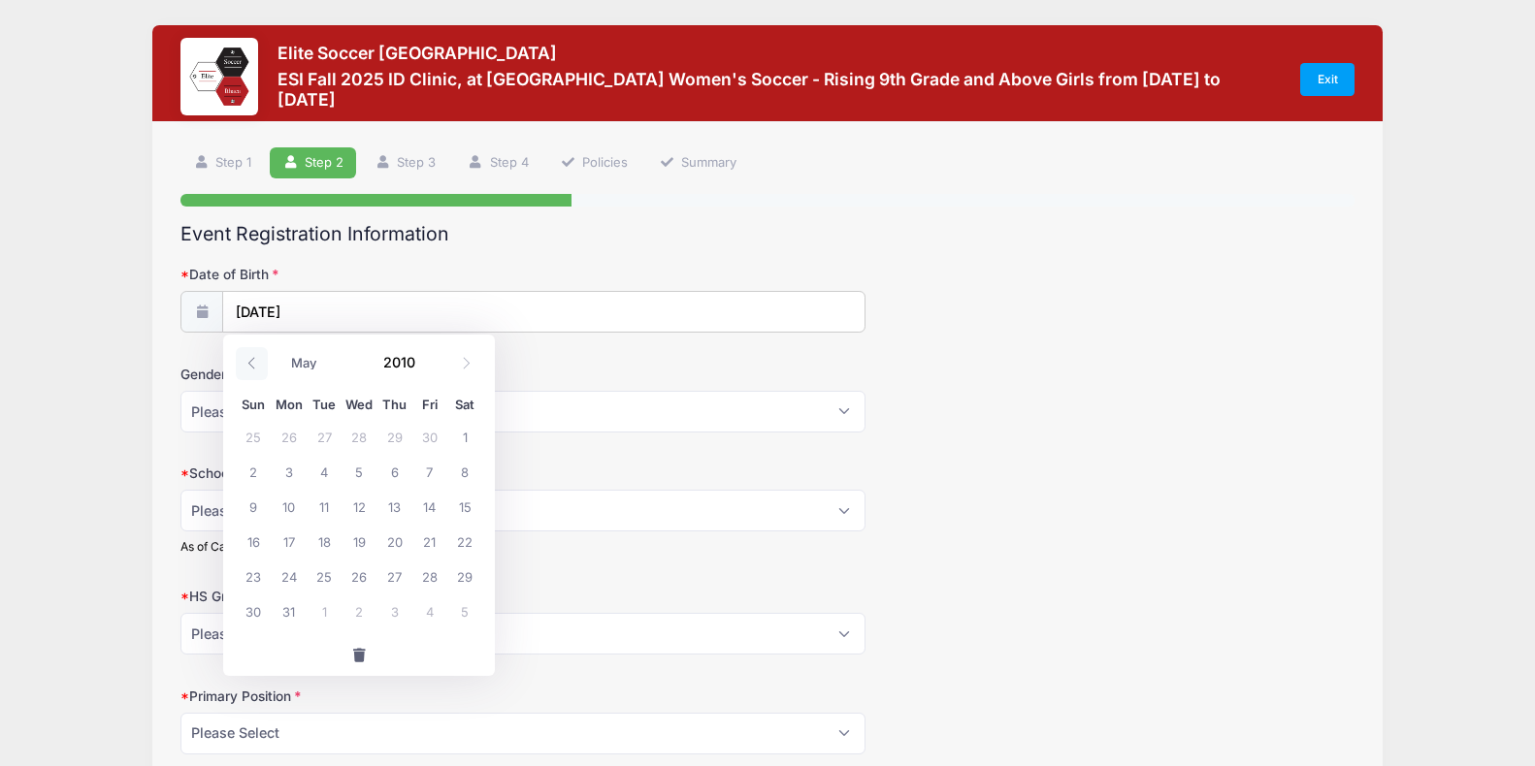
click at [251, 366] on icon at bounding box center [251, 363] width 7 height 12
select select "0"
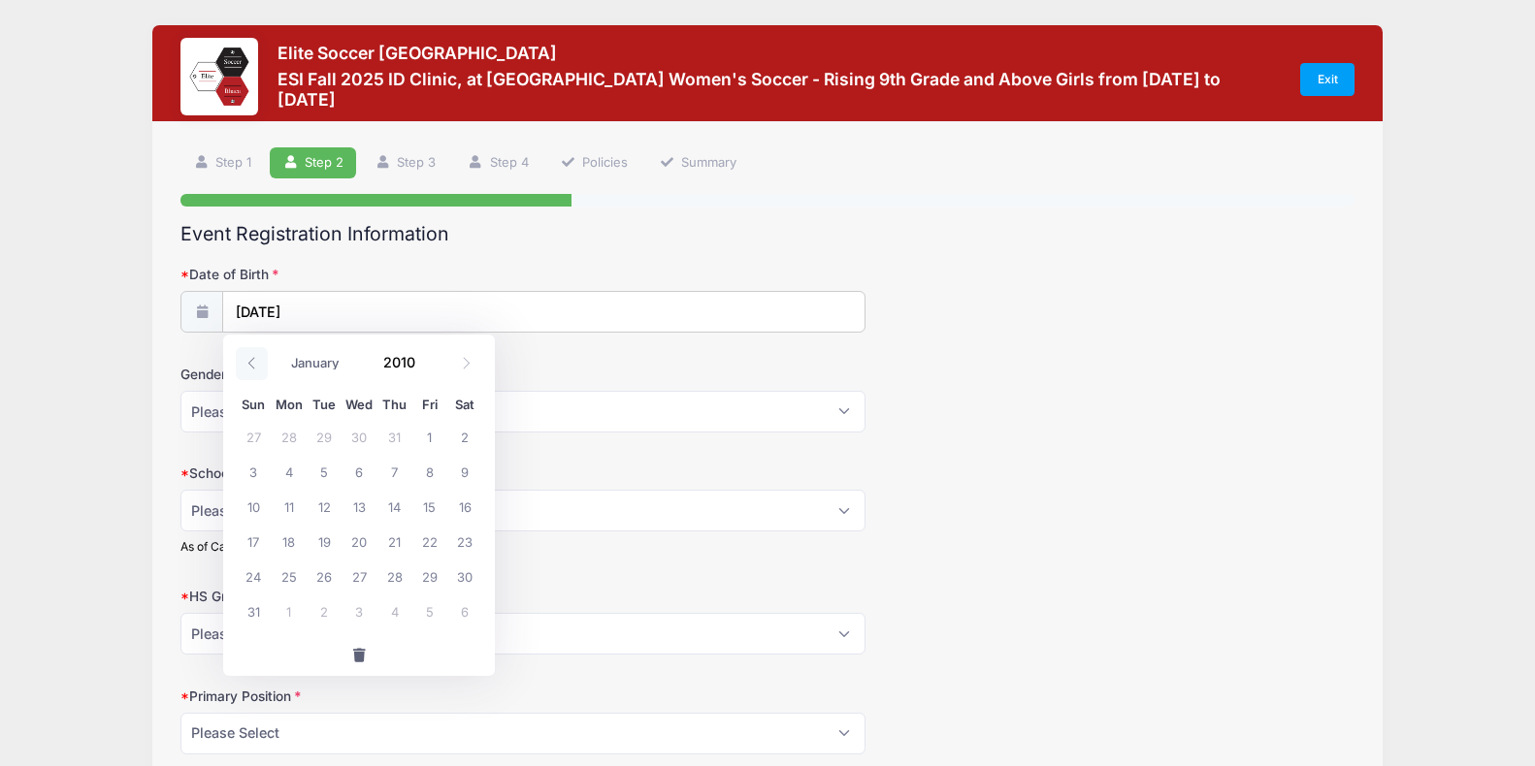
click at [251, 366] on icon at bounding box center [251, 363] width 7 height 12
type input "2009"
click at [251, 366] on icon at bounding box center [251, 363] width 7 height 12
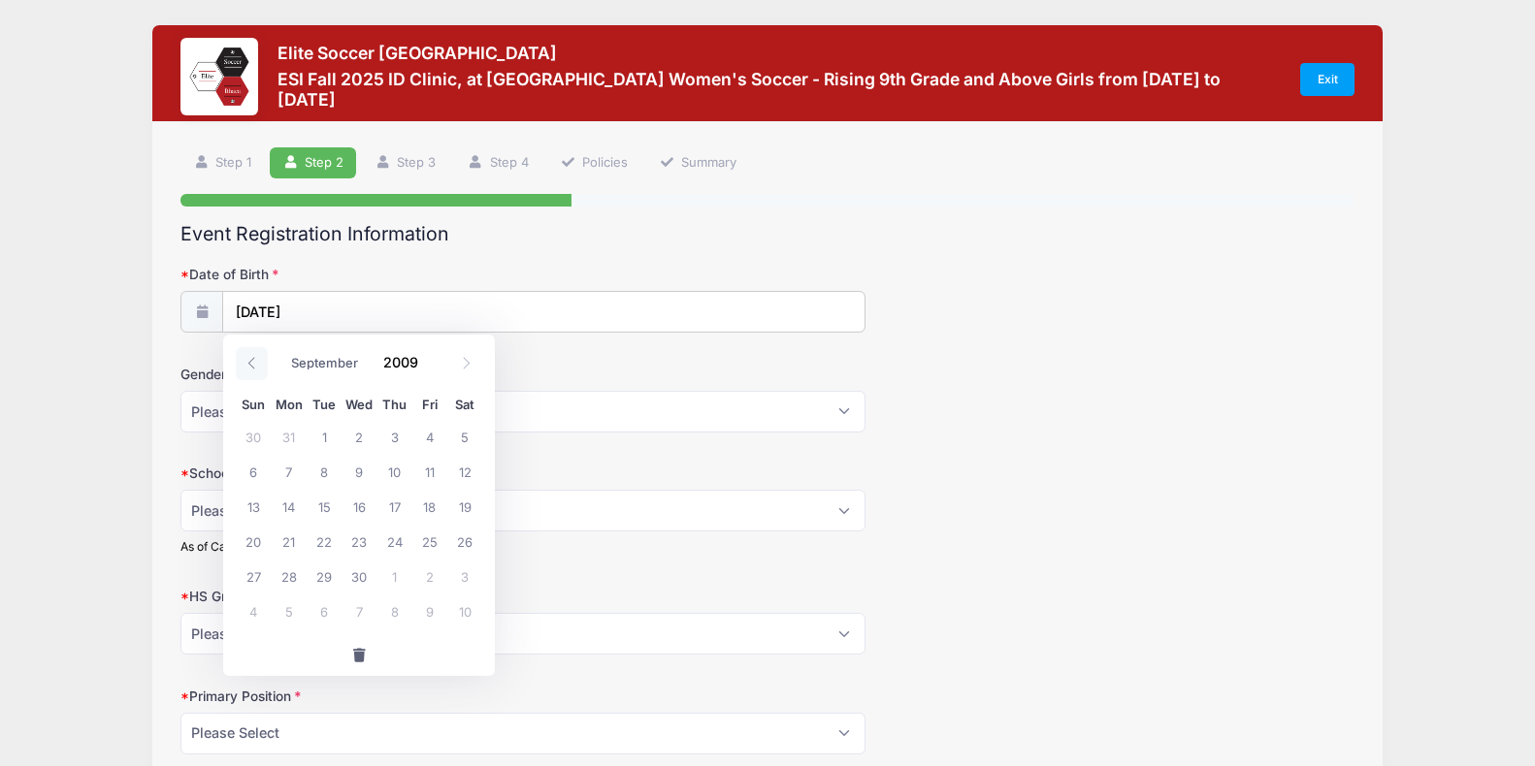
click at [251, 366] on icon at bounding box center [251, 363] width 7 height 12
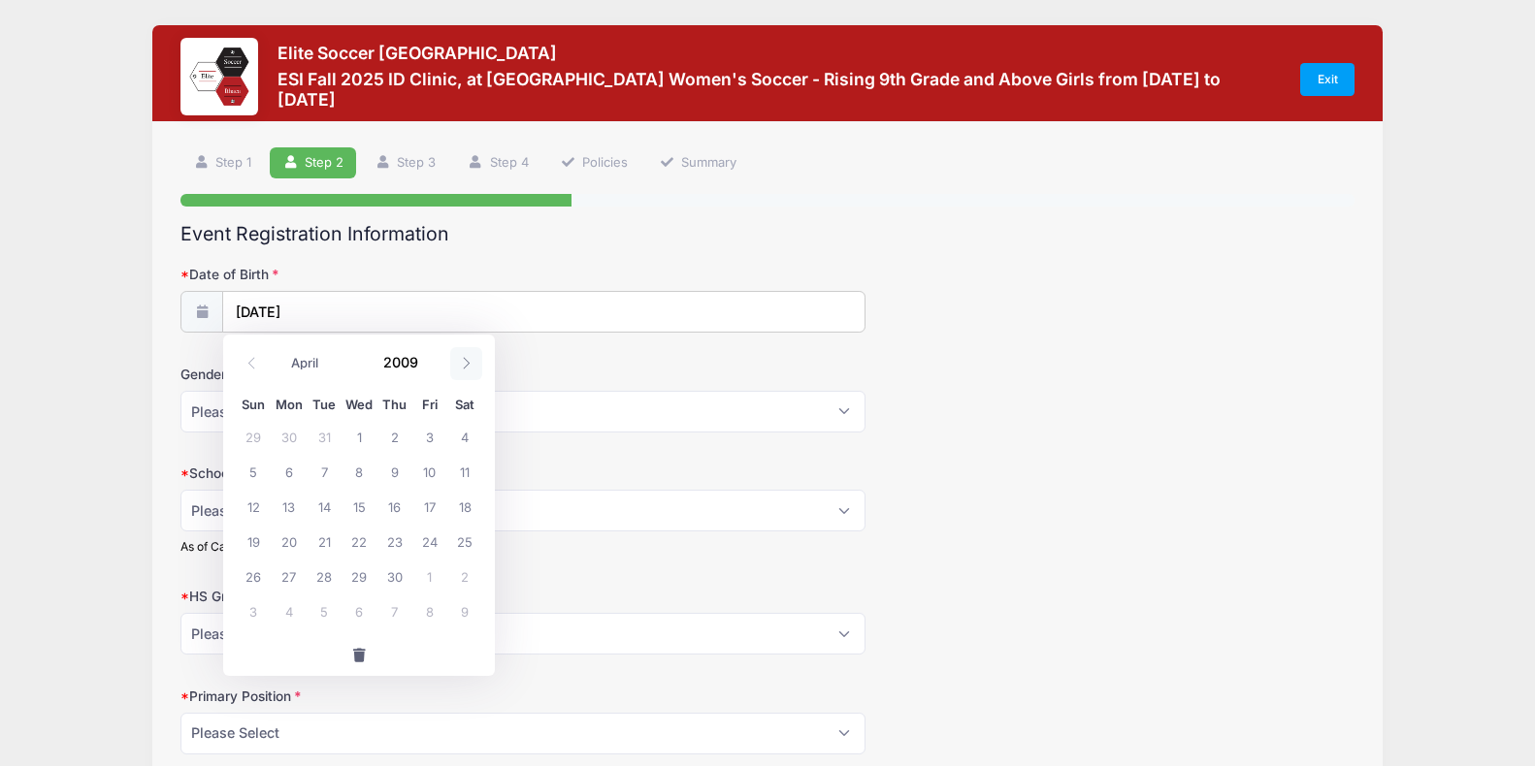
click at [472, 360] on icon at bounding box center [466, 363] width 13 height 13
select select "4"
click at [320, 541] on span "19" at bounding box center [324, 541] width 35 height 35
type input "[DATE]"
select select "[DEMOGRAPHIC_DATA]"
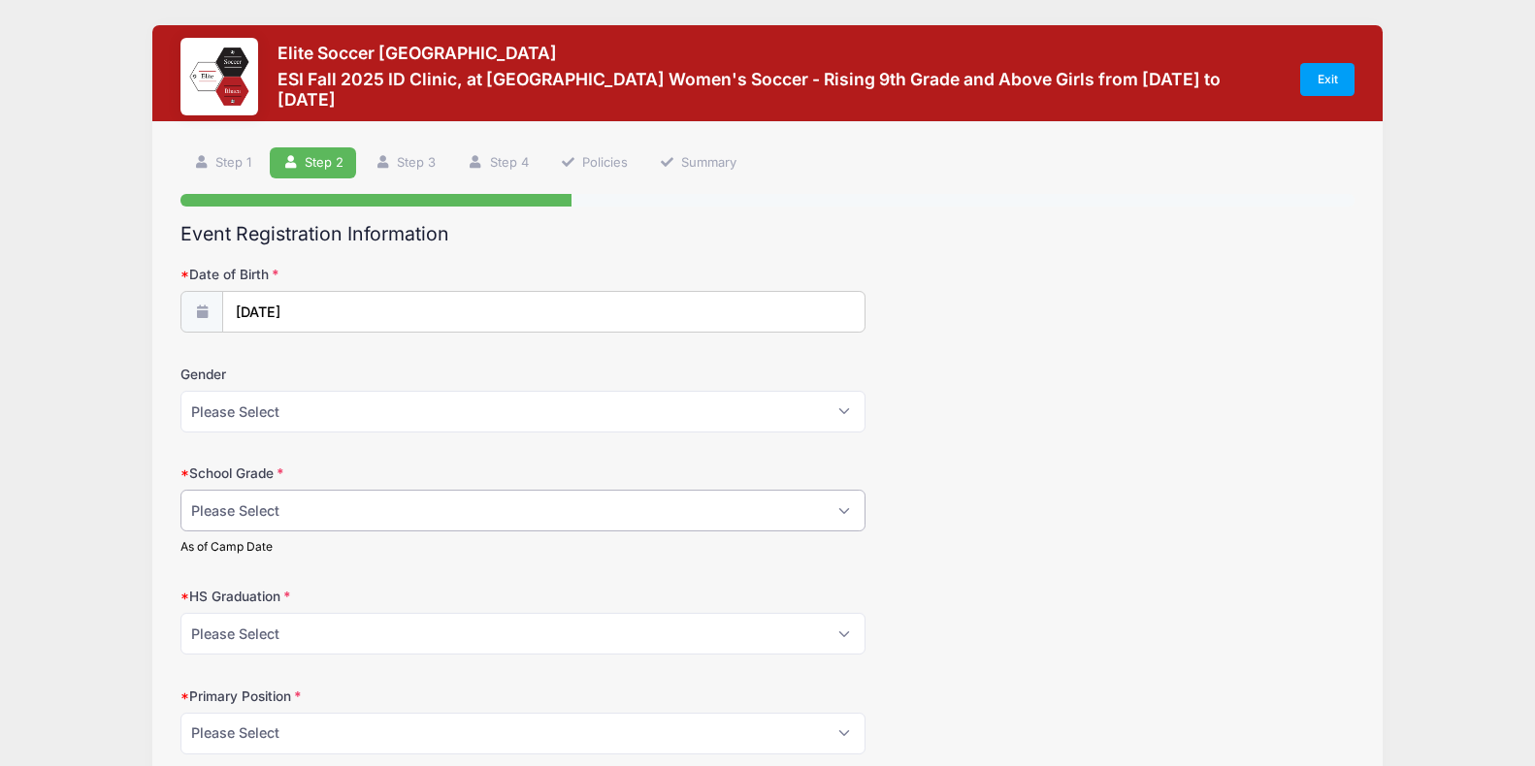
select select "Junior"
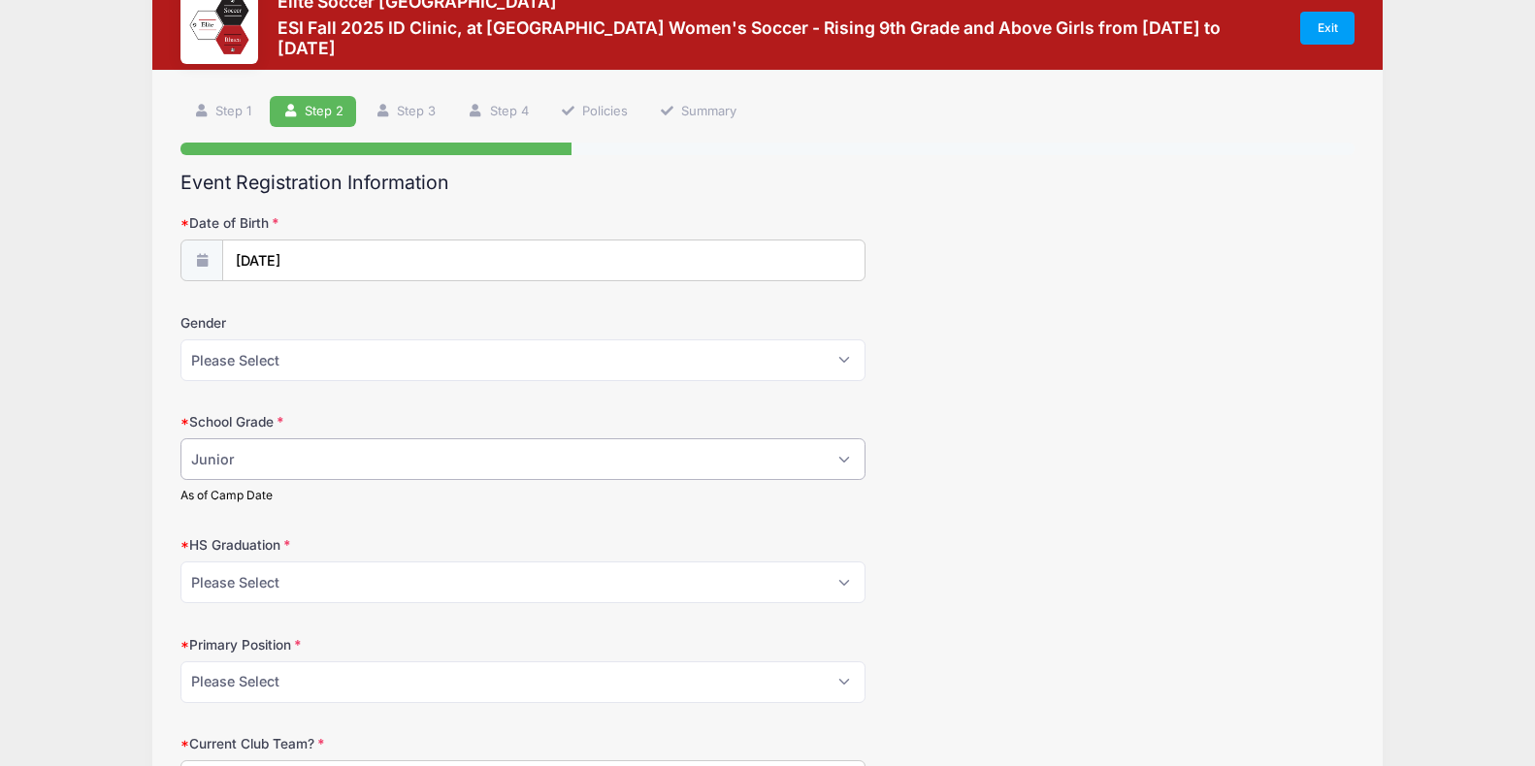
scroll to position [60, 0]
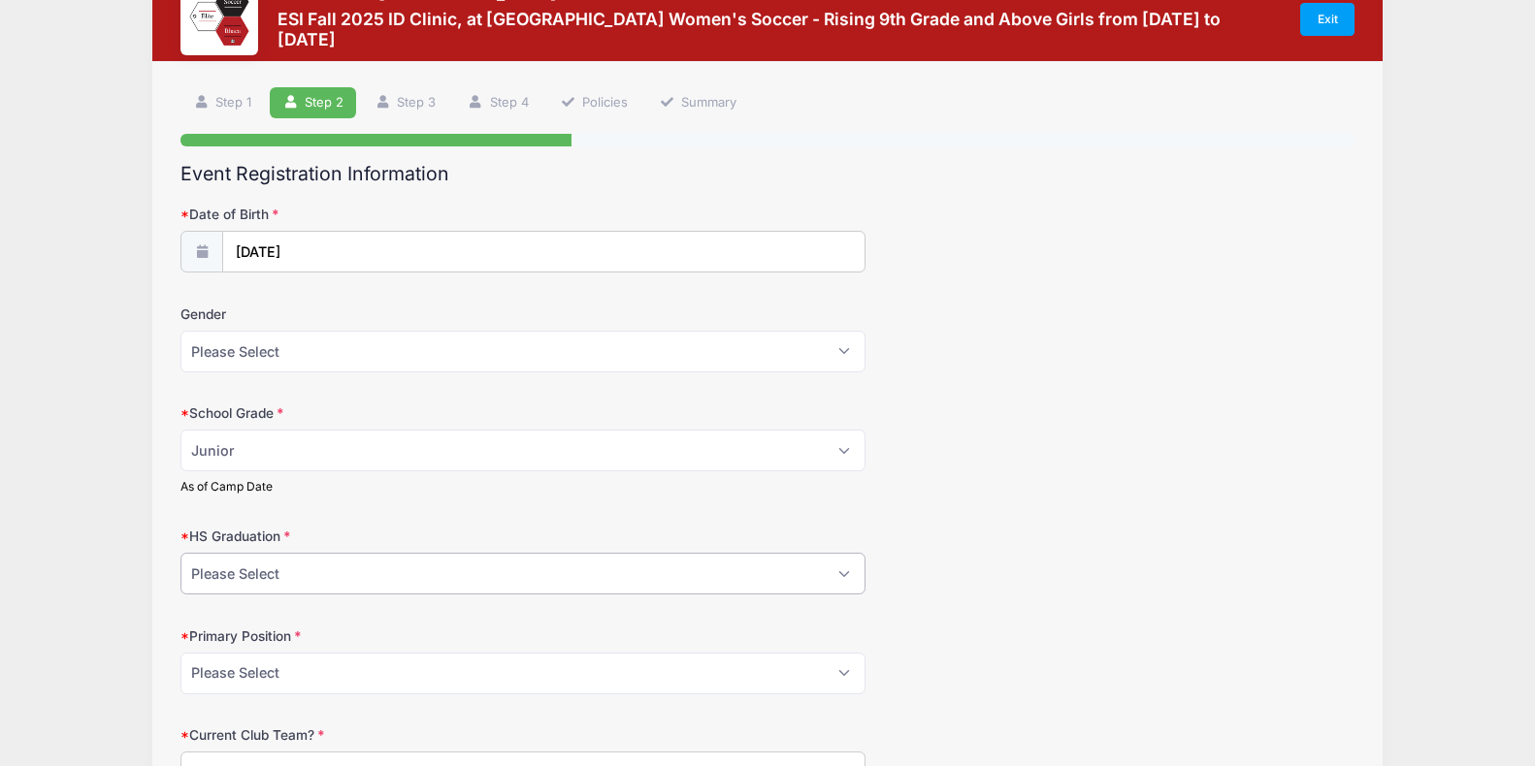
select select "2027"
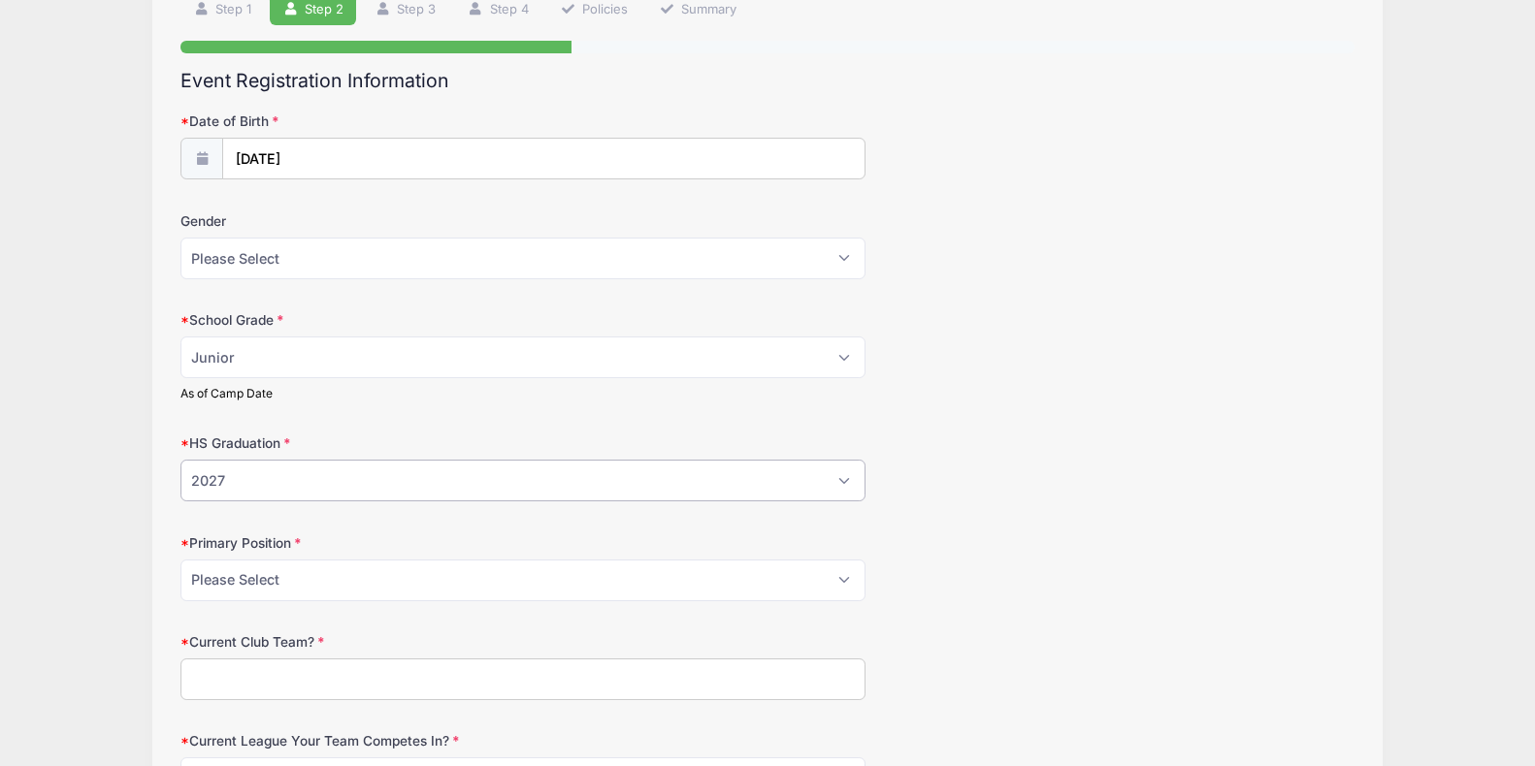
scroll to position [183, 0]
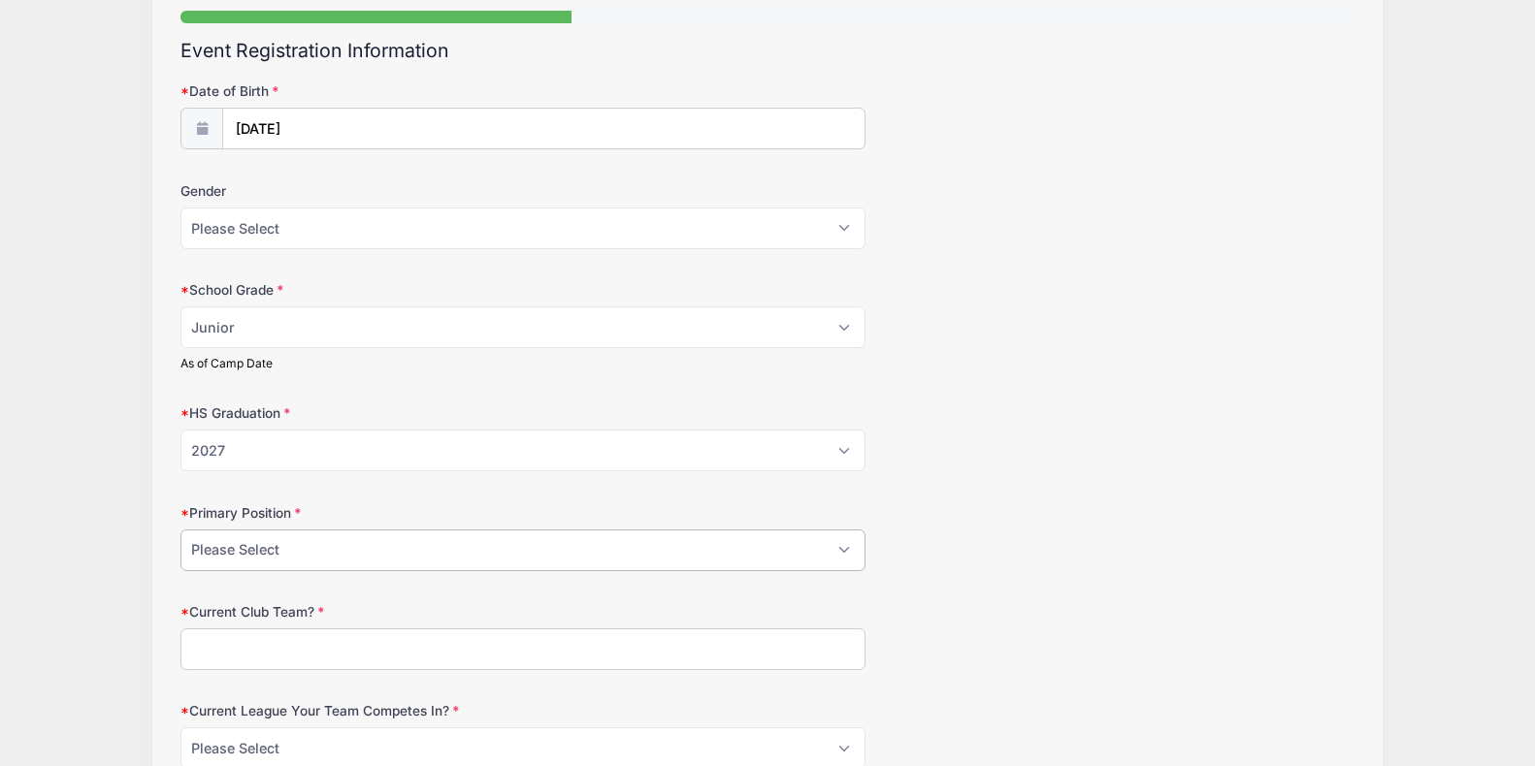
select select "Wide Forward"
click at [374, 652] on input "Current Club Team?" at bounding box center [522, 650] width 685 height 42
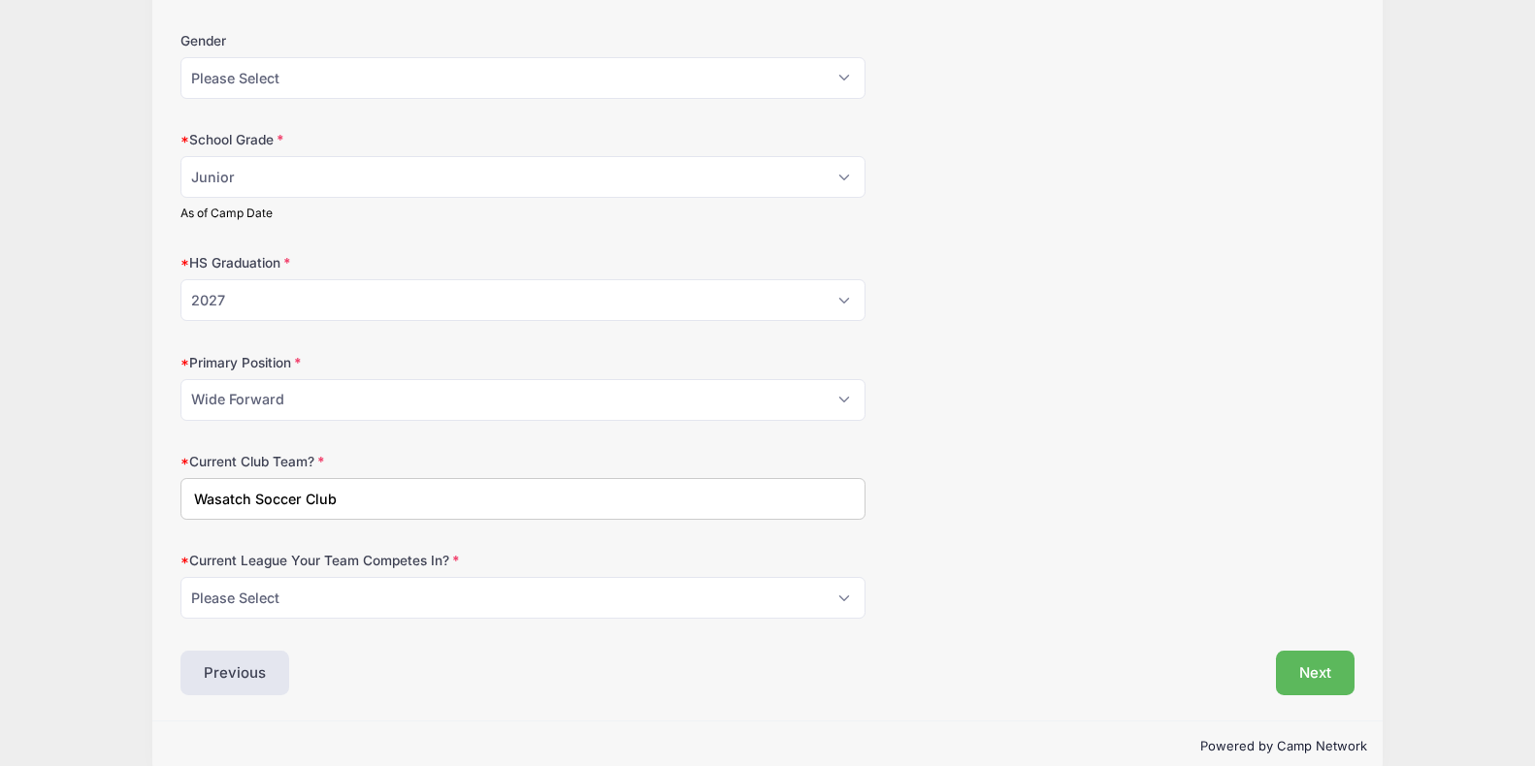
scroll to position [347, 0]
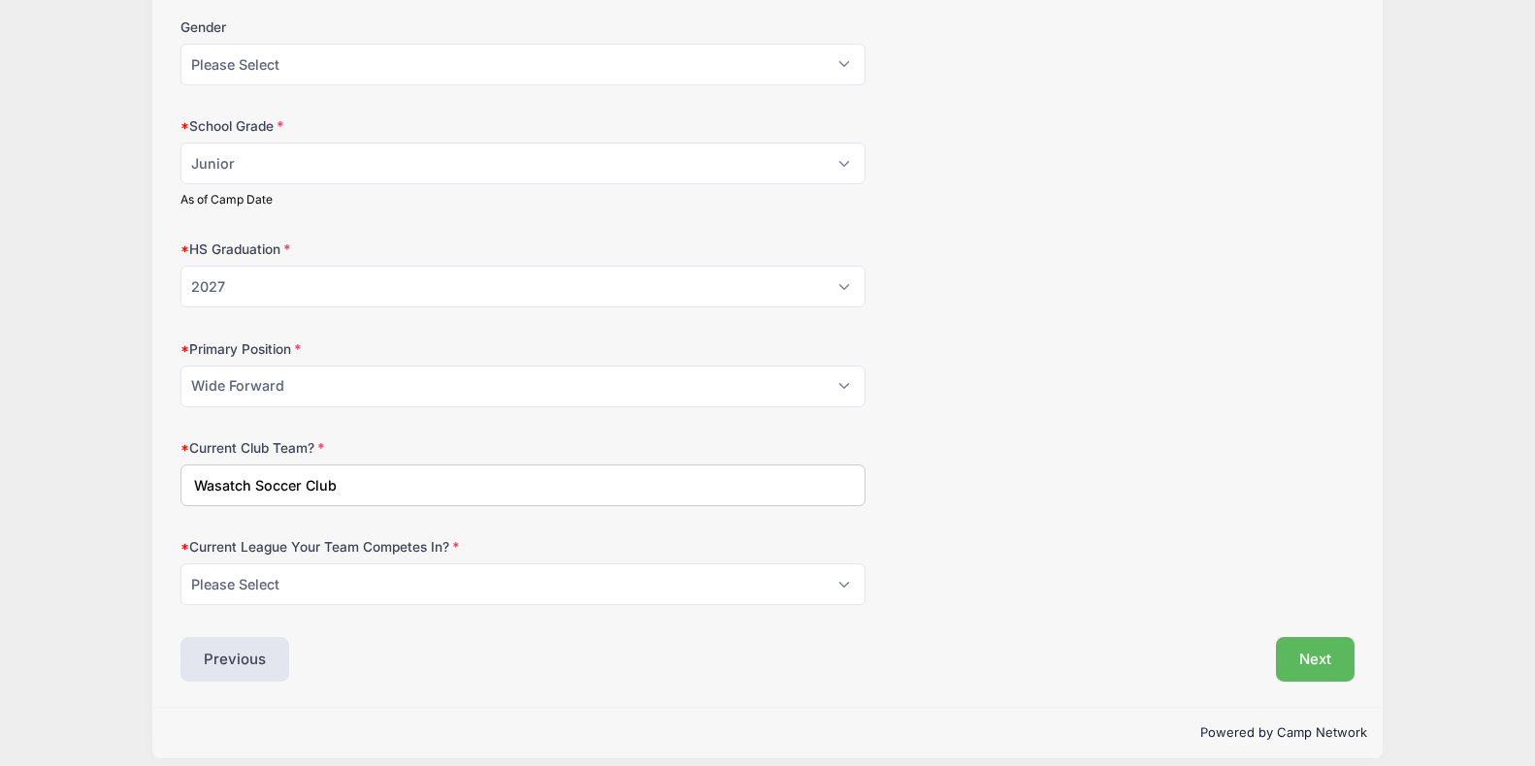
type input "Wasatch Soccer Club"
select select "GA"
click at [1314, 654] on button "Next" at bounding box center [1315, 659] width 79 height 45
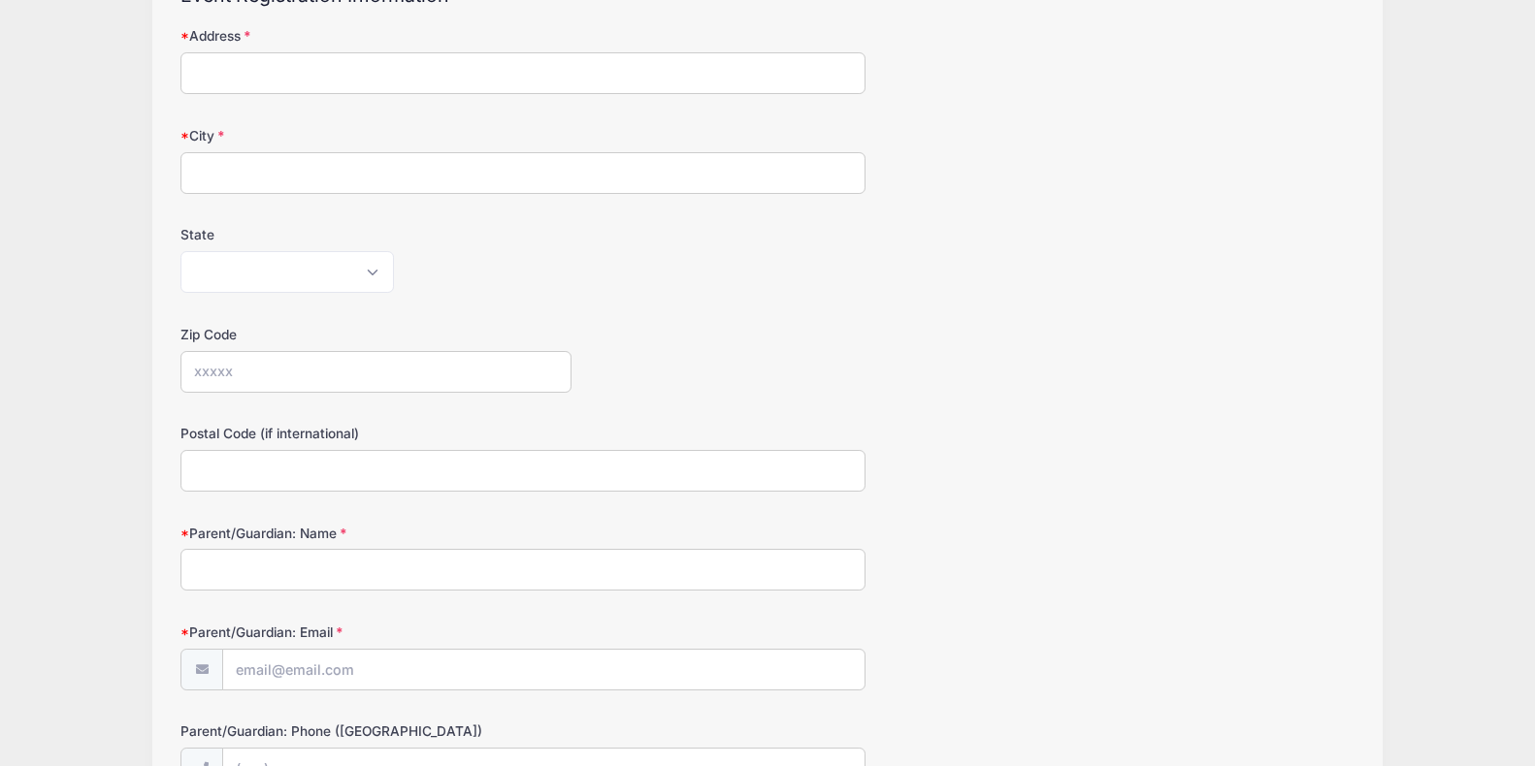
scroll to position [0, 0]
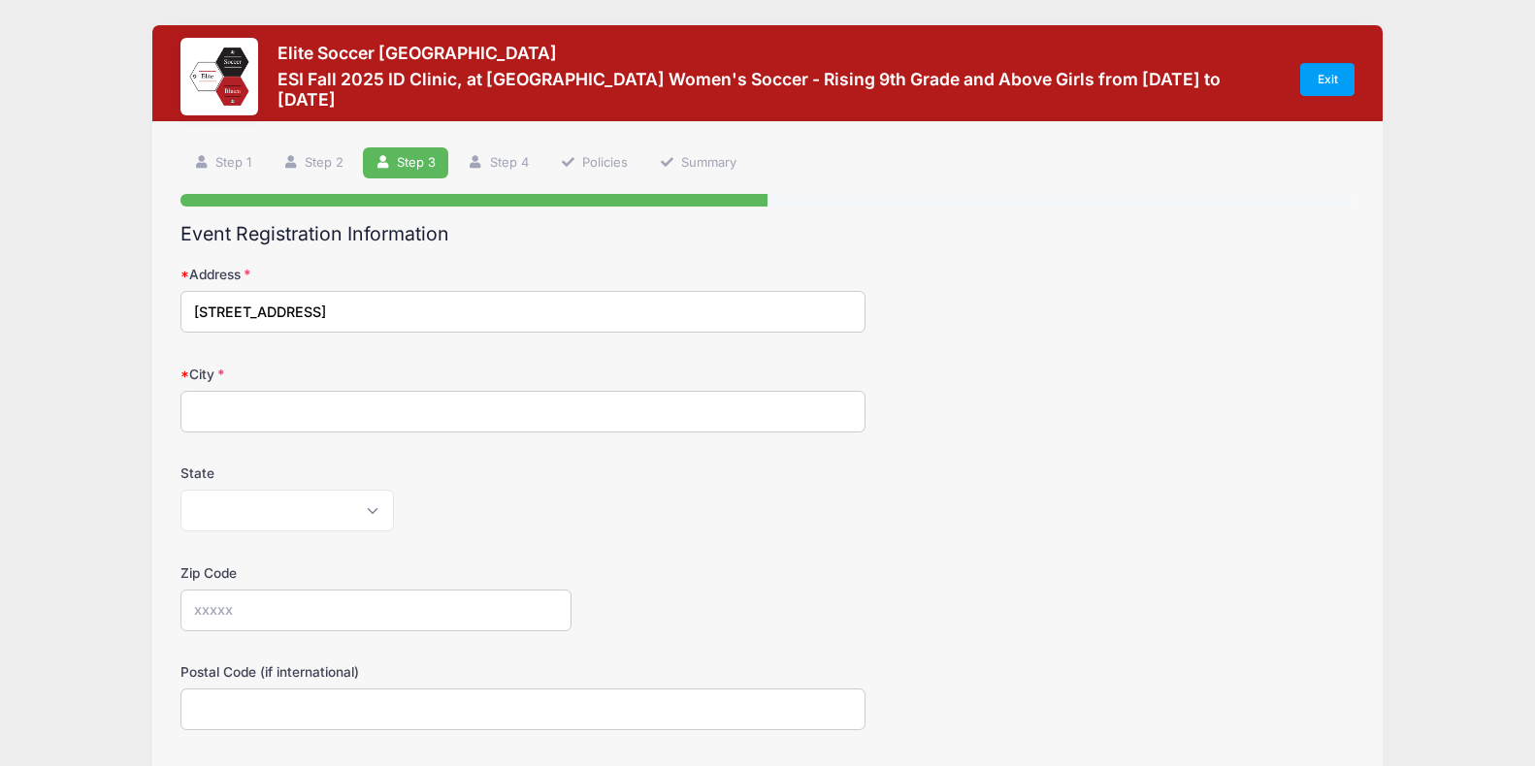
type input "[STREET_ADDRESS]"
type input "[GEOGRAPHIC_DATA]"
select select "UT"
type input "84121"
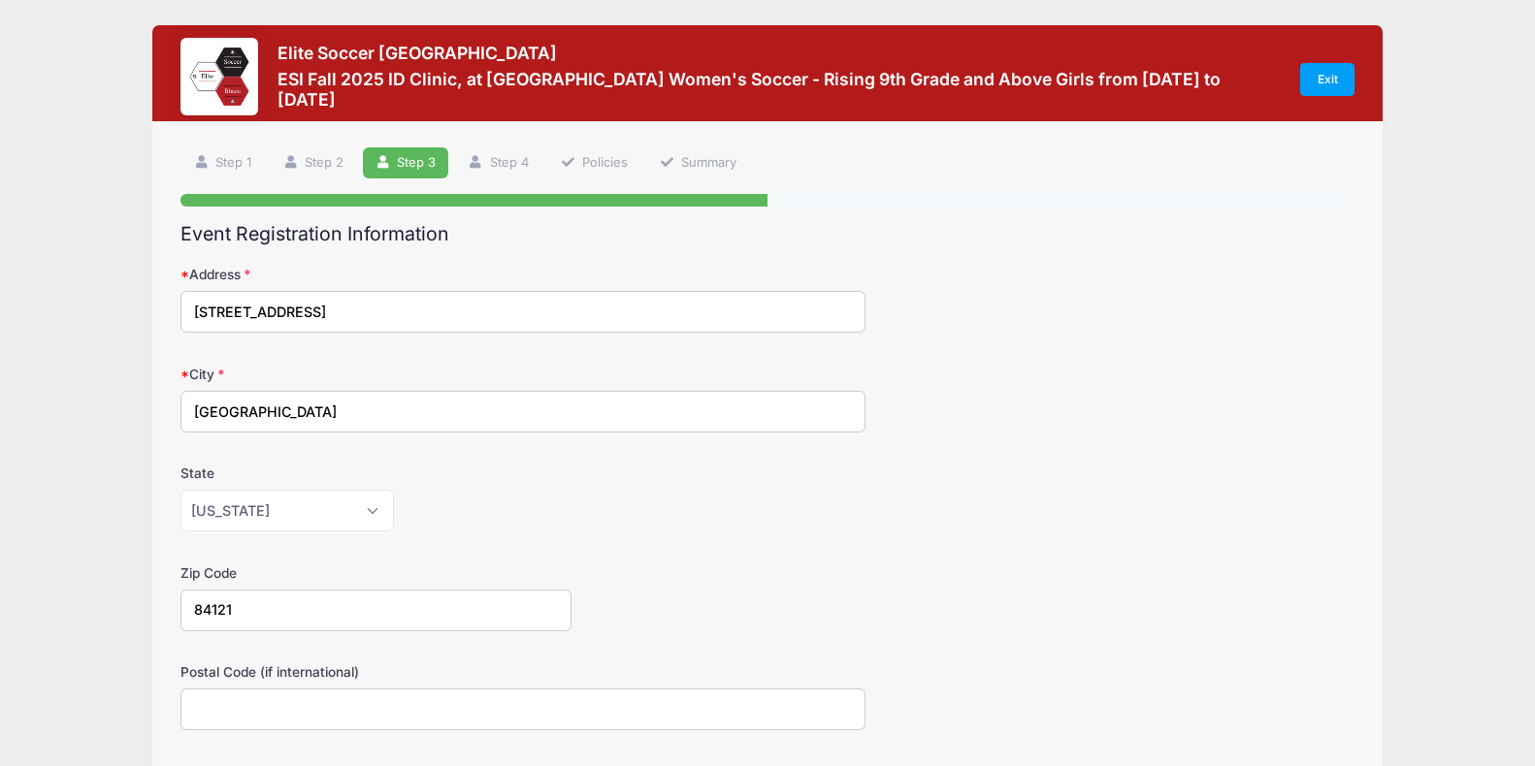
type input "84121"
type input "[PERSON_NAME]"
type input "[PERSON_NAME][EMAIL_ADDRESS][DOMAIN_NAME]"
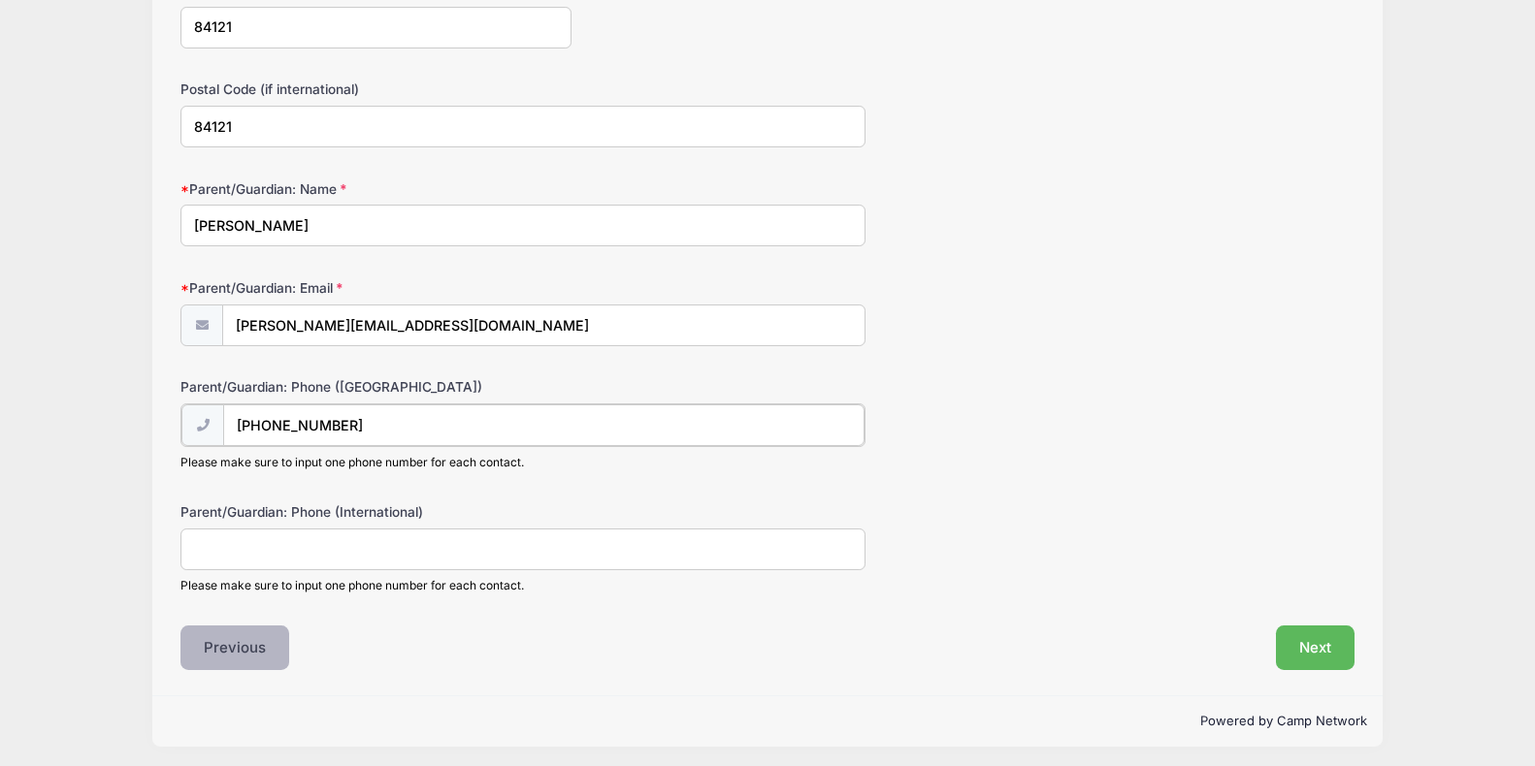
scroll to position [582, 0]
type input "[PHONE_NUMBER]"
click at [468, 509] on label "Parent/Guardian: Phone (International)" at bounding box center [375, 511] width 391 height 19
click at [468, 528] on input "Parent/Guardian: Phone (International)" at bounding box center [522, 549] width 685 height 42
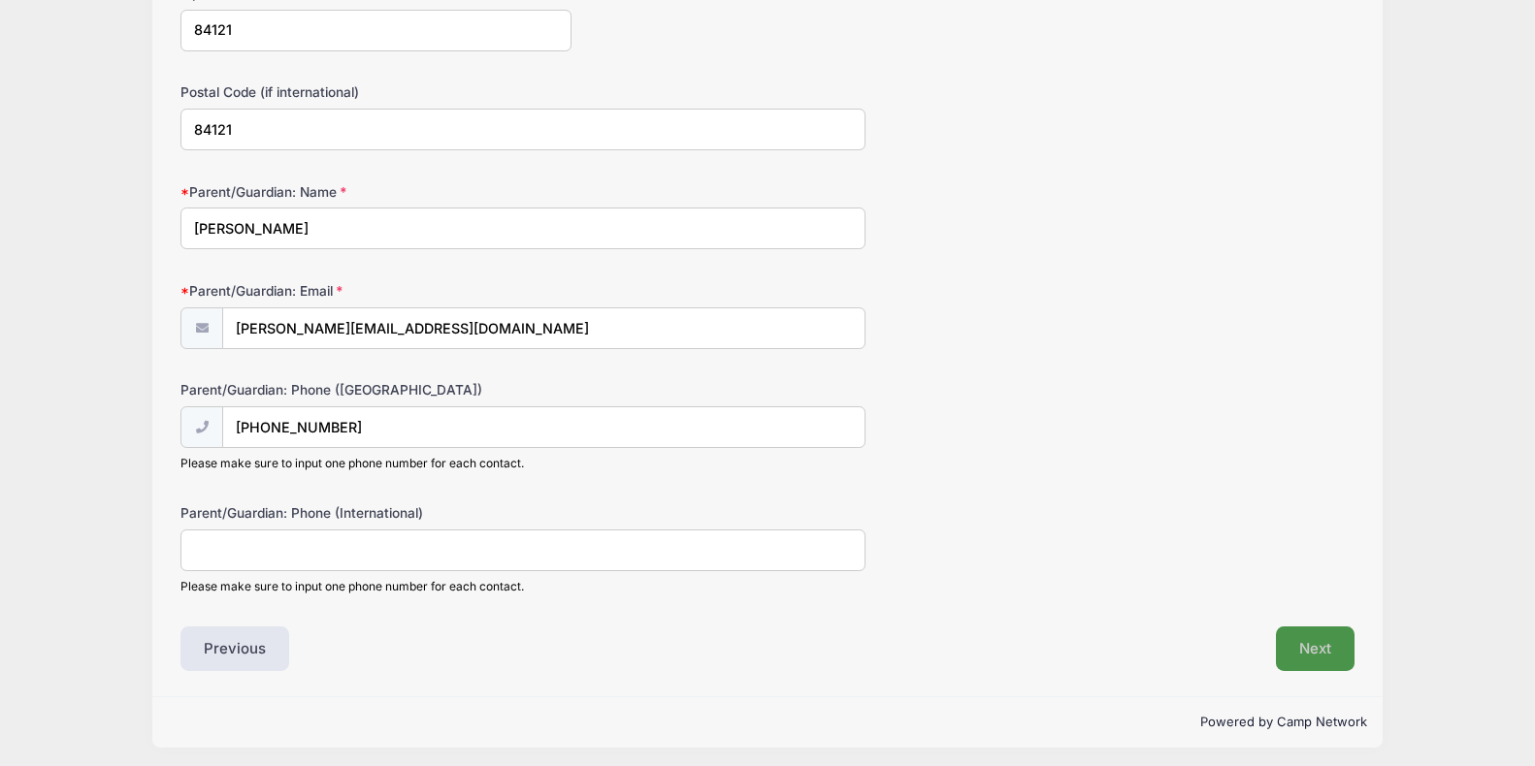
click at [1315, 635] on button "Next" at bounding box center [1315, 649] width 79 height 45
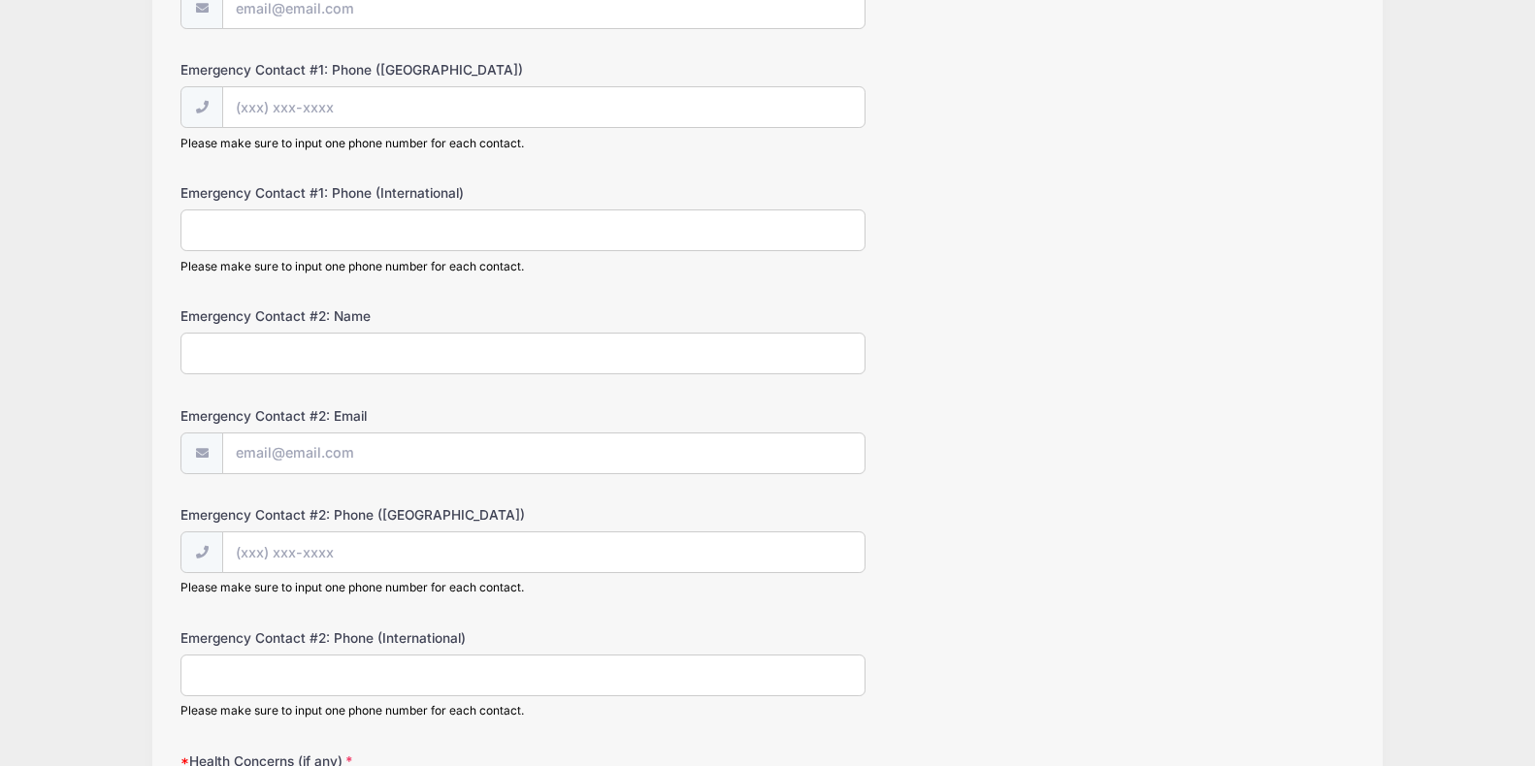
scroll to position [0, 0]
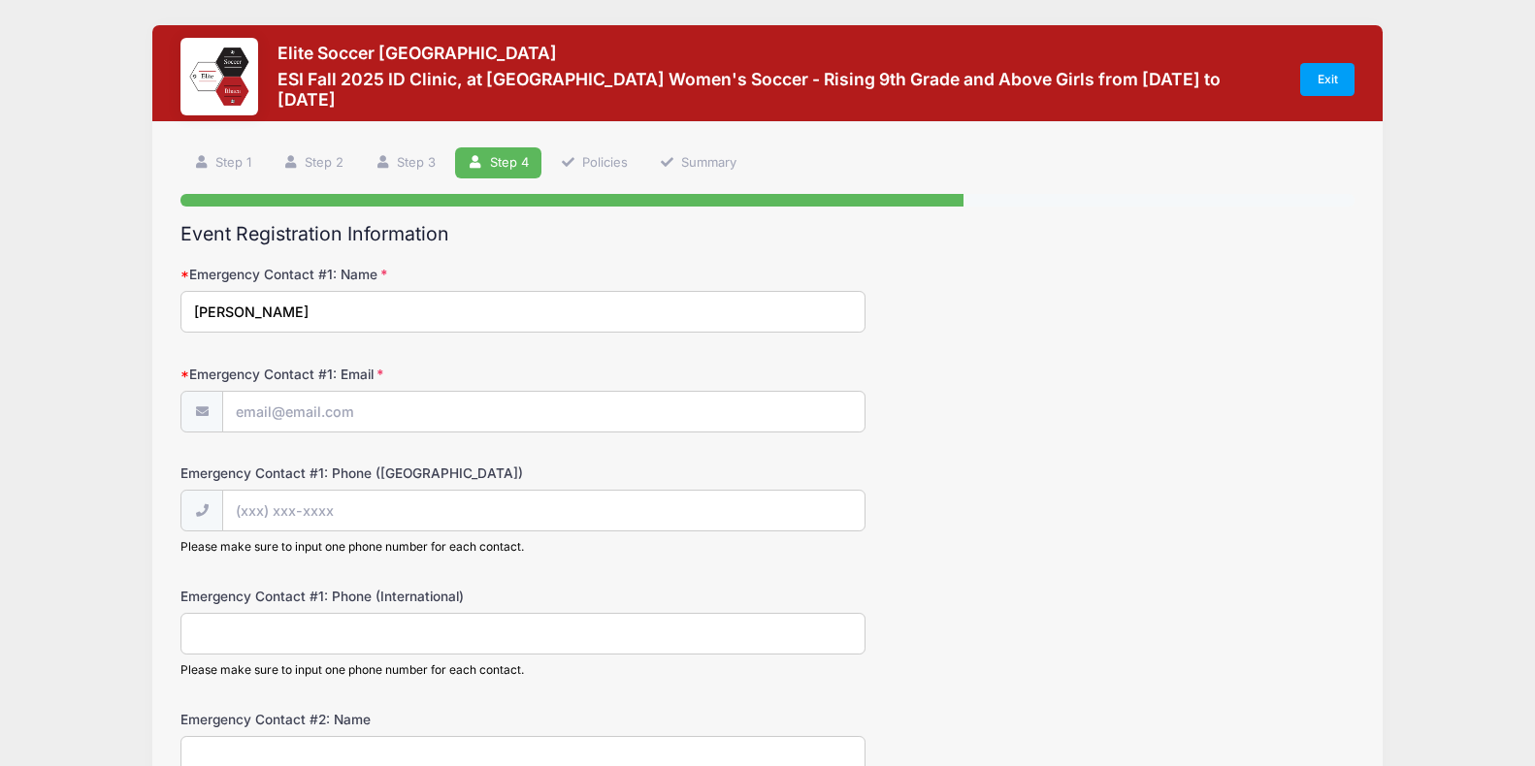
type input "[PERSON_NAME]"
type input "[PERSON_NAME]@"
type input "[PERSON_NAME][EMAIL_ADDRESS][DOMAIN_NAME]"
type input "[PHONE_NUMBER]"
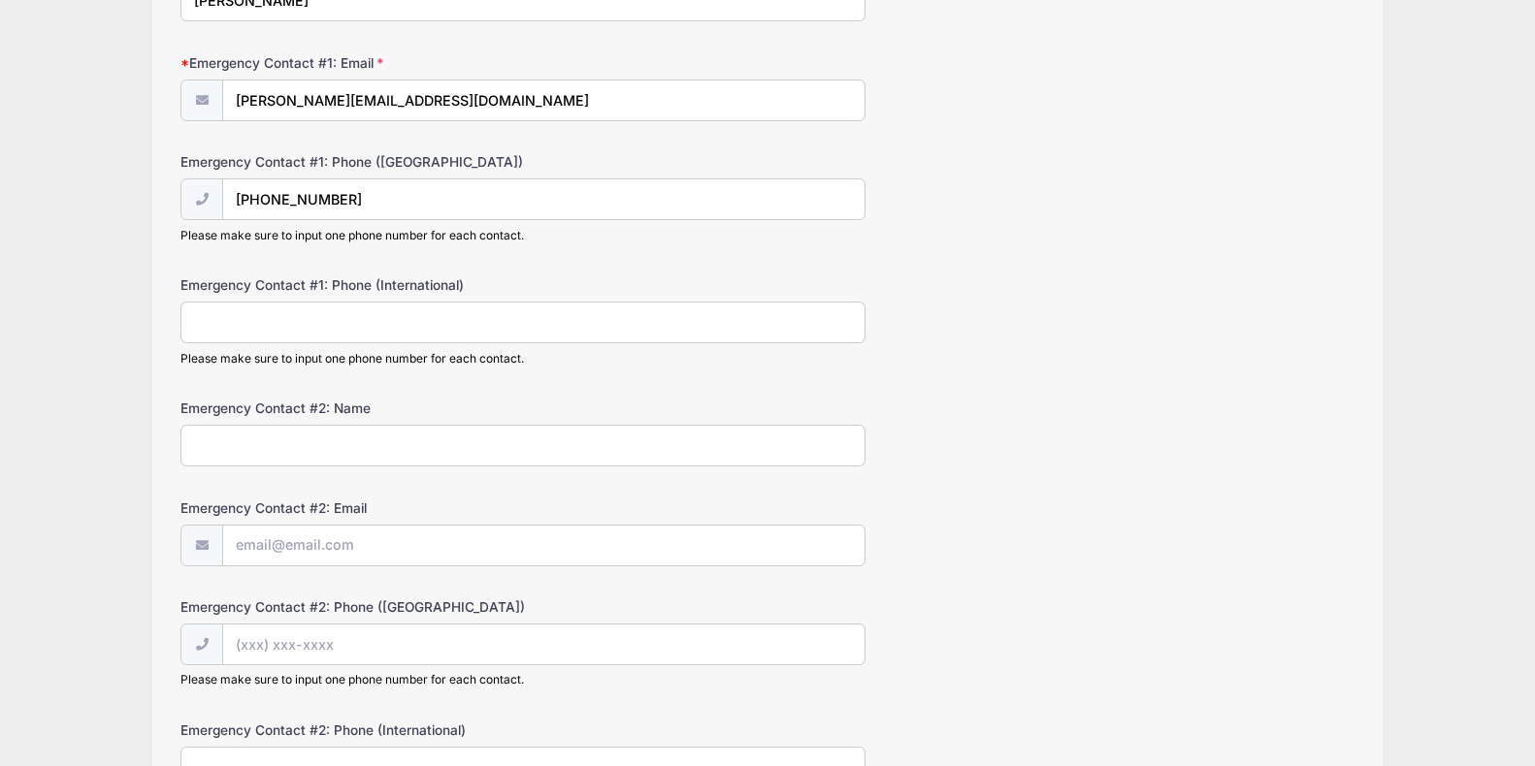
scroll to position [312, 0]
type input "[PERSON_NAME]"
type input "[PERSON_NAME][EMAIL_ADDRESS][DOMAIN_NAME]"
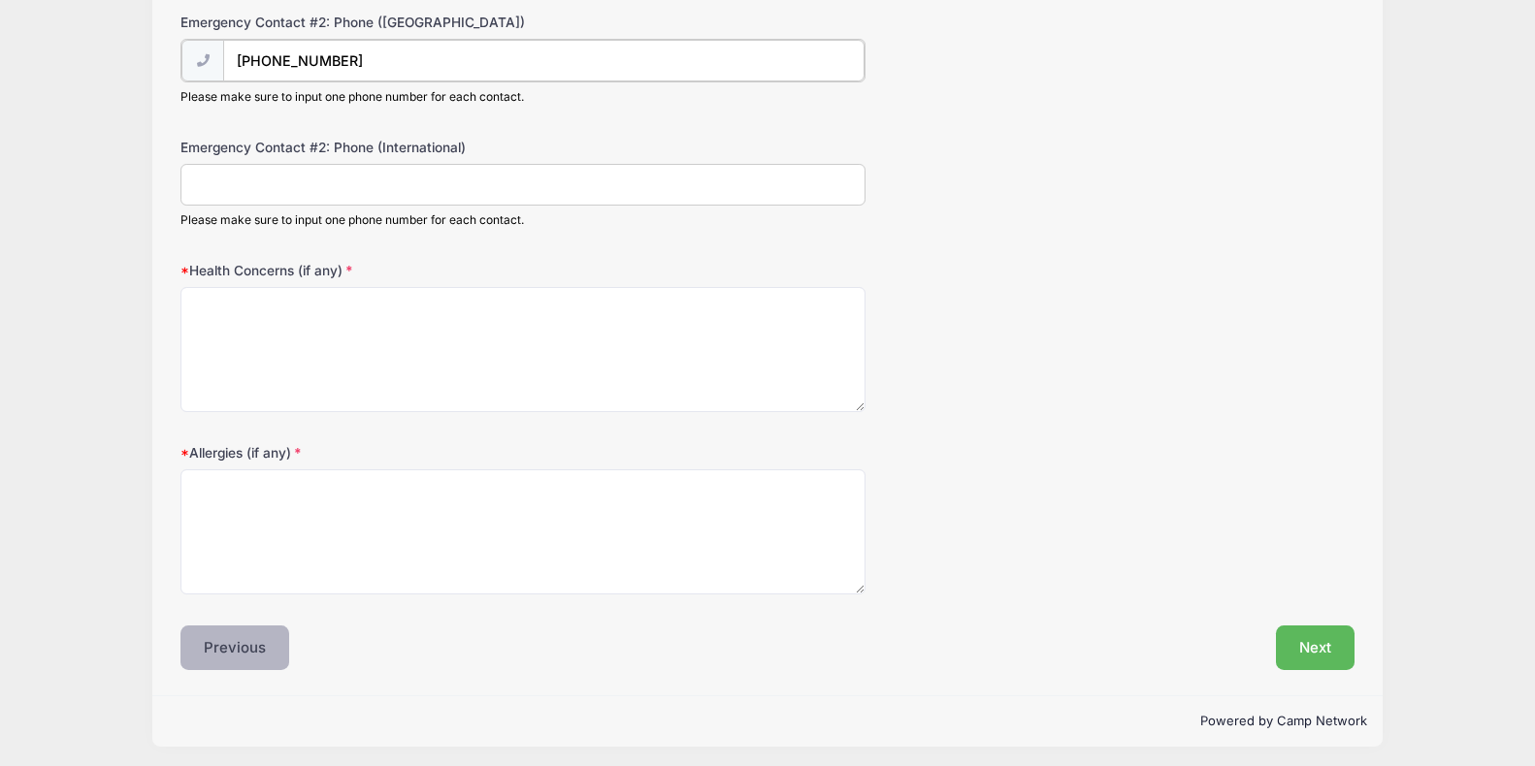
scroll to position [896, 0]
type input "[PHONE_NUMBER]"
click at [1320, 640] on button "Next" at bounding box center [1315, 647] width 79 height 45
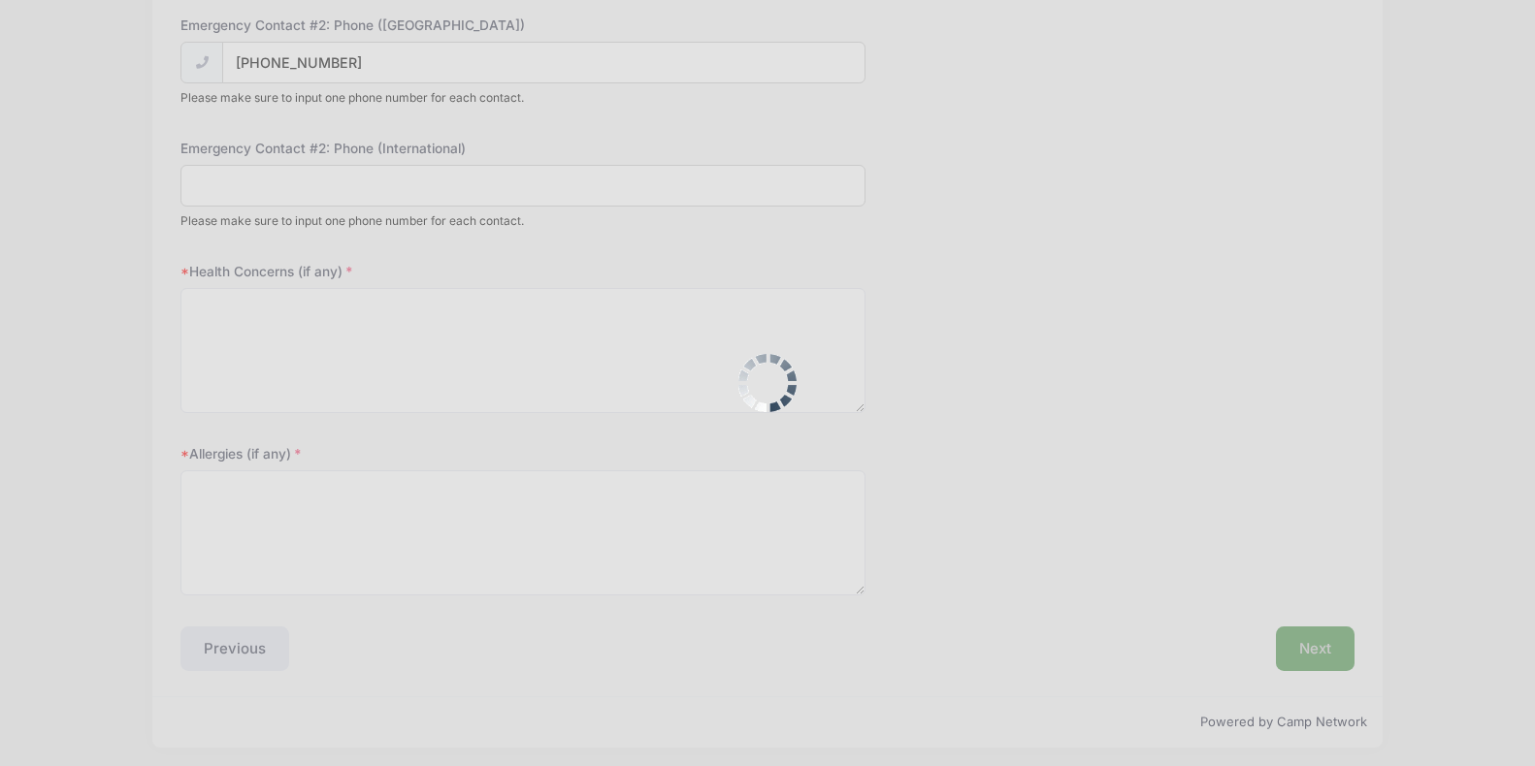
scroll to position [941, 0]
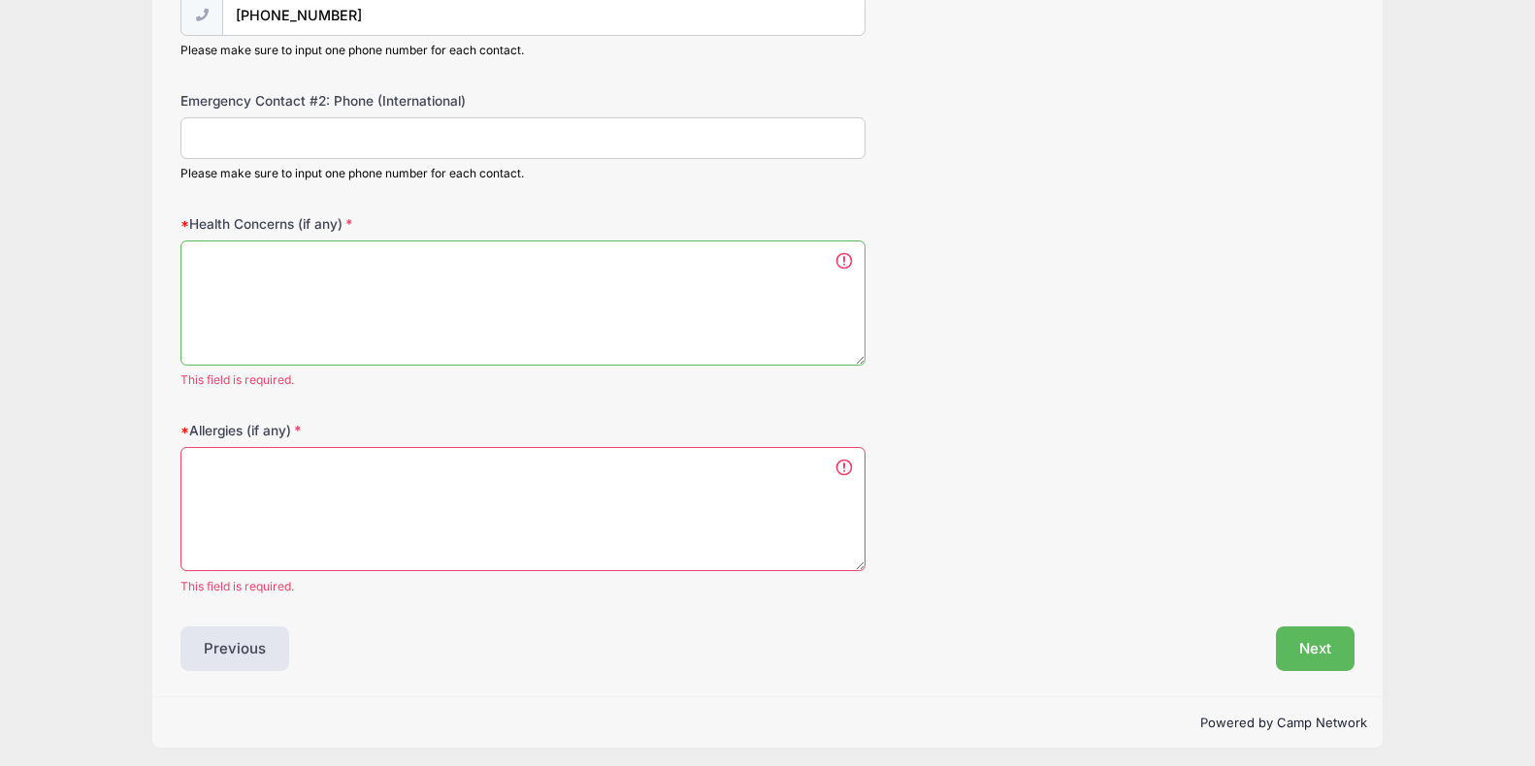
click at [845, 260] on textarea "Health Concerns (if any)" at bounding box center [522, 303] width 685 height 125
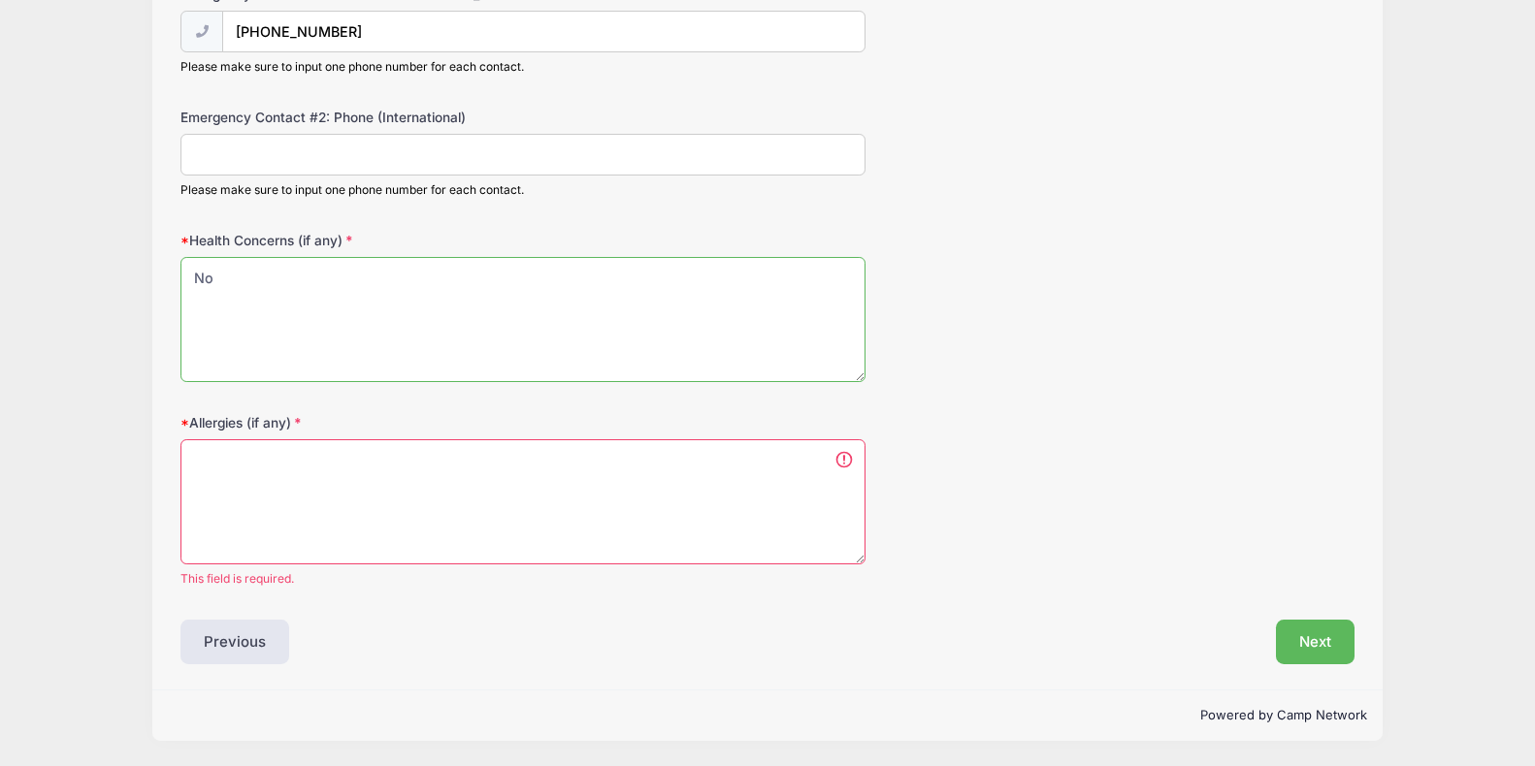
scroll to position [917, 0]
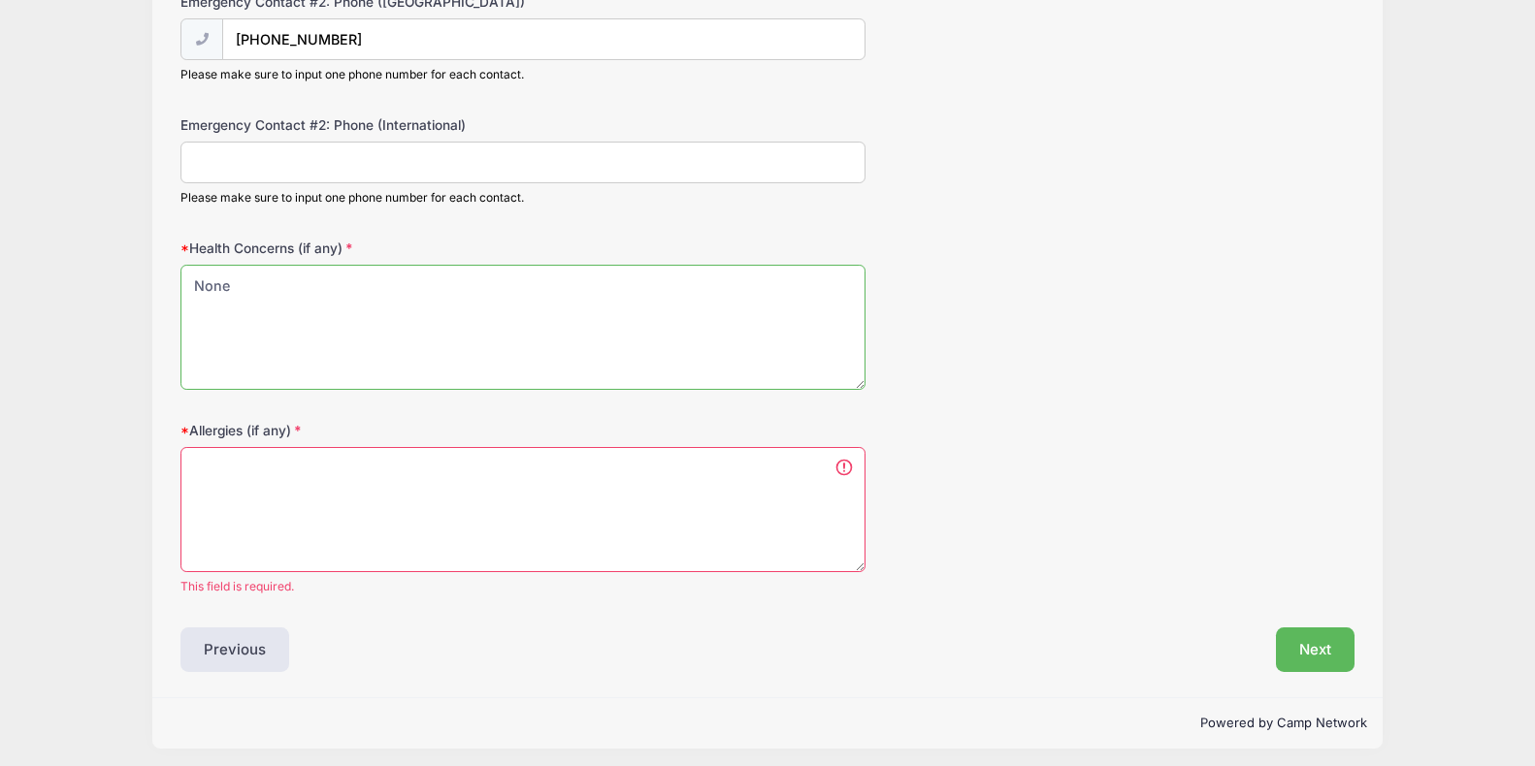
type textarea "None"
click at [254, 456] on textarea "Allergies (if any)" at bounding box center [522, 509] width 685 height 125
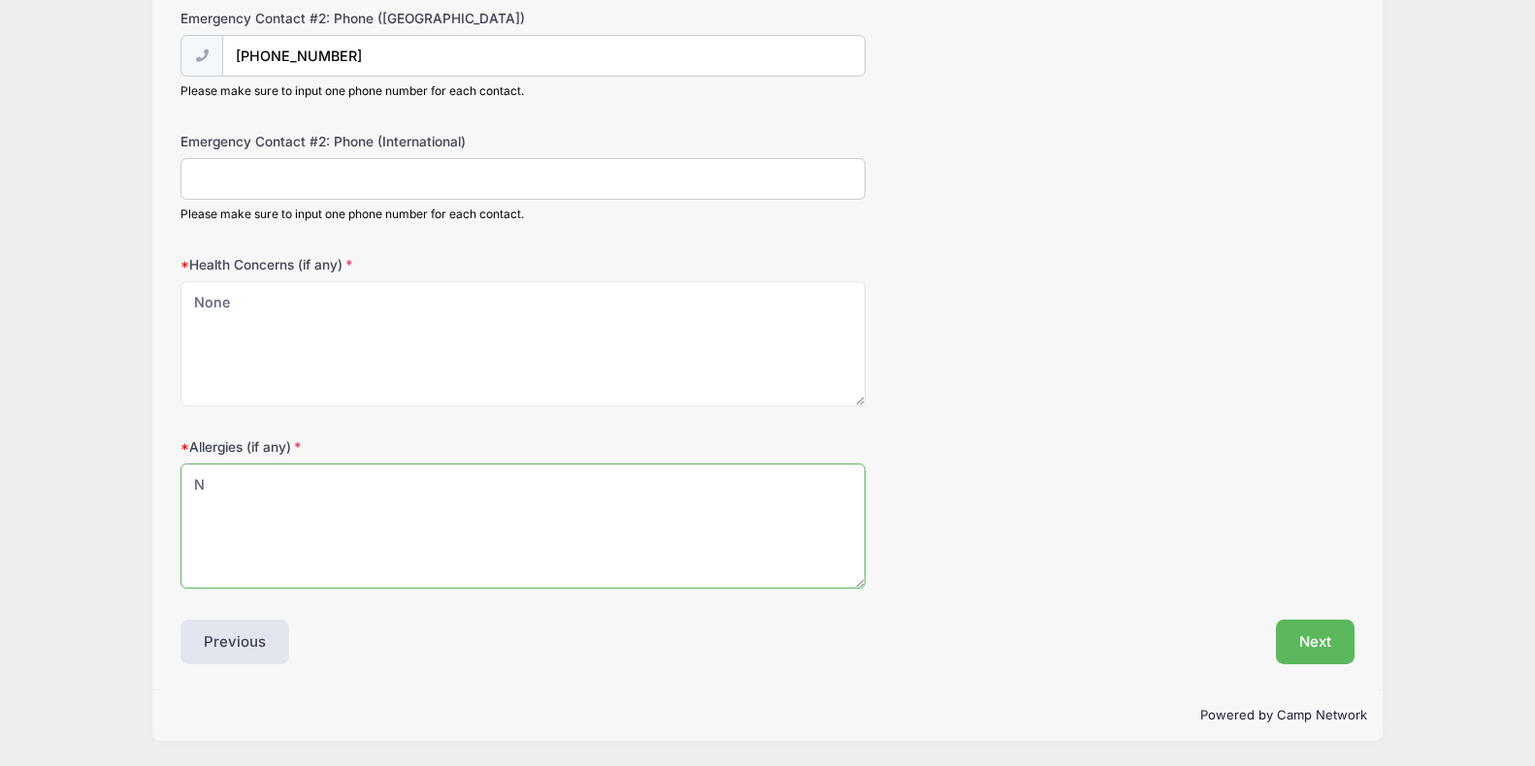
scroll to position [894, 0]
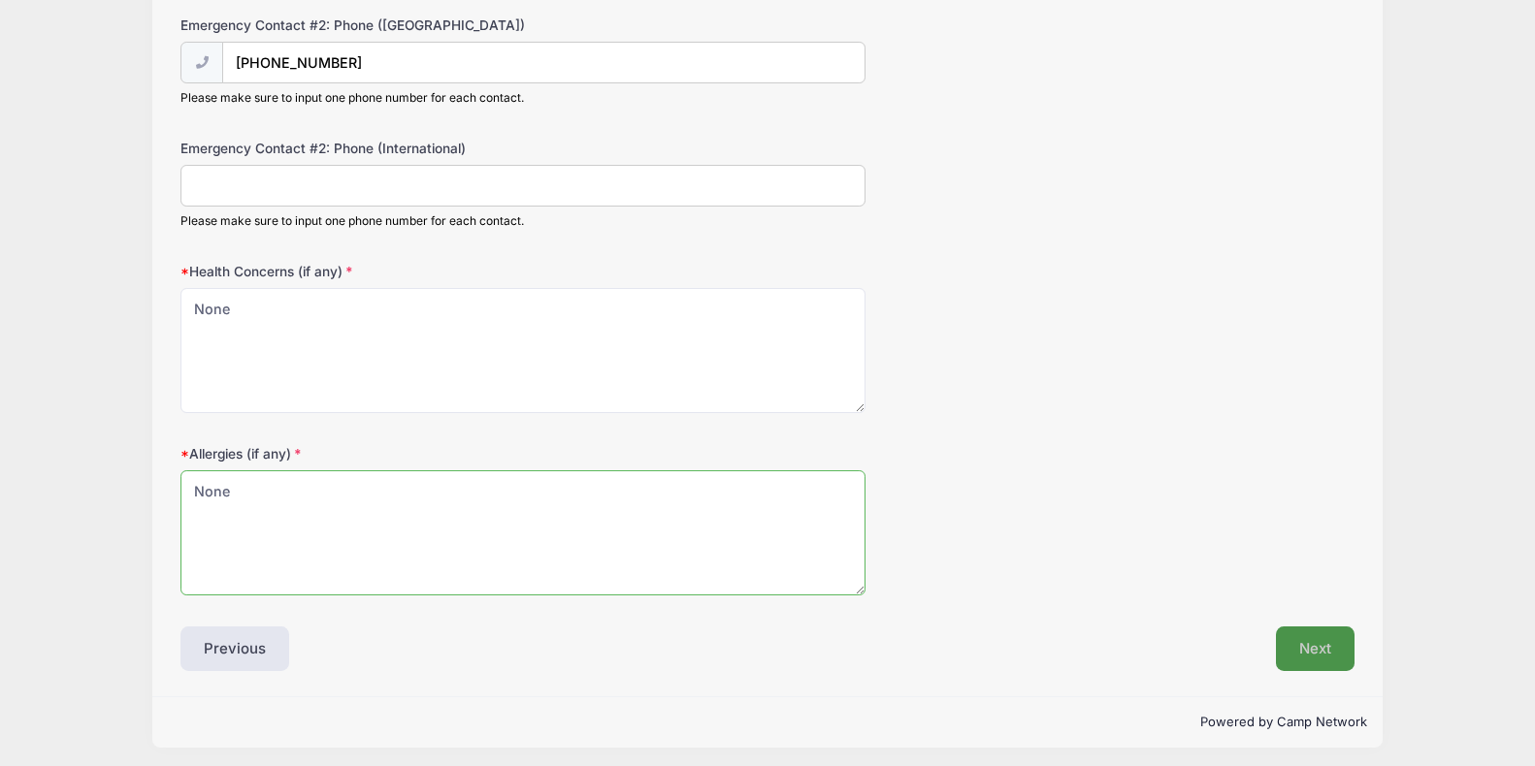
type textarea "None"
click at [1287, 639] on button "Next" at bounding box center [1315, 649] width 79 height 45
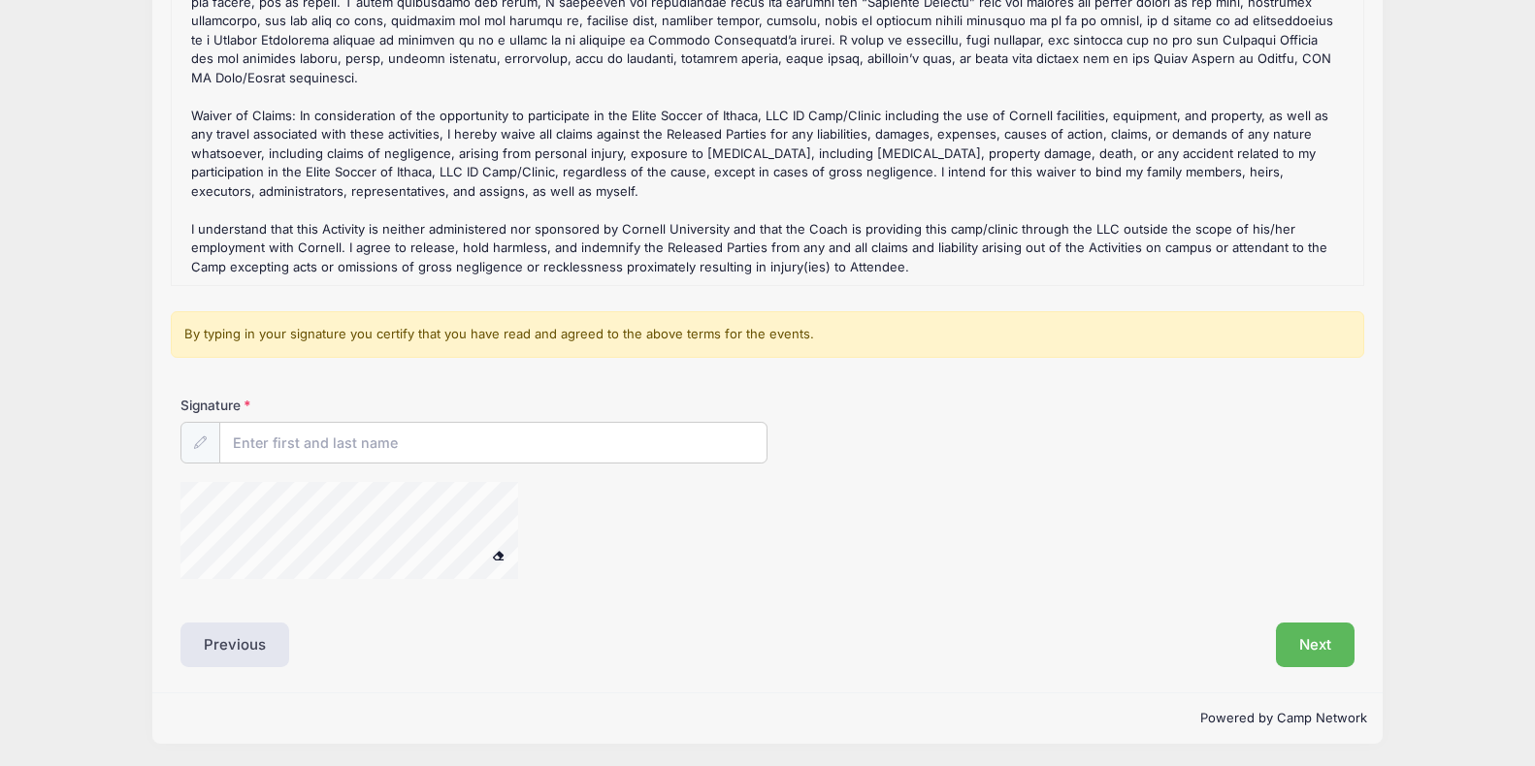
scroll to position [277, 0]
click at [376, 447] on input "Signature" at bounding box center [493, 445] width 546 height 42
type input "[PERSON_NAME]"
click at [504, 555] on span at bounding box center [499, 556] width 14 height 11
click at [498, 551] on span at bounding box center [499, 556] width 14 height 11
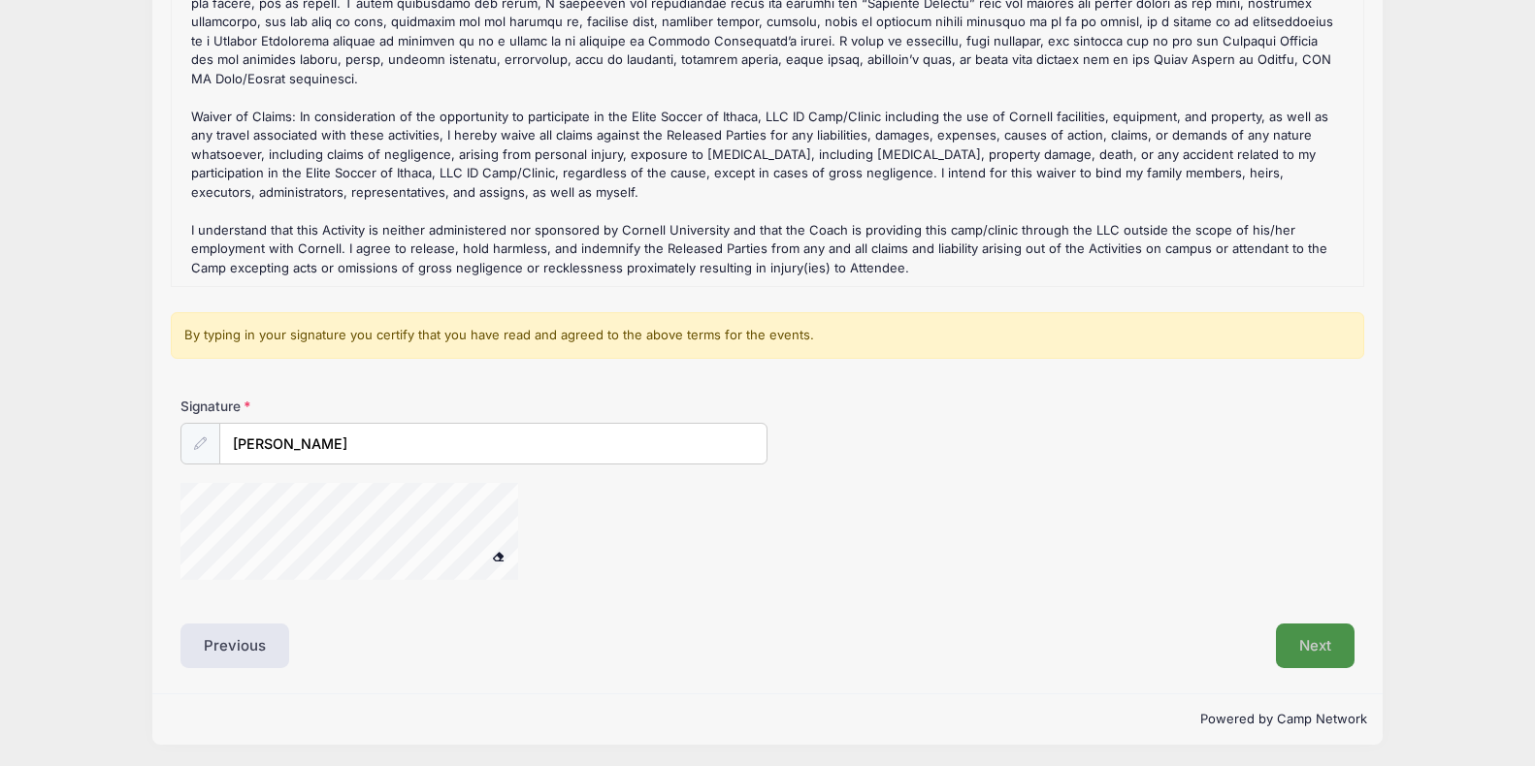
click at [1320, 636] on button "Next" at bounding box center [1315, 646] width 79 height 45
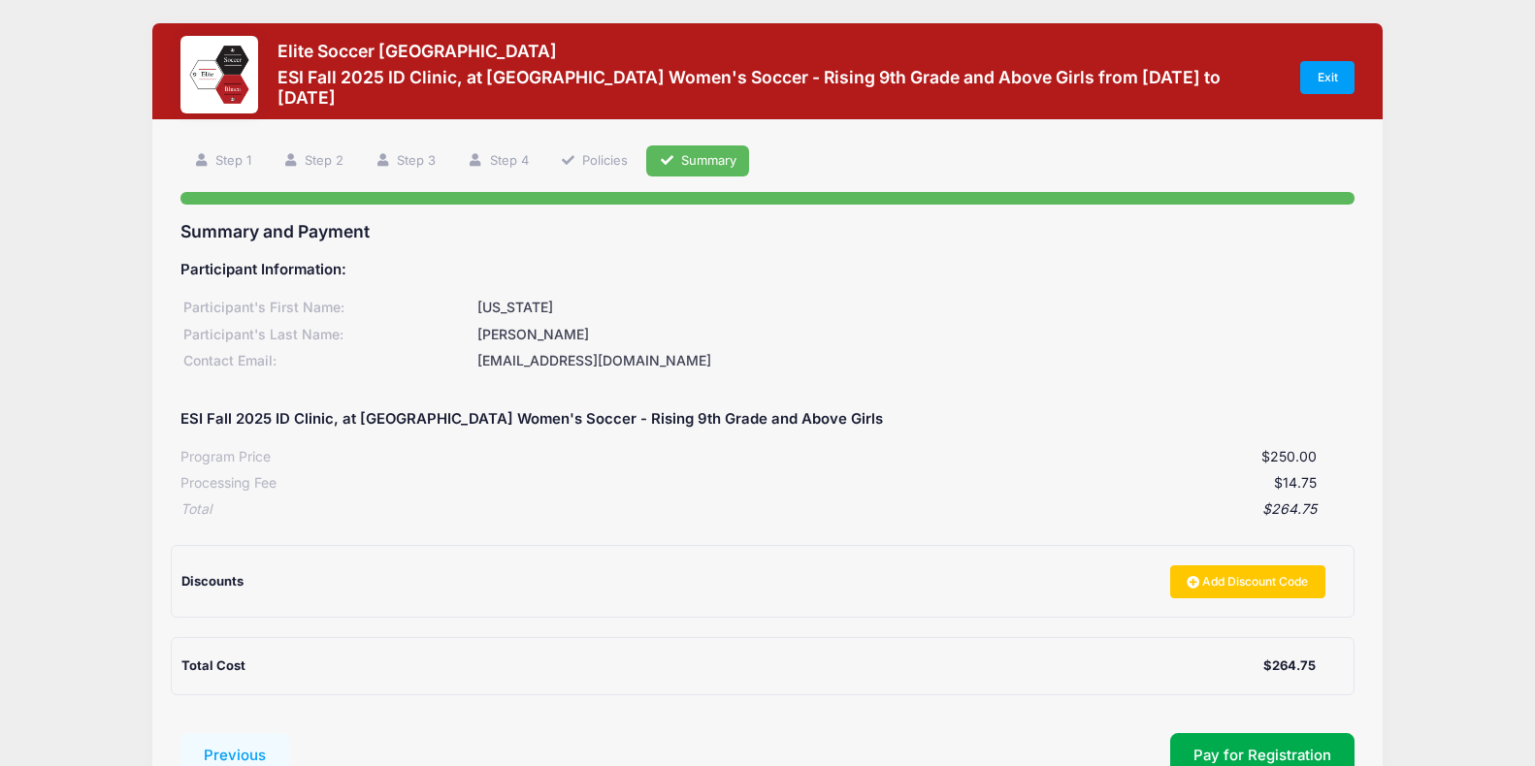
scroll to position [0, 0]
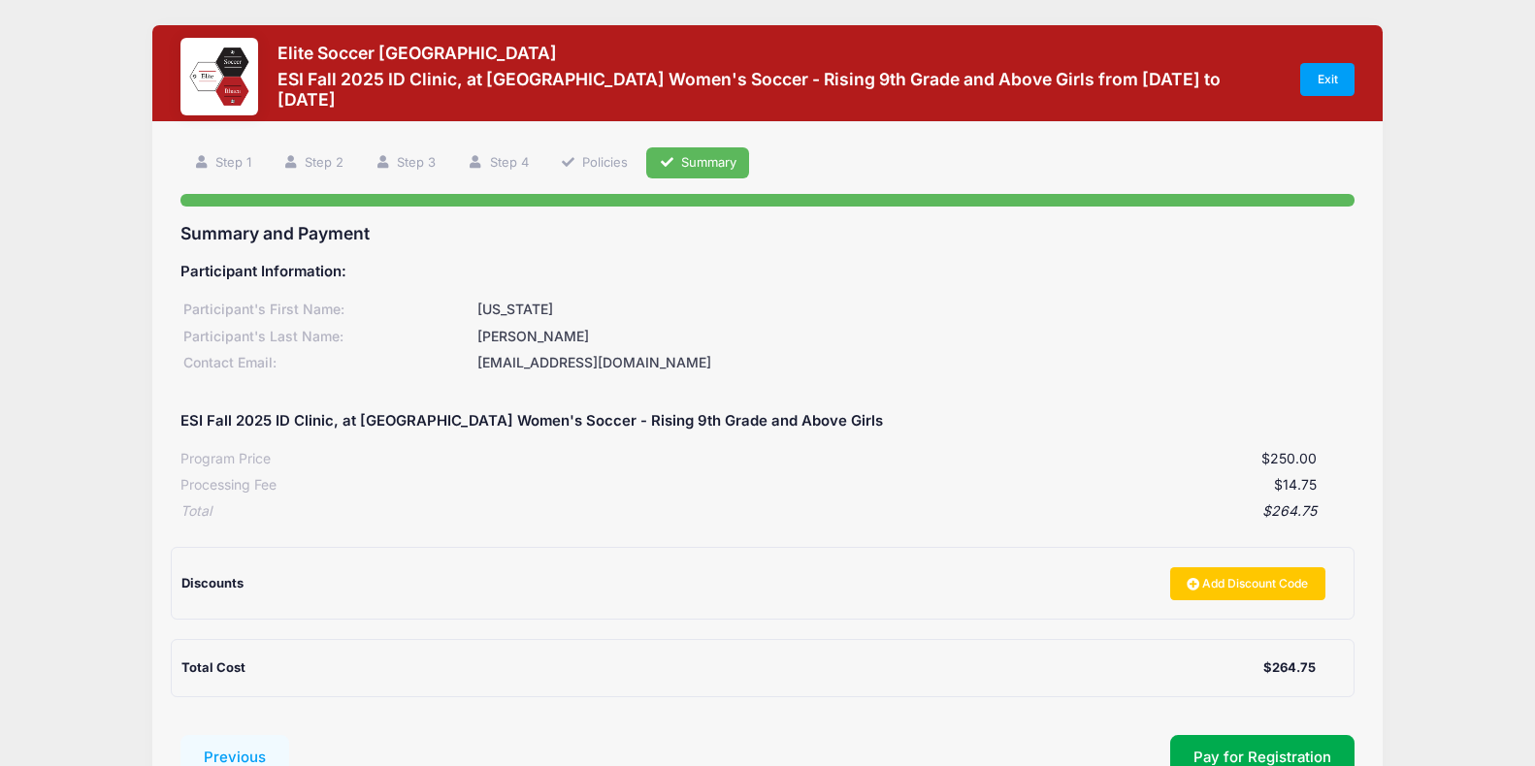
click at [658, 486] on div "$14.75" at bounding box center [797, 485] width 1040 height 20
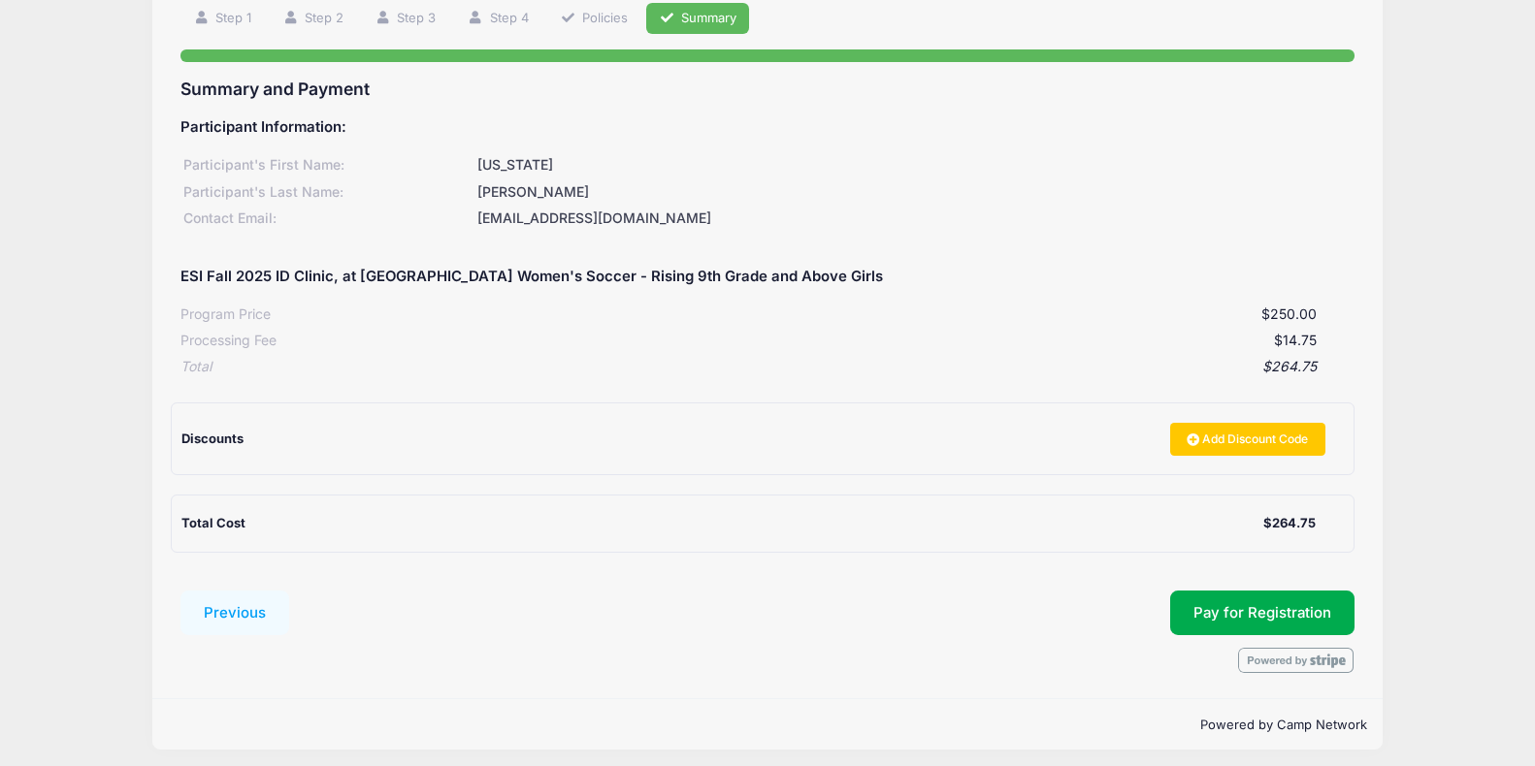
scroll to position [144, 0]
click at [1194, 603] on button "Pay for Registration" at bounding box center [1262, 614] width 184 height 45
